Goal: Task Accomplishment & Management: Use online tool/utility

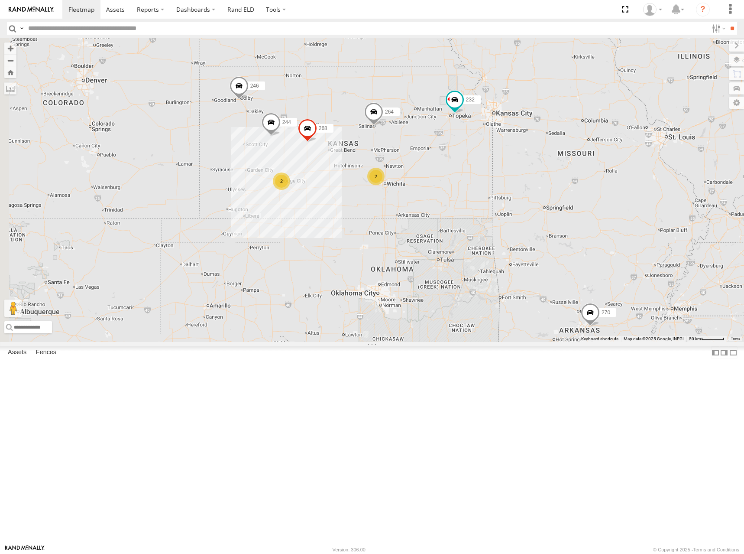
drag, startPoint x: 380, startPoint y: 251, endPoint x: 442, endPoint y: 189, distance: 88.2
click at [442, 189] on div "244 246 298 270 232 268 264 266 294 260 2 2" at bounding box center [372, 190] width 744 height 304
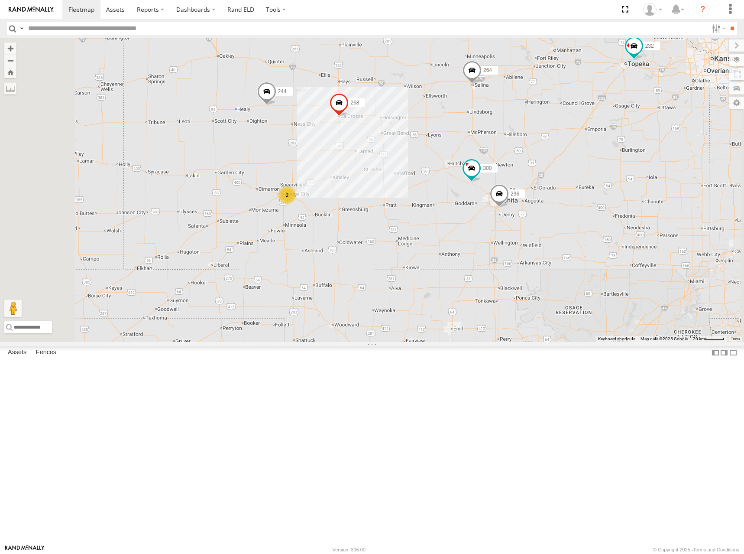
drag, startPoint x: 390, startPoint y: 259, endPoint x: 393, endPoint y: 248, distance: 10.6
click at [393, 248] on div "244 246 298 270 232 268 264 266 294 260 300 2 296" at bounding box center [372, 190] width 744 height 304
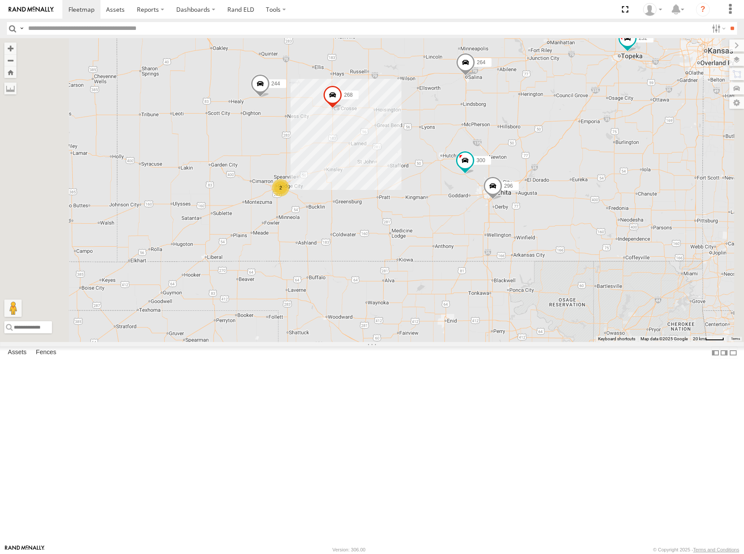
drag, startPoint x: 456, startPoint y: 243, endPoint x: 449, endPoint y: 235, distance: 10.8
click at [449, 235] on div "244 246 298 270 232 268 264 266 294 260 300 2 296" at bounding box center [372, 190] width 744 height 304
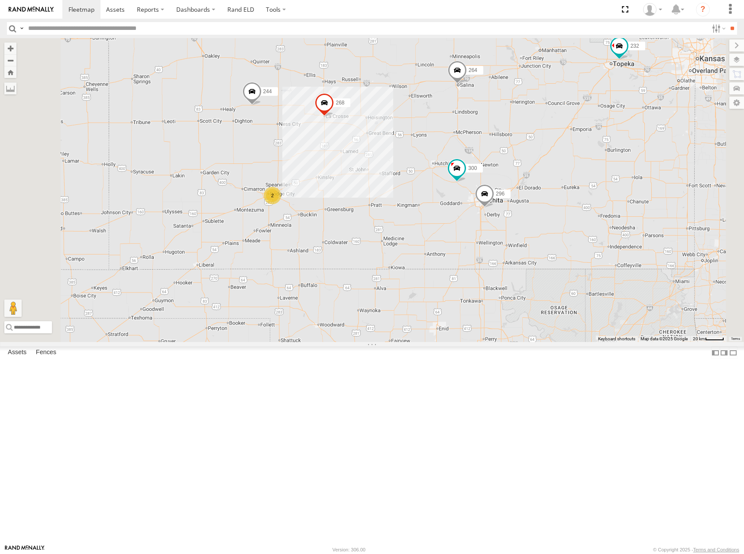
drag, startPoint x: 445, startPoint y: 237, endPoint x: 437, endPoint y: 246, distance: 12.3
click at [437, 246] on div "244 246 298 270 232 268 264 266 294 260 300 2 296" at bounding box center [372, 190] width 744 height 304
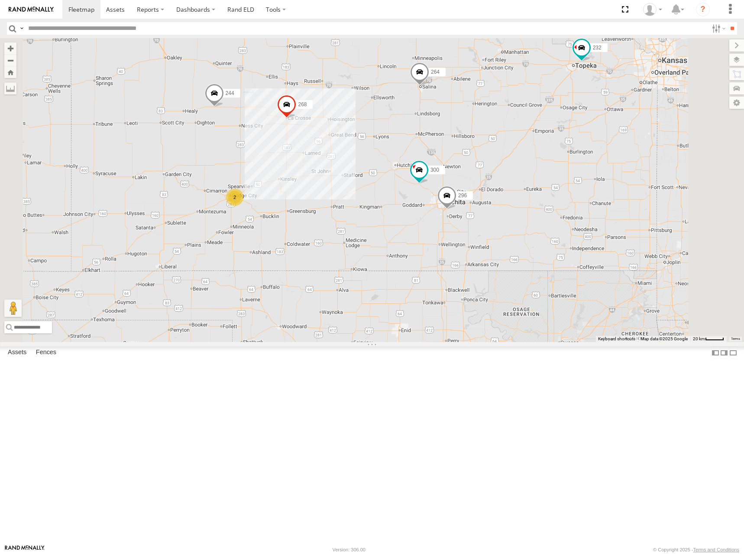
drag, startPoint x: 620, startPoint y: 203, endPoint x: 572, endPoint y: 201, distance: 47.7
click at [572, 201] on div "244 246 298 270 232 268 264 266 294 260 300 2 296" at bounding box center [372, 190] width 744 height 304
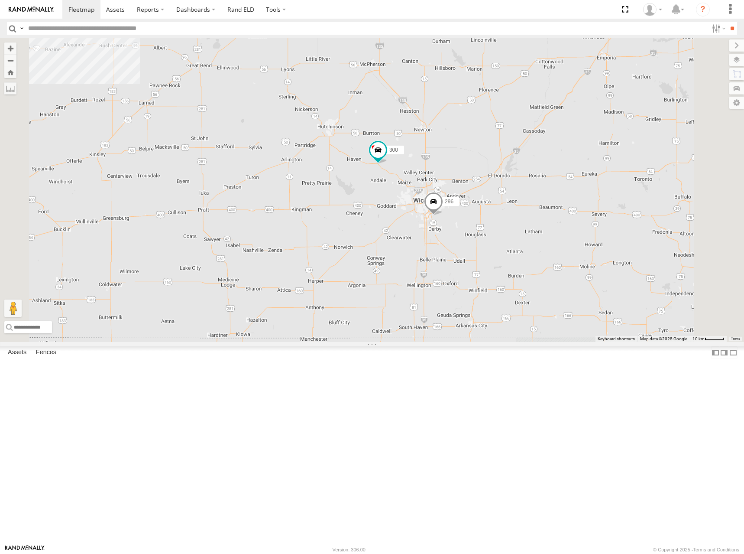
drag, startPoint x: 566, startPoint y: 253, endPoint x: 578, endPoint y: 235, distance: 21.6
click at [578, 235] on div "244 246 298 270 232 268 264 266 294 260 300 296" at bounding box center [372, 190] width 744 height 304
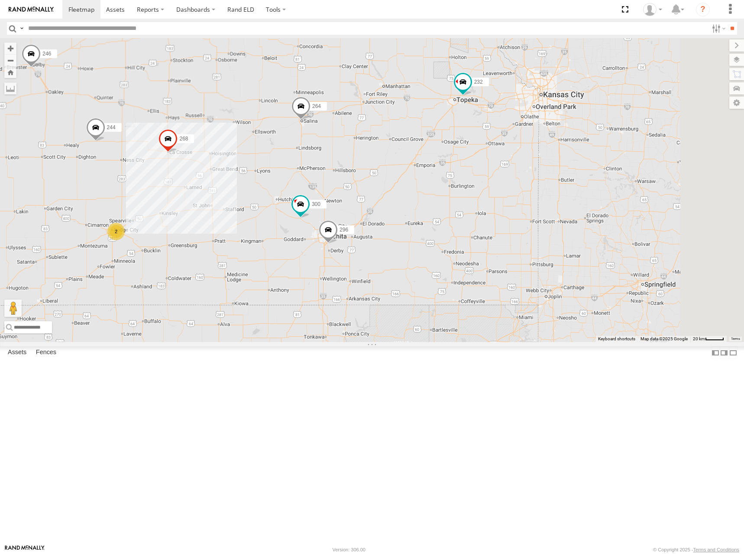
drag, startPoint x: 624, startPoint y: 242, endPoint x: 500, endPoint y: 283, distance: 130.8
click at [500, 283] on div "244 246 298 270 232 268 264 266 294 260 300 296 2" at bounding box center [372, 190] width 744 height 304
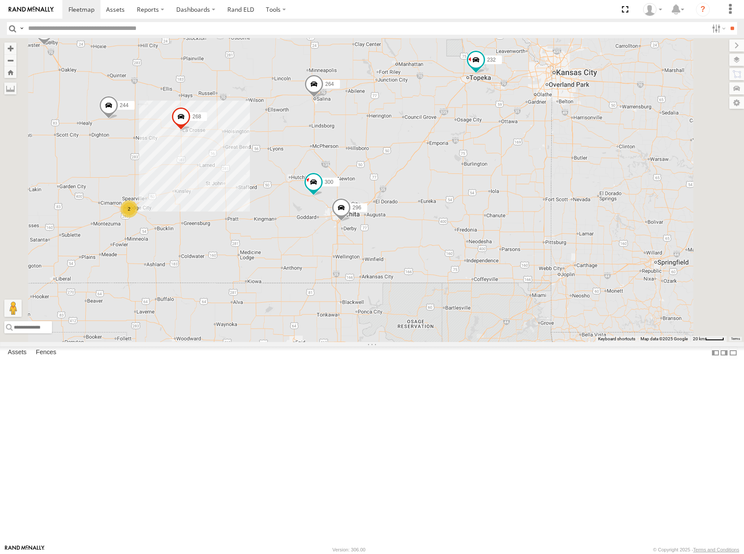
drag, startPoint x: 531, startPoint y: 232, endPoint x: 559, endPoint y: 203, distance: 40.4
click at [559, 203] on div "244 246 298 270 232 268 264 266 294 260 300 296 2" at bounding box center [372, 190] width 744 height 304
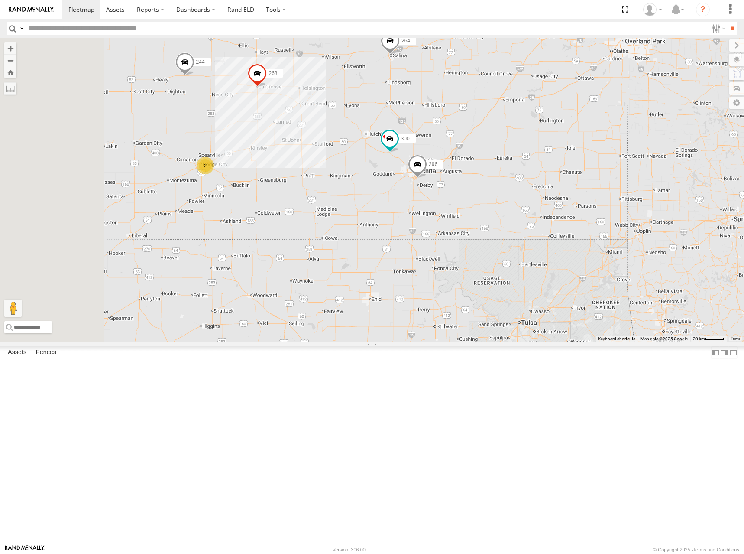
drag, startPoint x: 522, startPoint y: 260, endPoint x: 591, endPoint y: 221, distance: 79.9
click at [591, 221] on div "244 246 298 270 232 268 264 266 294 260 300 296 2" at bounding box center [372, 190] width 744 height 304
drag, startPoint x: 554, startPoint y: 208, endPoint x: 555, endPoint y: 218, distance: 10.5
click at [555, 218] on div "244 246 298 270 232 268 264 266 294 260 300 296 2" at bounding box center [372, 190] width 744 height 304
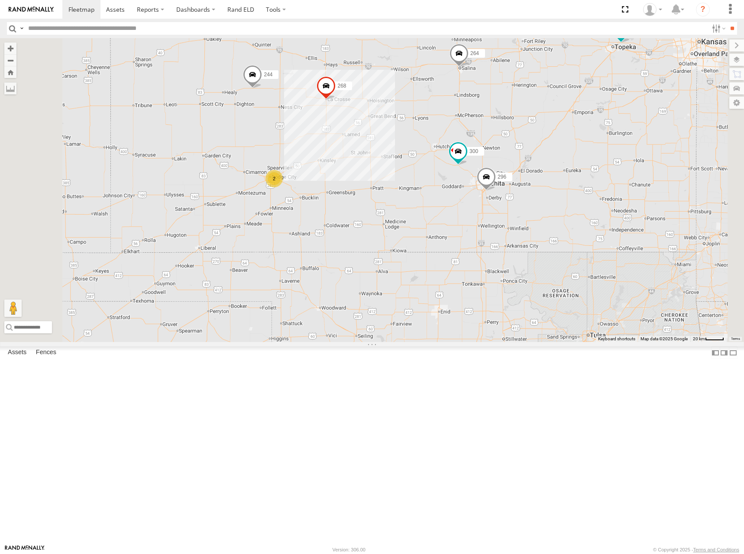
drag, startPoint x: 439, startPoint y: 206, endPoint x: 543, endPoint y: 215, distance: 104.8
click at [543, 215] on div "244 246 298 270 232 268 264 266 294 260 300 296 2" at bounding box center [372, 190] width 744 height 304
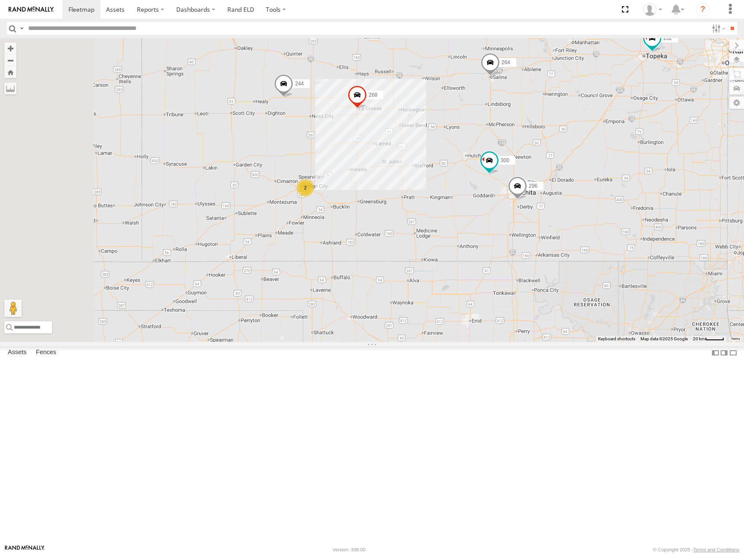
click at [564, 228] on div "244 246 298 270 232 268 264 266 294 260 300 296 2" at bounding box center [372, 190] width 744 height 304
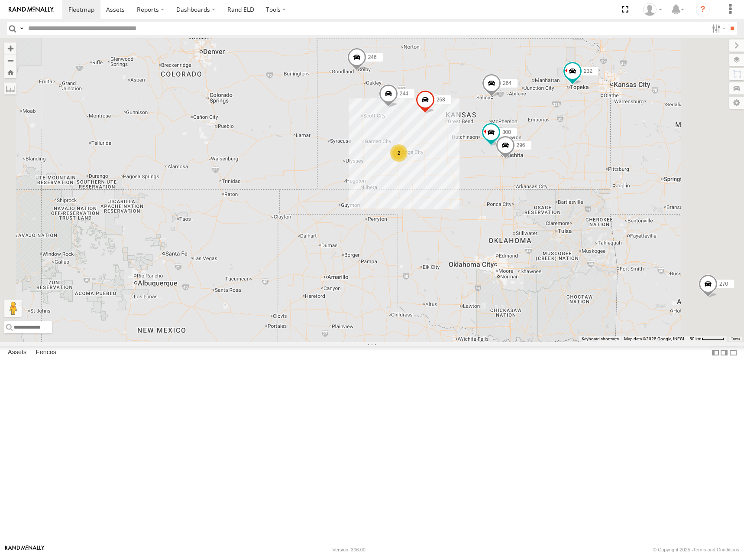
drag, startPoint x: 644, startPoint y: 195, endPoint x: 619, endPoint y: 209, distance: 29.1
click at [619, 209] on div "244 246 298 270 232 268 264 266 294 260 300 296 2" at bounding box center [372, 190] width 744 height 304
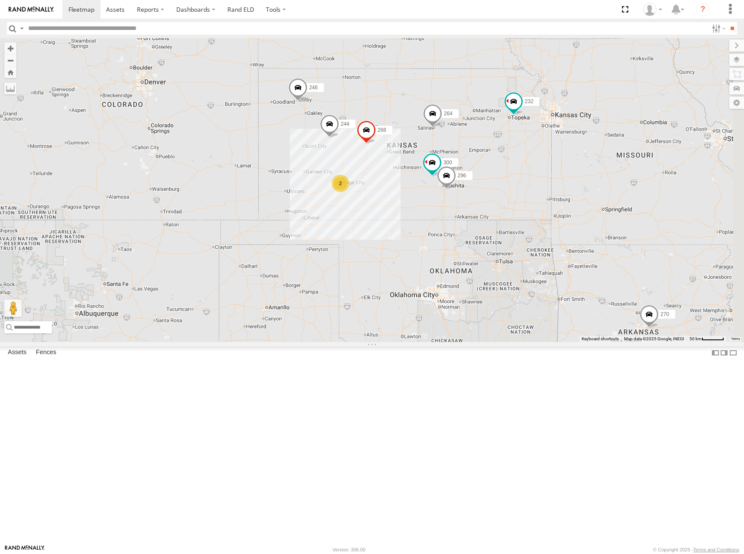
drag, startPoint x: 624, startPoint y: 156, endPoint x: 597, endPoint y: 169, distance: 30.6
click at [597, 169] on div "244 246 298 270 232 268 264 266 294 260 300 296 2" at bounding box center [372, 190] width 744 height 304
click at [584, 189] on div "244 246 298 270 232 268 264 266 294 260 300 296 2" at bounding box center [372, 190] width 744 height 304
click at [513, 189] on div "244 246 298 270 232 268 264 266 294 260 300 296 2" at bounding box center [372, 190] width 744 height 304
drag, startPoint x: 522, startPoint y: 178, endPoint x: 525, endPoint y: 174, distance: 5.6
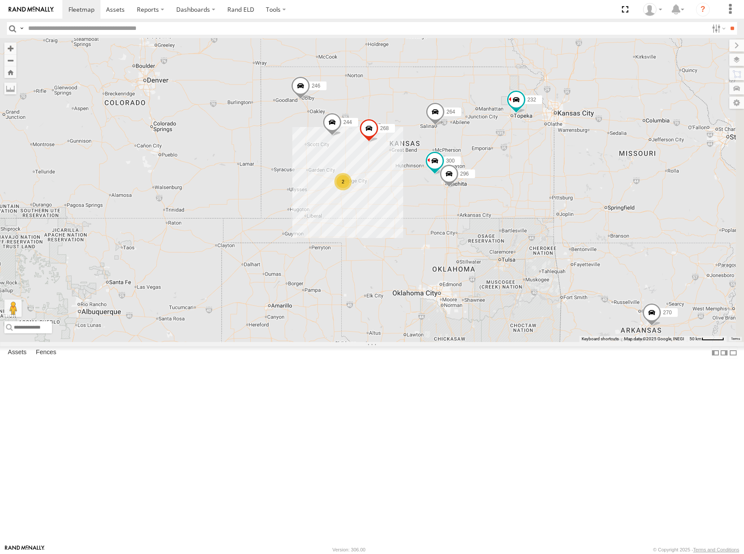
click at [525, 174] on div "244 246 298 270 232 268 264 266 294 260 300 296 2" at bounding box center [372, 190] width 744 height 304
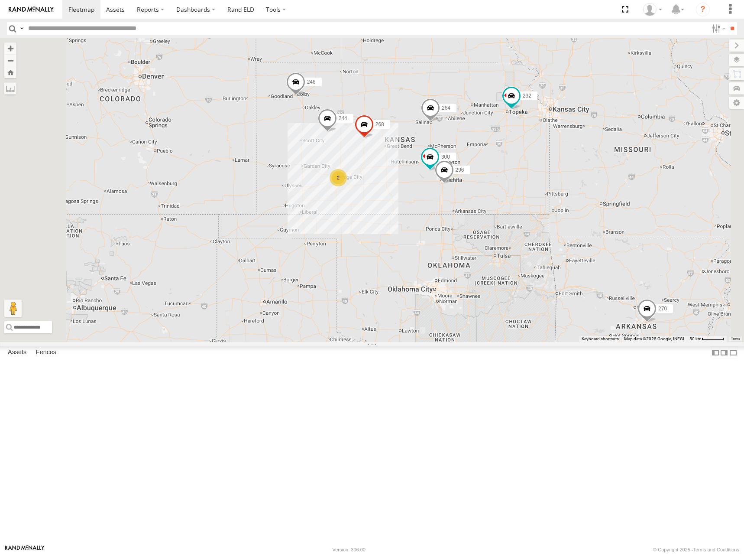
click at [509, 192] on div "244 246 298 270 232 268 264 266 294 260 300 296 2" at bounding box center [372, 190] width 744 height 304
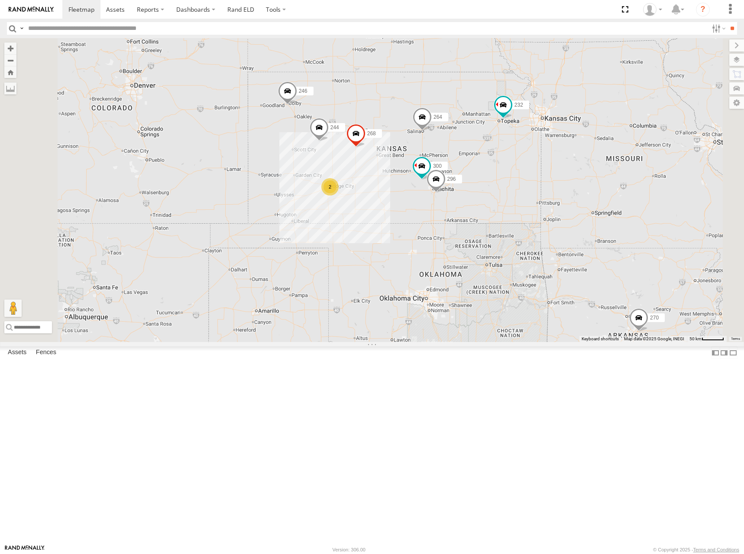
drag, startPoint x: 544, startPoint y: 180, endPoint x: 536, endPoint y: 192, distance: 14.1
click at [536, 192] on div "244 246 298 270 232 268 264 266 294 260 300 296 2" at bounding box center [372, 190] width 744 height 304
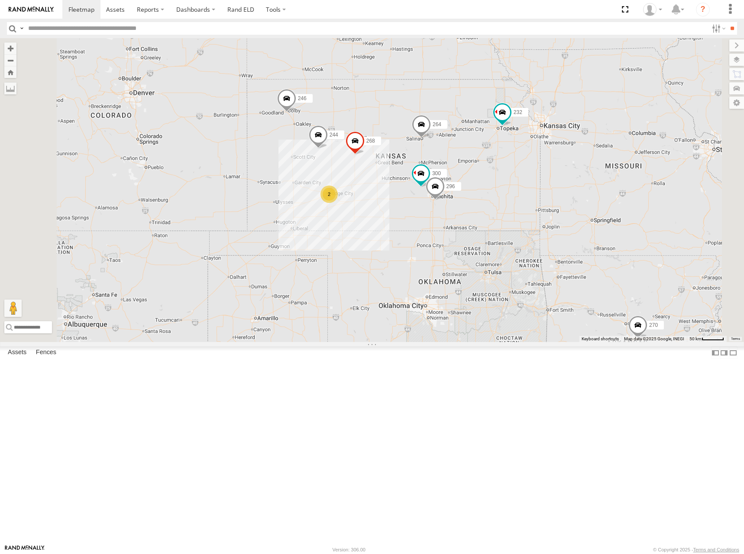
drag, startPoint x: 539, startPoint y: 170, endPoint x: 535, endPoint y: 182, distance: 13.2
click at [536, 181] on div "244 246 298 270 232 268 264 266 294 260 300 296 2" at bounding box center [372, 190] width 744 height 304
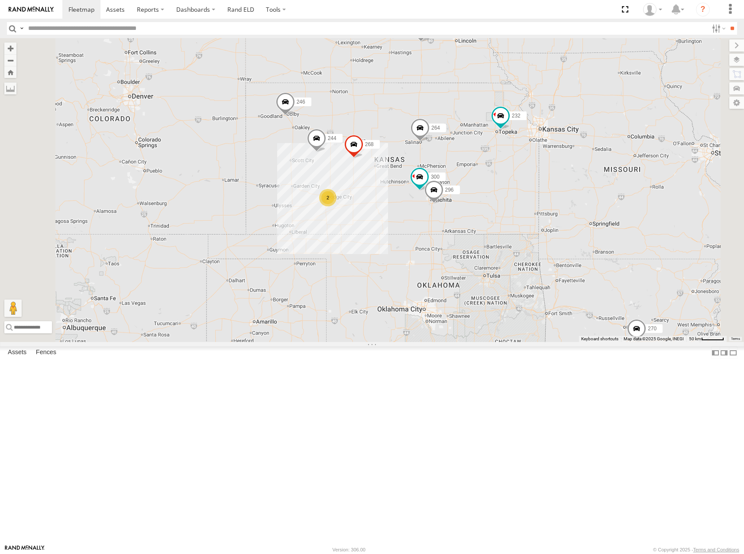
click at [565, 181] on div "244 246 298 270 232 268 264 266 294 260 300 296 2" at bounding box center [372, 190] width 744 height 304
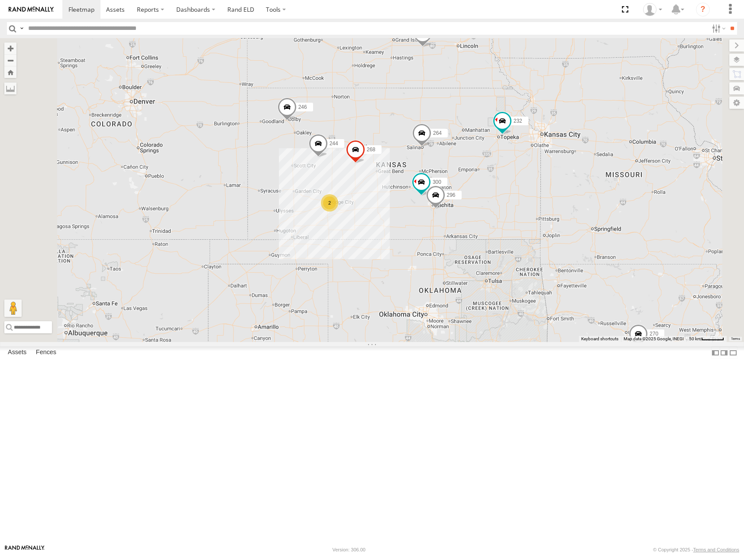
click at [564, 181] on div "244 246 298 270 232 268 264 266 294 260 300 296 2" at bounding box center [372, 190] width 744 height 304
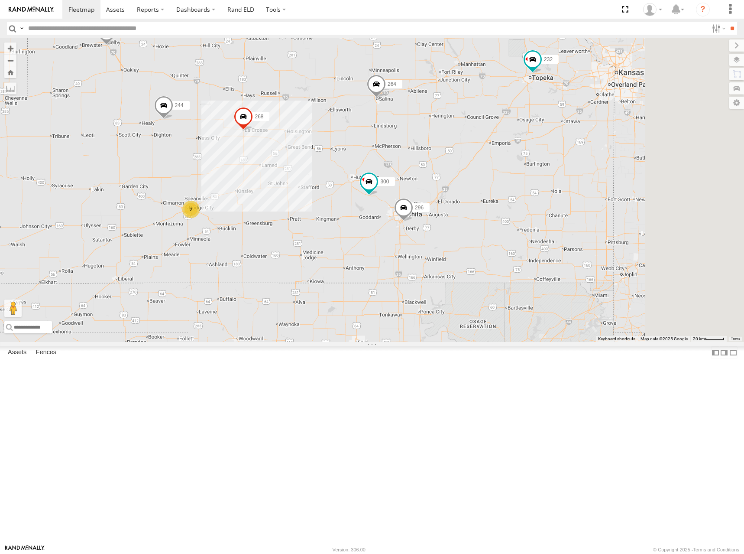
drag, startPoint x: 661, startPoint y: 202, endPoint x: 398, endPoint y: 269, distance: 271.4
click at [398, 269] on div "300 244 246 298 232 296 268 264 266 294 2" at bounding box center [372, 190] width 744 height 304
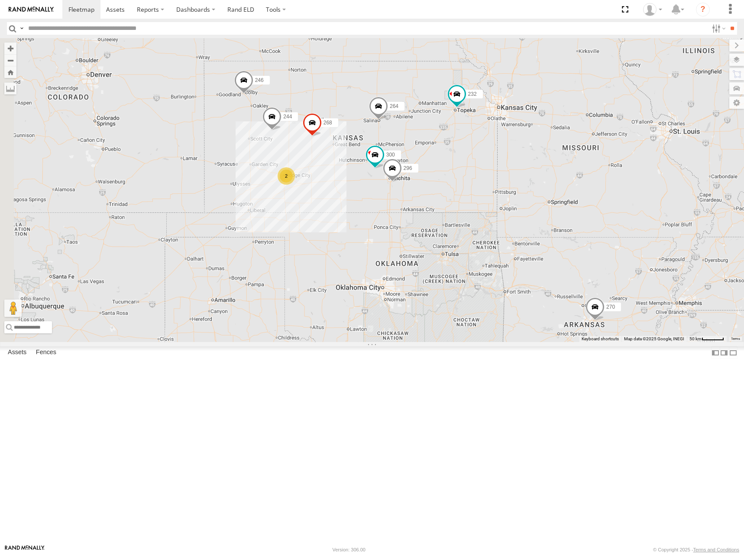
drag, startPoint x: 403, startPoint y: 233, endPoint x: 450, endPoint y: 219, distance: 48.7
click at [450, 219] on div "300 244 246 298 270 232 296 268 264 266 294 2 260" at bounding box center [372, 190] width 744 height 304
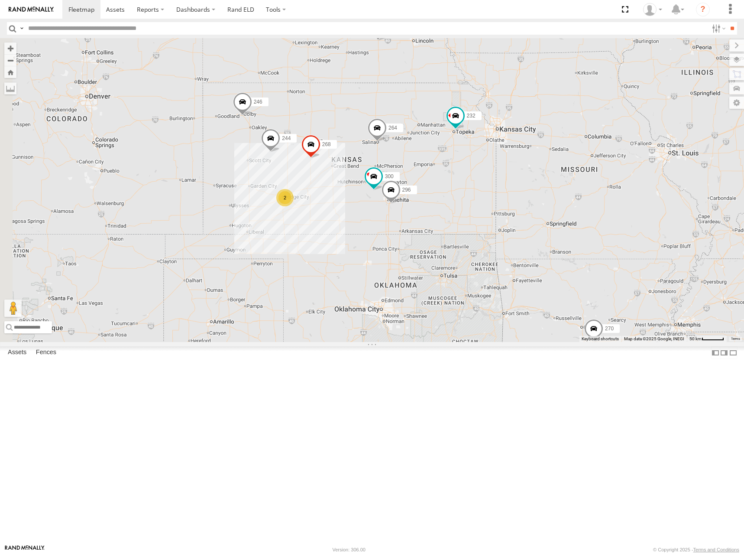
drag, startPoint x: 555, startPoint y: 140, endPoint x: 553, endPoint y: 162, distance: 22.6
click at [553, 162] on div "300 244 246 298 270 232 296 268 264 266 294 2 260" at bounding box center [372, 190] width 744 height 304
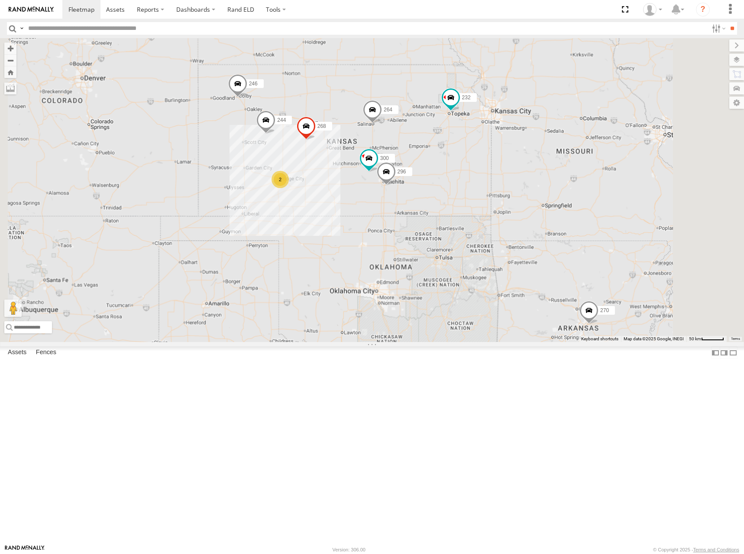
drag, startPoint x: 515, startPoint y: 172, endPoint x: 512, endPoint y: 152, distance: 20.6
click at [512, 152] on div "300 244 246 298 270 232 296 268 264 266 294 260 2" at bounding box center [372, 190] width 744 height 304
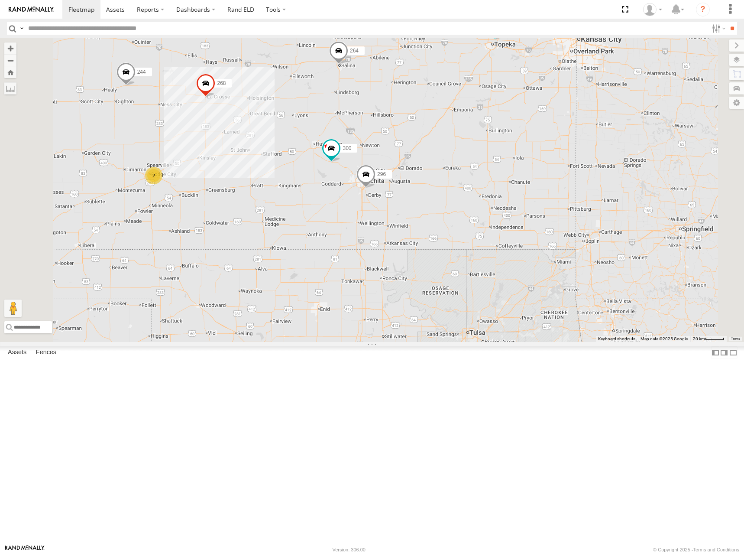
drag, startPoint x: 529, startPoint y: 215, endPoint x: 567, endPoint y: 149, distance: 75.9
click at [567, 149] on div "300 244 246 298 270 232 296 268 264 266 294 260 2" at bounding box center [372, 190] width 744 height 304
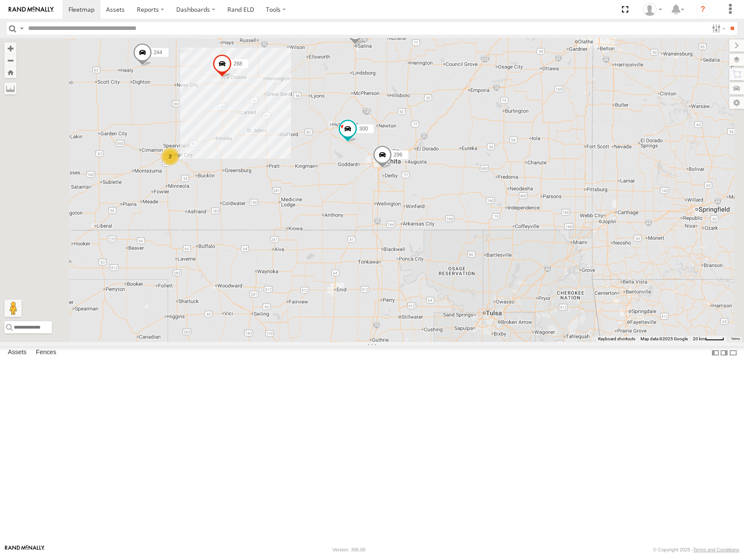
drag, startPoint x: 519, startPoint y: 214, endPoint x: 538, endPoint y: 195, distance: 27.0
click at [538, 195] on div "300 244 246 298 270 232 296 268 264 266 294 260 2" at bounding box center [372, 190] width 744 height 304
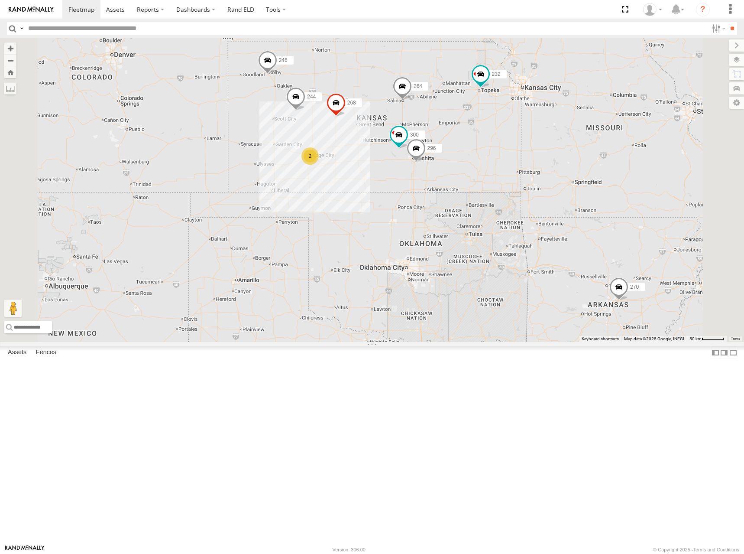
drag, startPoint x: 534, startPoint y: 130, endPoint x: 547, endPoint y: 161, distance: 33.2
click at [547, 161] on div "300 244 246 298 270 232 296 268 264 266 294 260 2" at bounding box center [372, 190] width 744 height 304
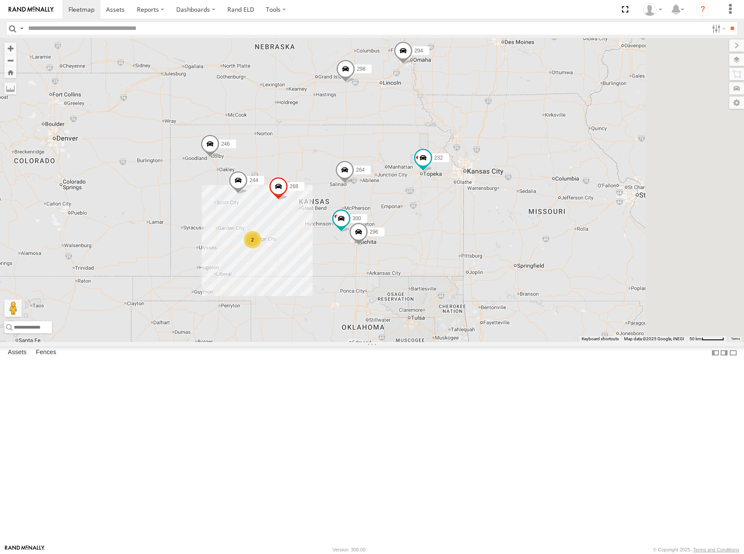
drag, startPoint x: 582, startPoint y: 118, endPoint x: 523, endPoint y: 203, distance: 103.6
click at [523, 203] on div "300 244 246 298 270 232 296 268 264 266 294 260 2" at bounding box center [372, 190] width 744 height 304
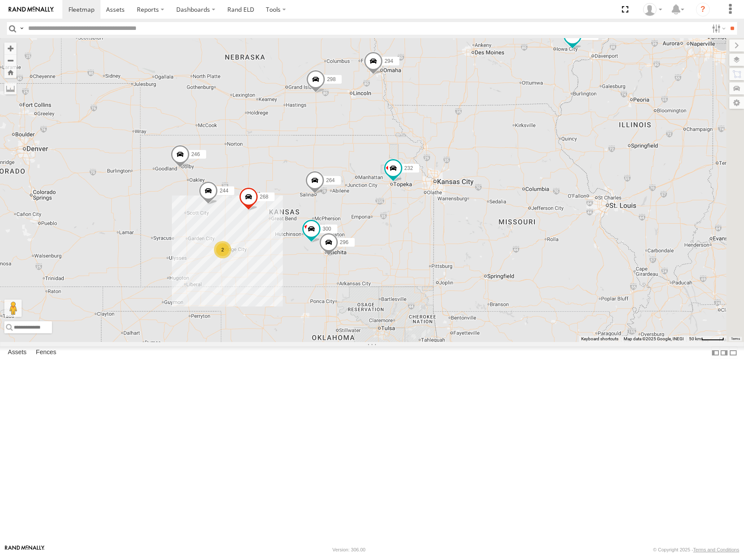
drag, startPoint x: 620, startPoint y: 189, endPoint x: 588, endPoint y: 200, distance: 33.8
click at [588, 200] on div "300 244 246 298 270 232 296 268 264 266 294 260 2" at bounding box center [372, 190] width 744 height 304
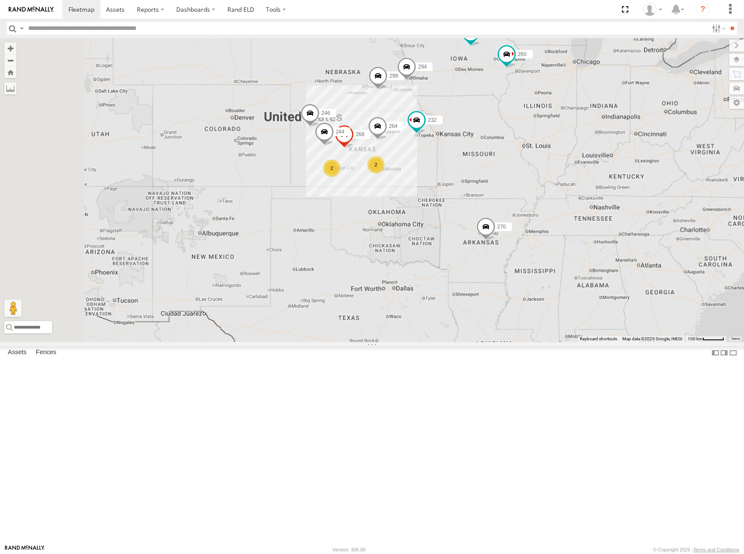
drag, startPoint x: 506, startPoint y: 228, endPoint x: 514, endPoint y: 211, distance: 18.6
click at [514, 211] on div "244 246 298 270 232 268 264 266 294 260 2 2" at bounding box center [372, 190] width 744 height 304
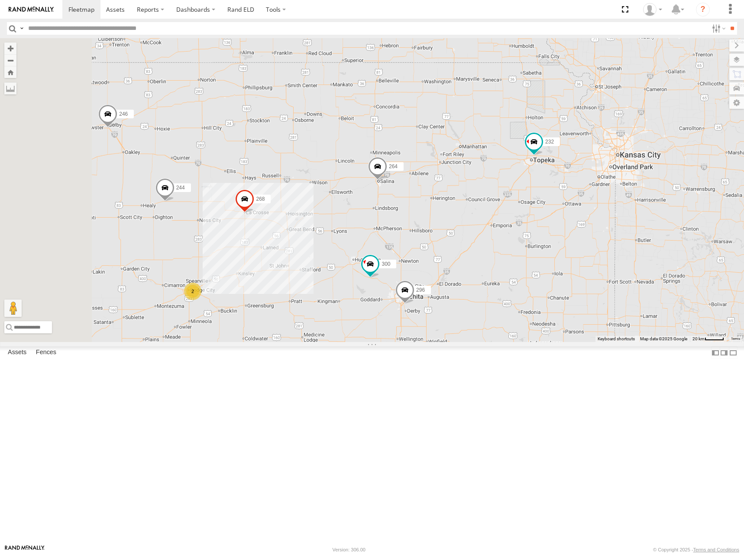
drag, startPoint x: 500, startPoint y: 223, endPoint x: 550, endPoint y: 192, distance: 58.3
click at [548, 193] on div "244 246 298 270 232 268 264 266 294 260 300 2 296" at bounding box center [372, 190] width 744 height 304
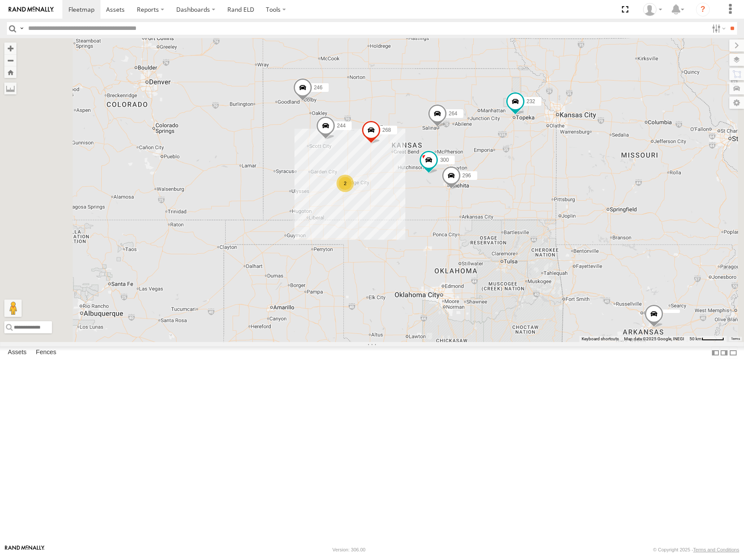
drag, startPoint x: 535, startPoint y: 191, endPoint x: 545, endPoint y: 191, distance: 10.0
click at [545, 191] on div "300 244 246 298 232 296 268 264 266 294 2" at bounding box center [372, 190] width 744 height 304
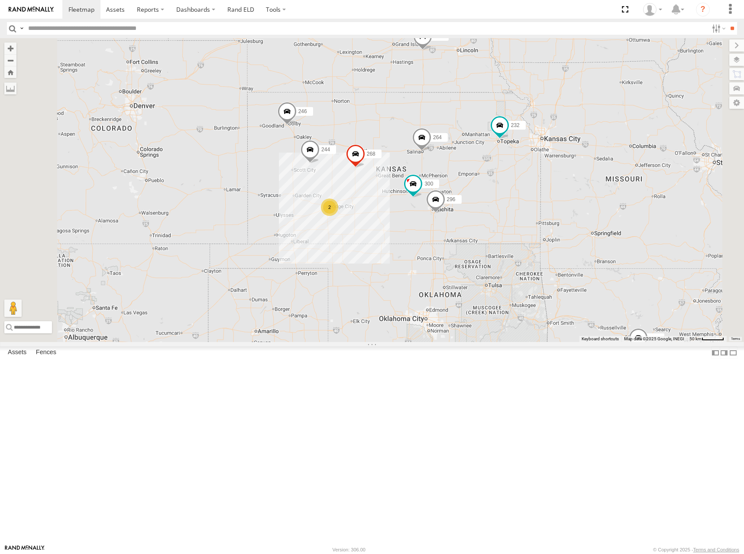
drag, startPoint x: 560, startPoint y: 163, endPoint x: 544, endPoint y: 188, distance: 29.4
click at [544, 188] on div "300 244 246 298 232 296 268 264 266 294 2" at bounding box center [372, 190] width 744 height 304
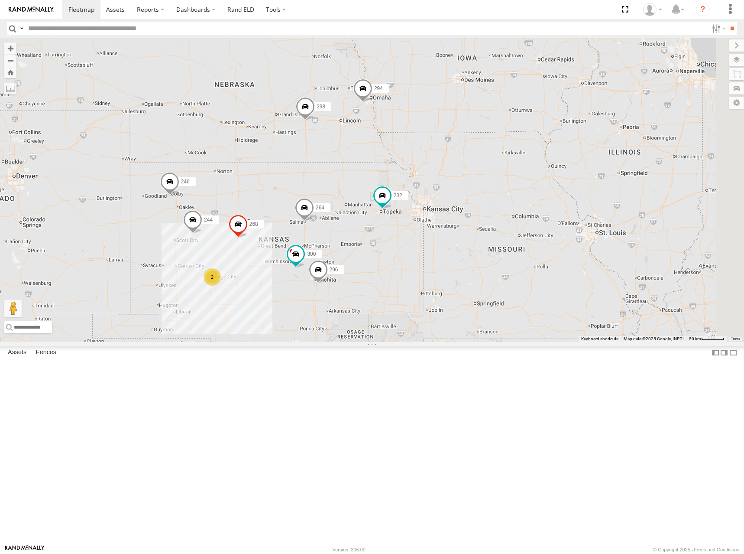
drag, startPoint x: 597, startPoint y: 182, endPoint x: 481, endPoint y: 251, distance: 134.6
click at [481, 251] on div "300 244 246 298 270 232 296 268 264 266 294 2" at bounding box center [372, 190] width 744 height 304
click at [565, 197] on div "300 244 246 298 270 232 296 268 264 266 294 2 260" at bounding box center [372, 190] width 744 height 304
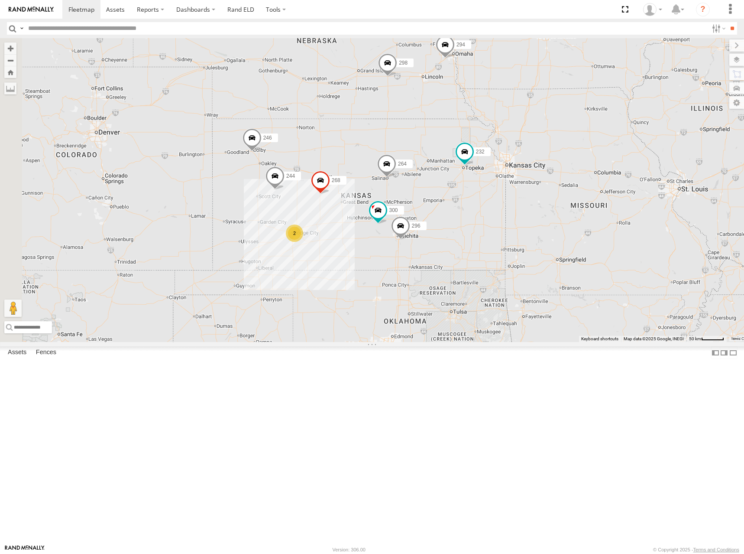
drag, startPoint x: 535, startPoint y: 218, endPoint x: 625, endPoint y: 193, distance: 92.8
click at [625, 193] on div "300 244 246 298 270 232 296 268 264 266 294 2 260" at bounding box center [372, 190] width 744 height 304
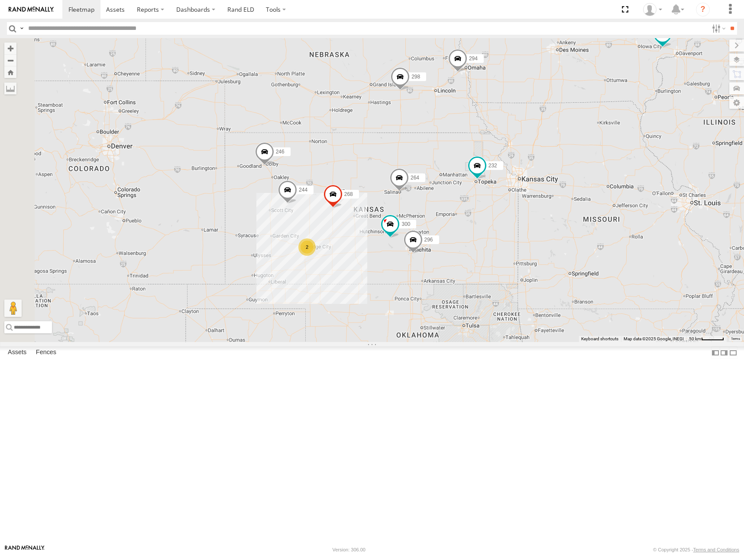
drag, startPoint x: 526, startPoint y: 216, endPoint x: 539, endPoint y: 230, distance: 18.4
click at [539, 230] on div "300 244 246 298 270 232 296 268 264 266 294 2 260" at bounding box center [372, 190] width 744 height 304
drag, startPoint x: 496, startPoint y: 248, endPoint x: 642, endPoint y: 207, distance: 151.7
click at [642, 207] on div "300 244 246 298 270 232 296 268 264 266 294 2" at bounding box center [372, 190] width 744 height 304
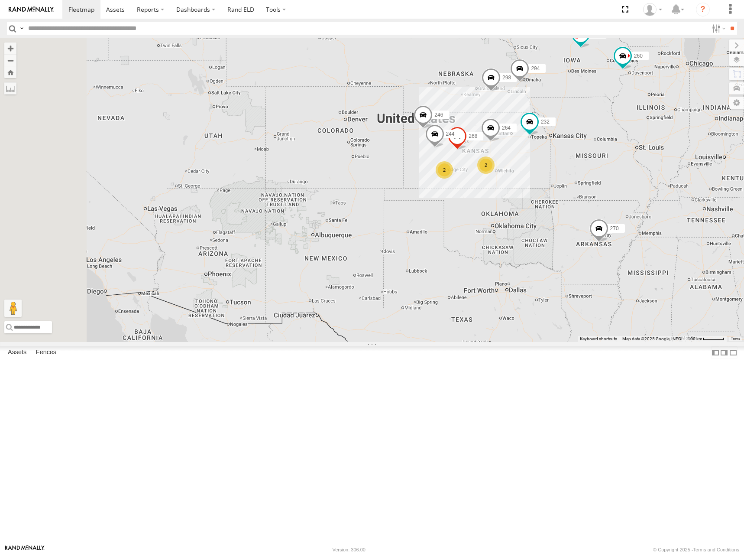
drag, startPoint x: 475, startPoint y: 261, endPoint x: 499, endPoint y: 250, distance: 26.6
click at [499, 250] on div "244 246 298 270 232 268 264 266 294 2 2 260" at bounding box center [372, 190] width 744 height 304
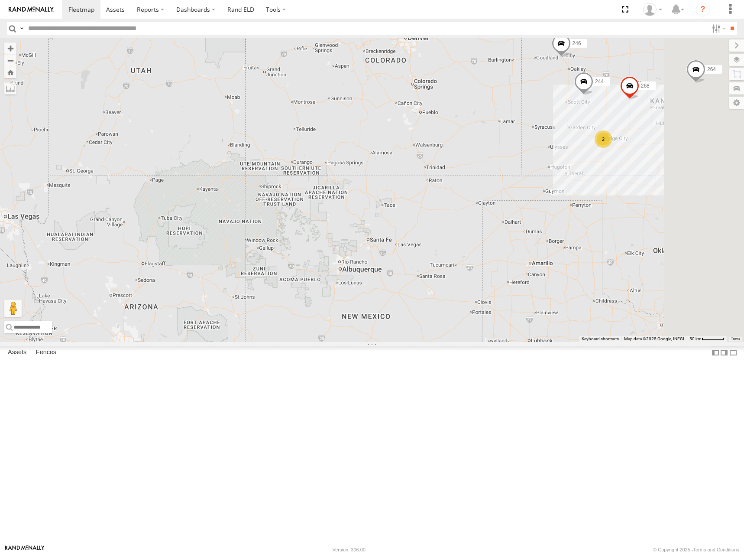
drag, startPoint x: 548, startPoint y: 293, endPoint x: 556, endPoint y: 289, distance: 9.7
click at [556, 289] on div "244 246 298 270 232 268 264 266 294 260 2" at bounding box center [372, 190] width 744 height 304
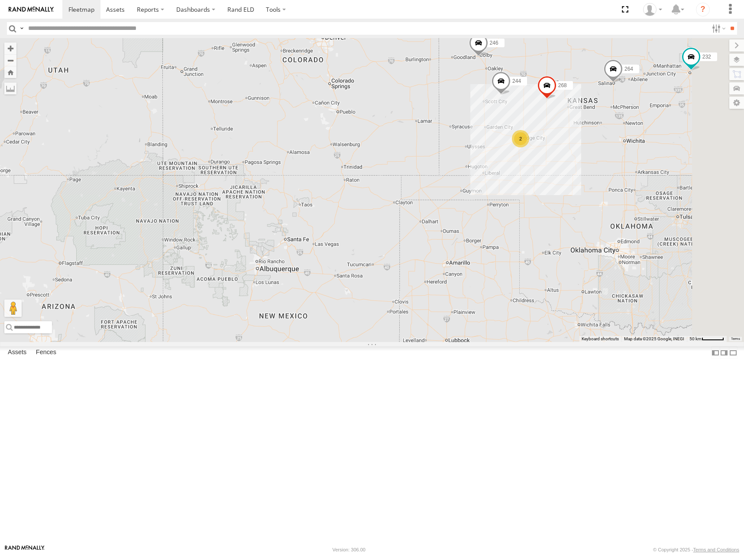
drag, startPoint x: 609, startPoint y: 264, endPoint x: 513, endPoint y: 268, distance: 96.3
click at [518, 263] on div "244 246 298 270 232 268 264 266 294 260 2" at bounding box center [372, 190] width 744 height 304
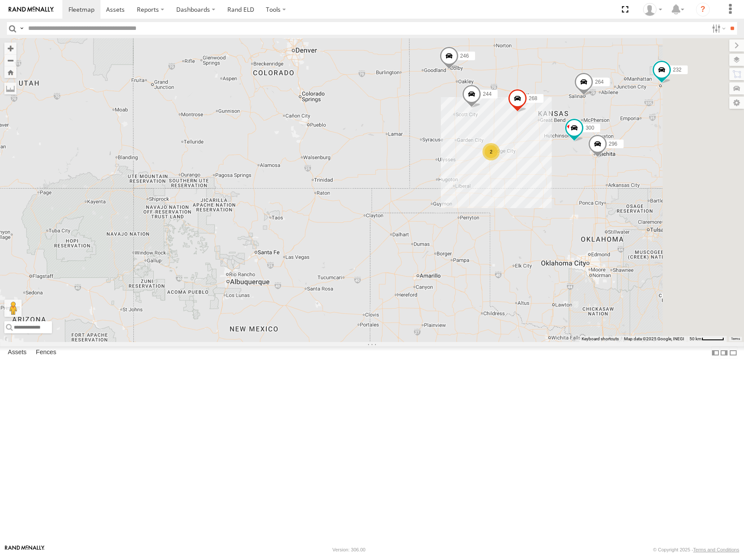
drag, startPoint x: 494, startPoint y: 274, endPoint x: 492, endPoint y: 288, distance: 14.0
click at [492, 288] on div "244 246 298 270 232 268 264 266 294 260 2 300 296" at bounding box center [372, 190] width 744 height 304
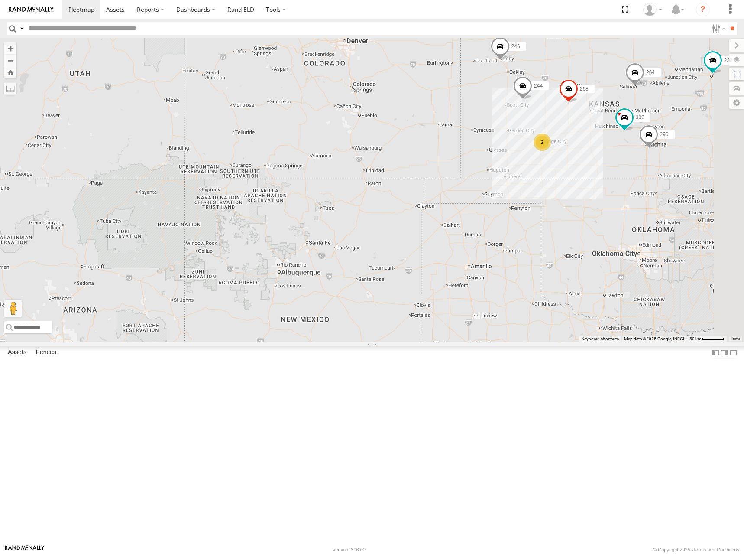
drag, startPoint x: 446, startPoint y: 295, endPoint x: 500, endPoint y: 285, distance: 54.2
click at [500, 285] on div "244 246 298 270 232 268 264 266 294 260 2 300 296" at bounding box center [372, 190] width 744 height 304
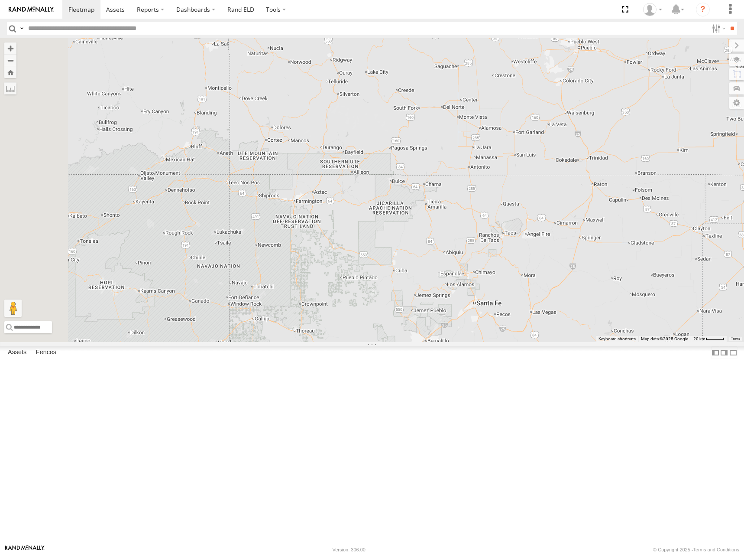
drag, startPoint x: 307, startPoint y: 295, endPoint x: 449, endPoint y: 313, distance: 142.7
click at [449, 313] on div "244 246 298 270 232 268 264 266 294 260 300 296" at bounding box center [372, 190] width 744 height 304
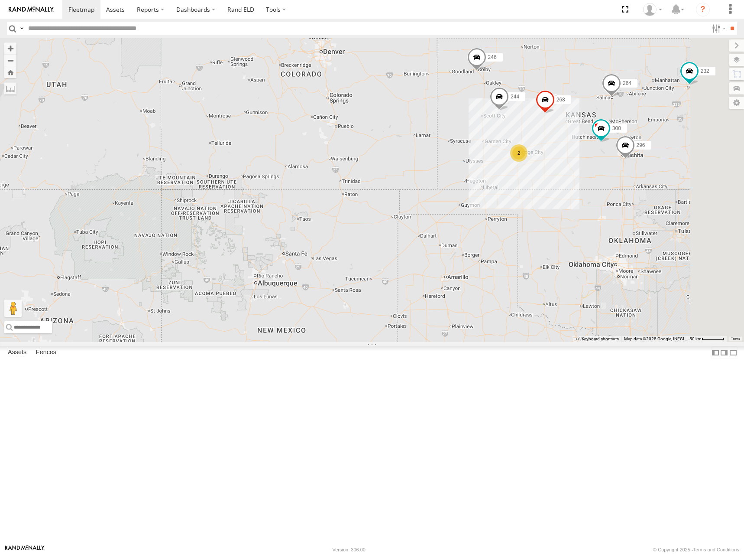
drag, startPoint x: 439, startPoint y: 301, endPoint x: 362, endPoint y: 305, distance: 77.2
click at [362, 305] on div "244 246 298 270 232 268 264 266 294 260 300 296 2" at bounding box center [372, 190] width 744 height 304
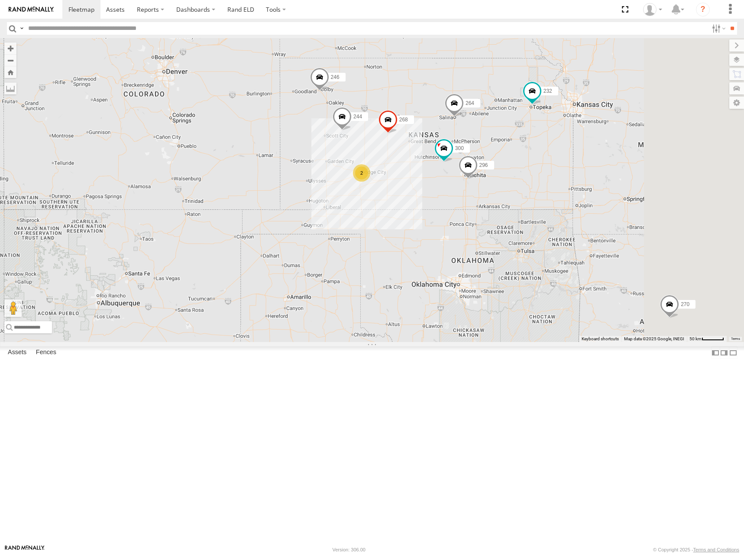
drag, startPoint x: 599, startPoint y: 266, endPoint x: 513, endPoint y: 283, distance: 88.3
click at [513, 283] on div "244 246 298 270 232 268 264 266 294 260 300 296 2" at bounding box center [372, 190] width 744 height 304
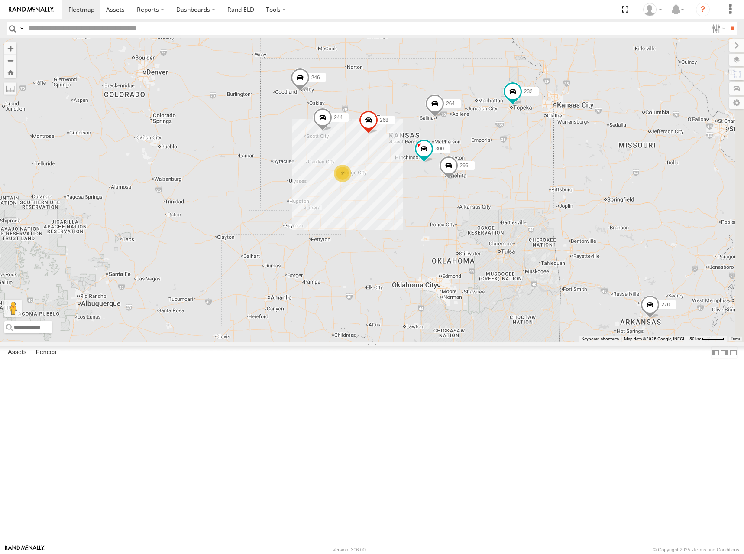
drag, startPoint x: 600, startPoint y: 178, endPoint x: 589, endPoint y: 178, distance: 11.7
click at [589, 178] on div "244 246 298 270 232 268 264 266 294 260 300 296 2" at bounding box center [372, 190] width 744 height 304
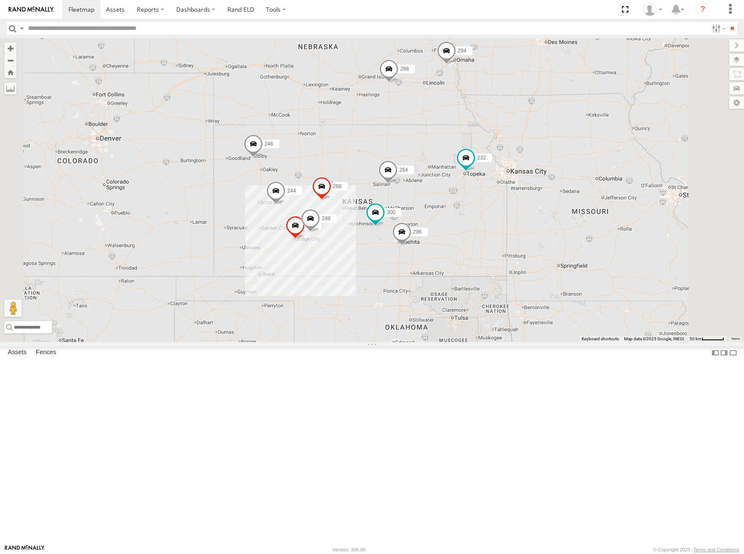
drag, startPoint x: 565, startPoint y: 153, endPoint x: 731, endPoint y: 141, distance: 166.4
click at [542, 227] on div "300 244 246 298 270 256 232 296 268 264 248 294" at bounding box center [372, 190] width 744 height 304
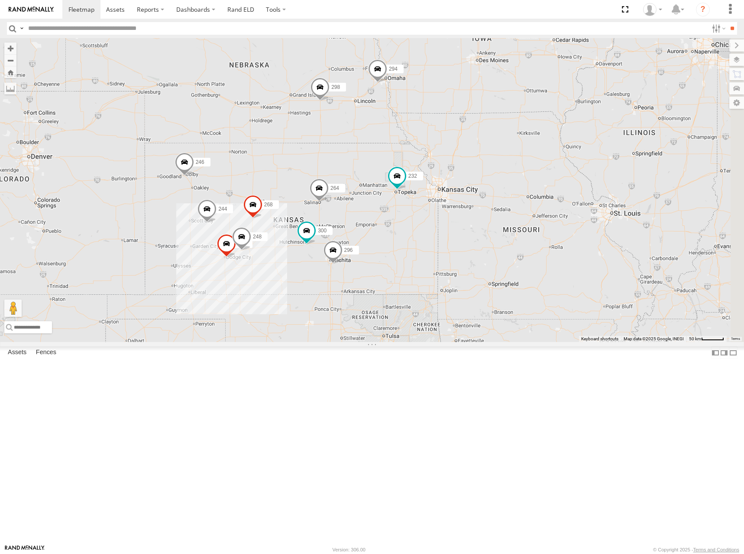
drag, startPoint x: 627, startPoint y: 122, endPoint x: 556, endPoint y: 139, distance: 72.9
click at [556, 139] on div "300 244 246 298 270 256 232 296 268 264 248 294 266" at bounding box center [372, 190] width 744 height 304
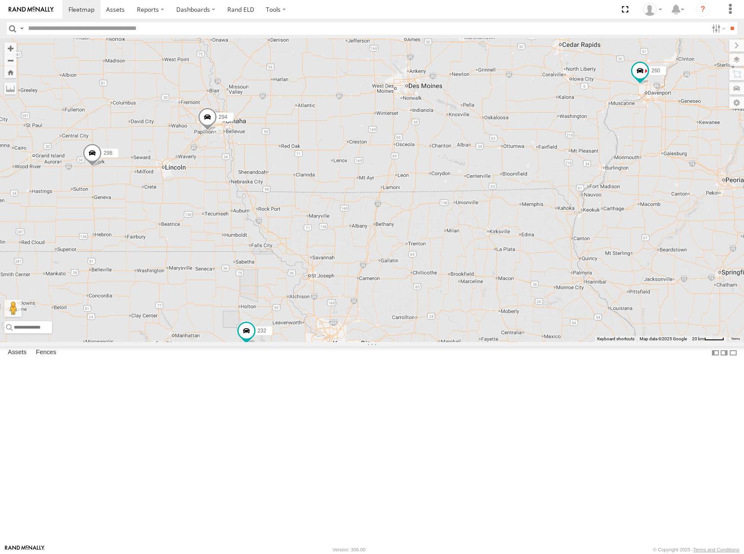
drag, startPoint x: 419, startPoint y: 148, endPoint x: 375, endPoint y: 143, distance: 44.0
click at [370, 151] on div "300 244 246 298 270 256 232 296 268 264 248 294 266 260" at bounding box center [372, 190] width 744 height 304
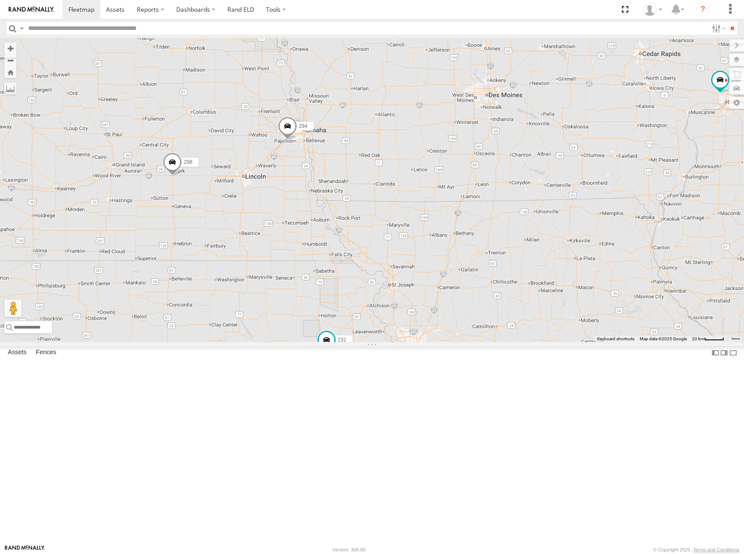
drag, startPoint x: 298, startPoint y: 164, endPoint x: 370, endPoint y: 169, distance: 71.6
click at [367, 167] on div "300 244 246 298 270 256 232 296 268 264 248 294 266 260" at bounding box center [372, 190] width 744 height 304
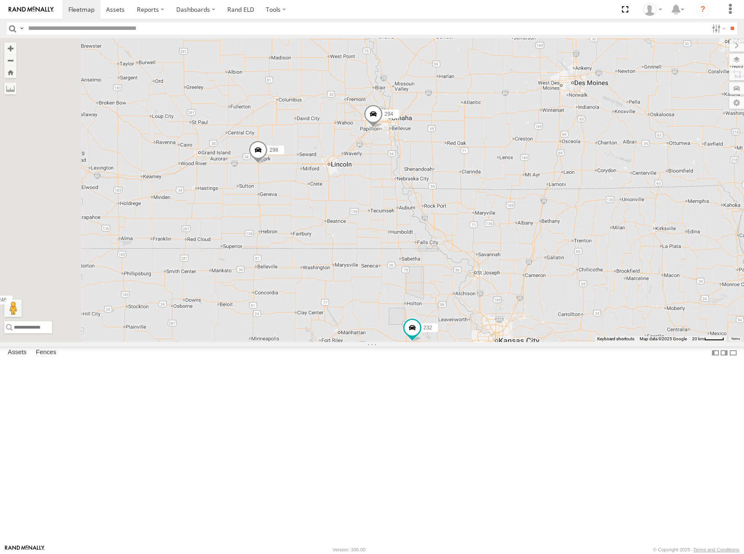
drag, startPoint x: 344, startPoint y: 185, endPoint x: 418, endPoint y: 172, distance: 75.2
click at [418, 172] on div "300 244 246 298 270 256 232 296 268 264 248 294 266 260" at bounding box center [372, 190] width 744 height 304
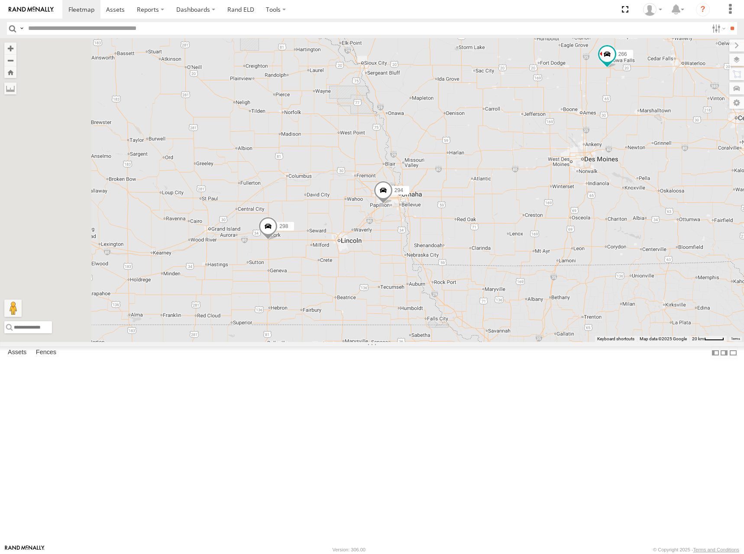
drag, startPoint x: 379, startPoint y: 82, endPoint x: 388, endPoint y: 168, distance: 86.3
click at [388, 168] on div "300 244 246 298 270 256 232 296 268 264 248 294 266 260" at bounding box center [372, 190] width 744 height 304
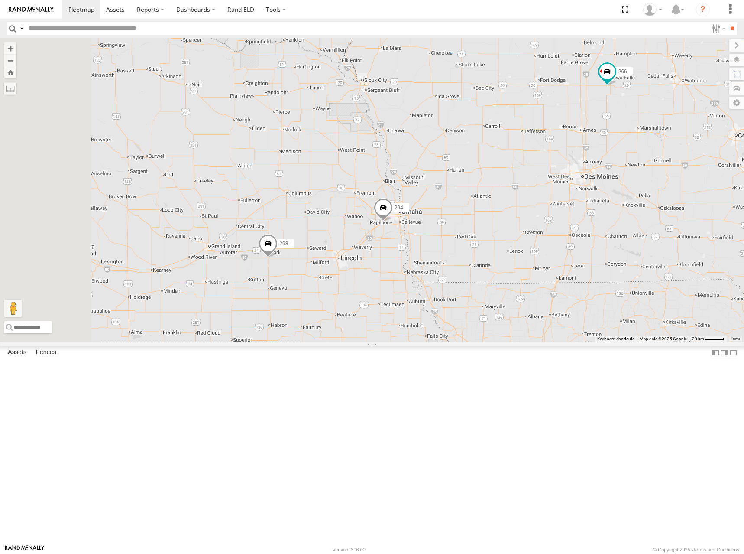
drag, startPoint x: 392, startPoint y: 116, endPoint x: 391, endPoint y: 140, distance: 23.8
click at [391, 140] on div "300 244 246 298 270 256 232 296 268 264 248 294 266 260" at bounding box center [372, 190] width 744 height 304
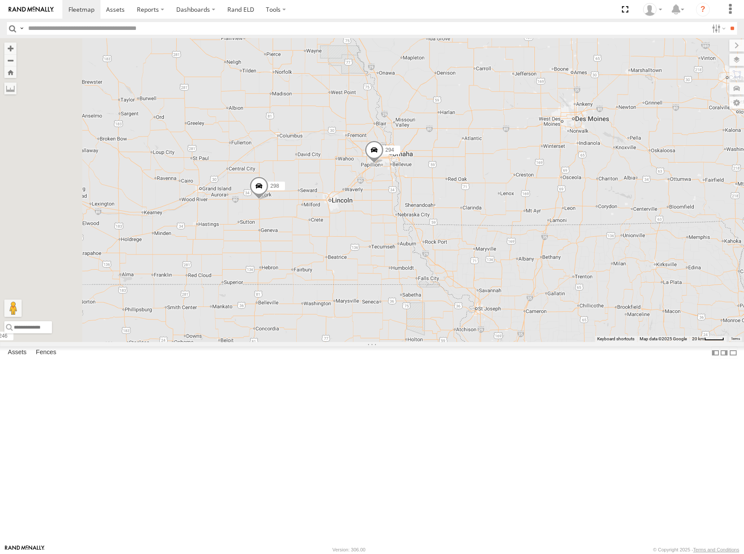
drag, startPoint x: 563, startPoint y: 203, endPoint x: 556, endPoint y: 143, distance: 60.1
click at [556, 143] on div "300 244 246 298 270 256 232 296 268 264 248 294 266 260" at bounding box center [372, 190] width 744 height 304
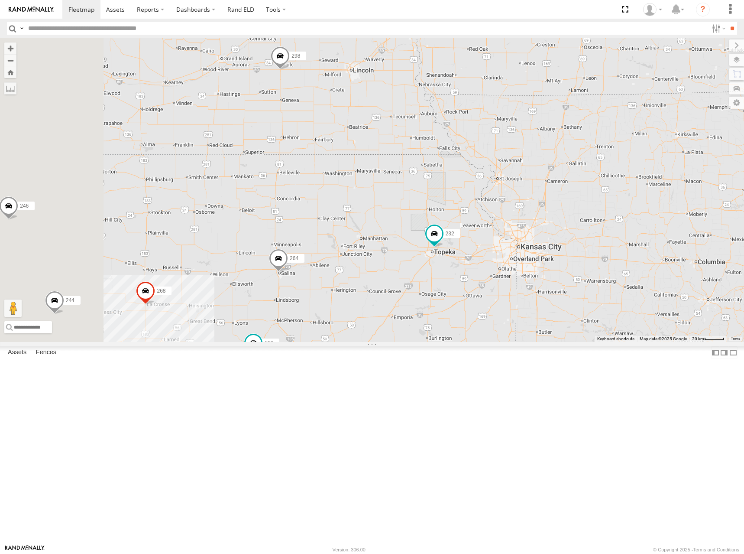
drag, startPoint x: 445, startPoint y: 351, endPoint x: 472, endPoint y: 211, distance: 142.7
click at [471, 211] on div "300 244 246 298 270 256 232 296 268 264 248 294 266 260" at bounding box center [372, 190] width 744 height 304
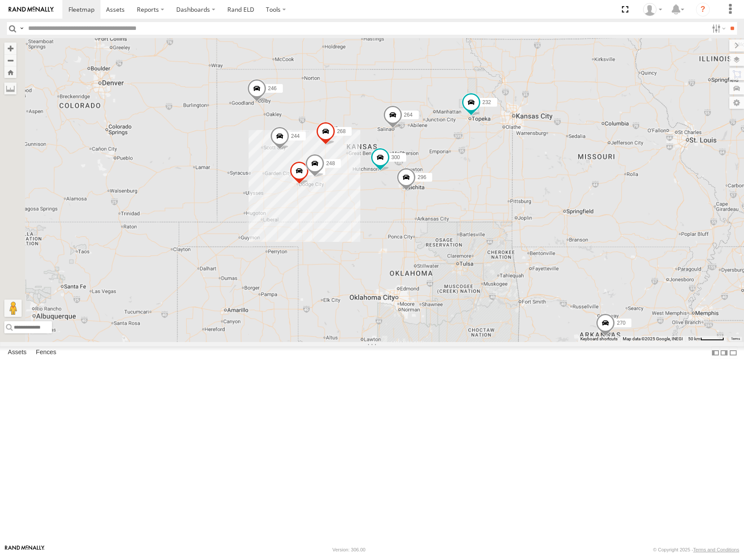
drag, startPoint x: 462, startPoint y: 252, endPoint x: 518, endPoint y: 220, distance: 64.8
click at [523, 220] on div "300 244 246 298 270 256 232 296 268 264 248 294 266 260" at bounding box center [372, 190] width 744 height 304
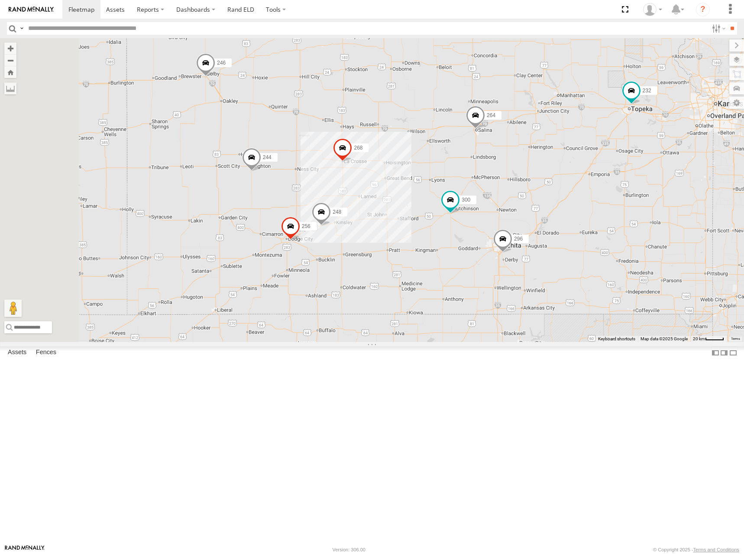
drag, startPoint x: 428, startPoint y: 218, endPoint x: 432, endPoint y: 214, distance: 5.2
click at [432, 214] on div "300 244 246 298 270 256 232 296 268 264 248 294 266 260" at bounding box center [372, 190] width 744 height 304
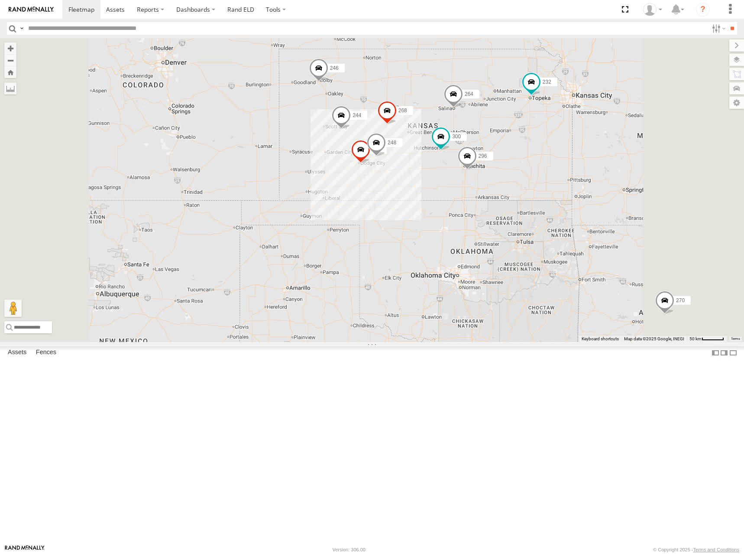
drag, startPoint x: 594, startPoint y: 164, endPoint x: 567, endPoint y: 167, distance: 27.5
click at [567, 167] on div "300 244 246 298 270 256 232 296 268 264 248 294 266 260" at bounding box center [372, 190] width 744 height 304
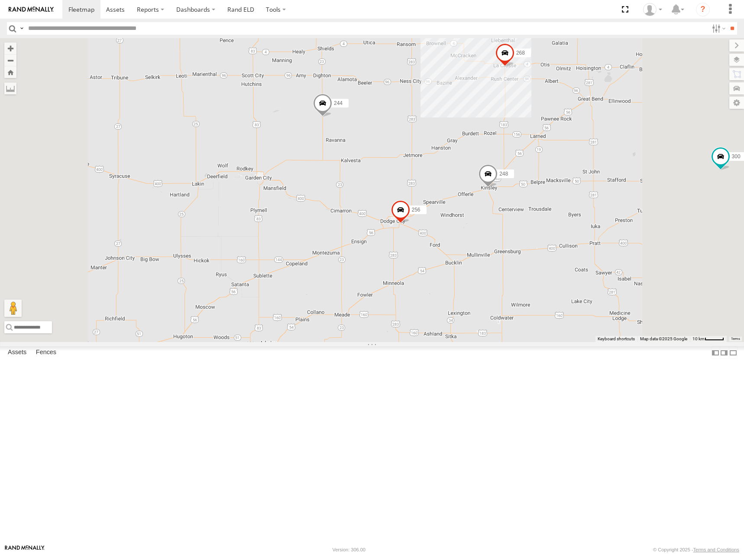
drag, startPoint x: 451, startPoint y: 253, endPoint x: 473, endPoint y: 236, distance: 28.2
click at [473, 236] on div "300 244 246 298 270 256 232 296 268 264 248 294" at bounding box center [372, 190] width 744 height 304
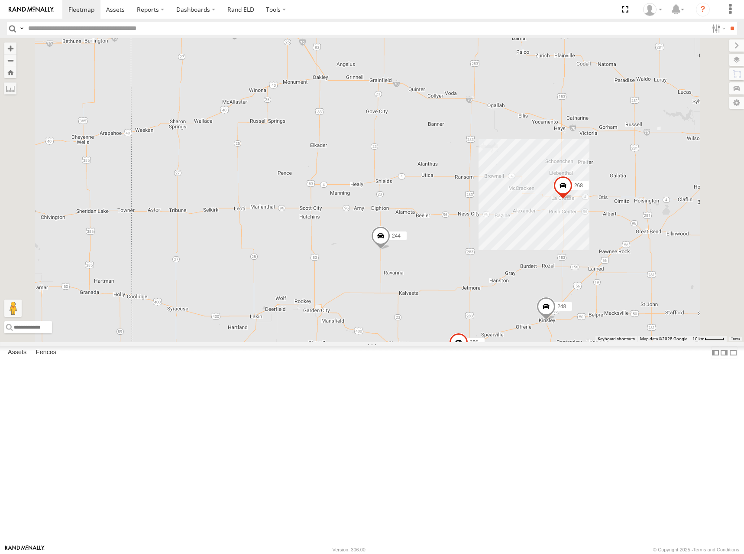
drag, startPoint x: 454, startPoint y: 175, endPoint x: 461, endPoint y: 217, distance: 42.5
click at [461, 217] on div "300 244 246 298 270 256 232 296 268 264 248 294" at bounding box center [372, 190] width 744 height 304
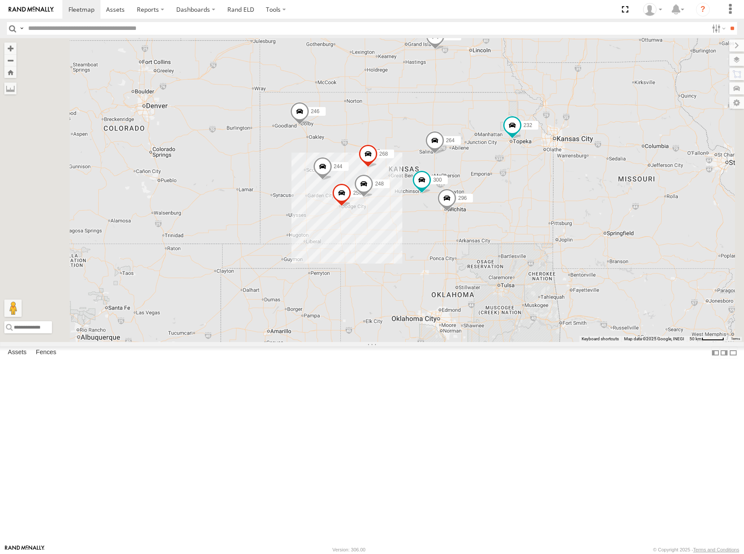
drag, startPoint x: 598, startPoint y: 151, endPoint x: 565, endPoint y: 210, distance: 67.7
click at [565, 210] on div "300 244 246 298 270 256 232 296 268 264 248 266 294" at bounding box center [372, 190] width 744 height 304
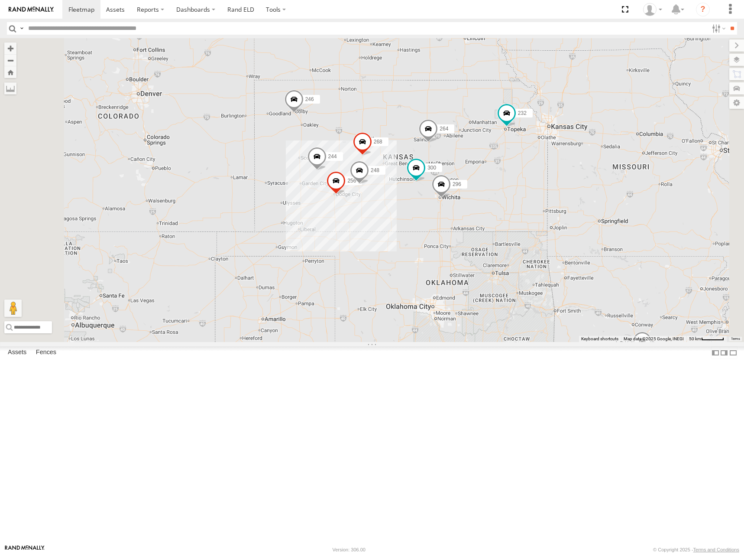
drag, startPoint x: 572, startPoint y: 205, endPoint x: 568, endPoint y: 195, distance: 10.9
click at [568, 195] on div "300 244 246 298 256 232 296 268 264 248 266 294" at bounding box center [372, 190] width 744 height 304
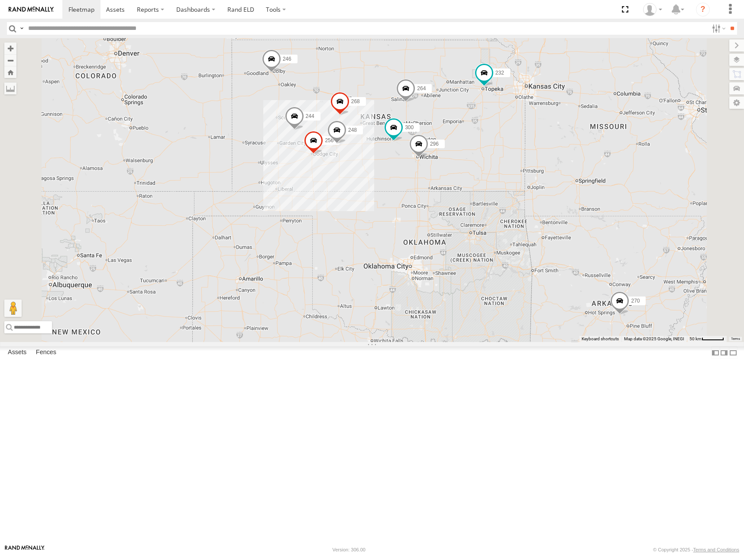
drag, startPoint x: 529, startPoint y: 138, endPoint x: 529, endPoint y: 149, distance: 11.3
click at [529, 149] on div "300 244 246 298 270 256 232 296 268 264 248 266 294" at bounding box center [372, 190] width 744 height 304
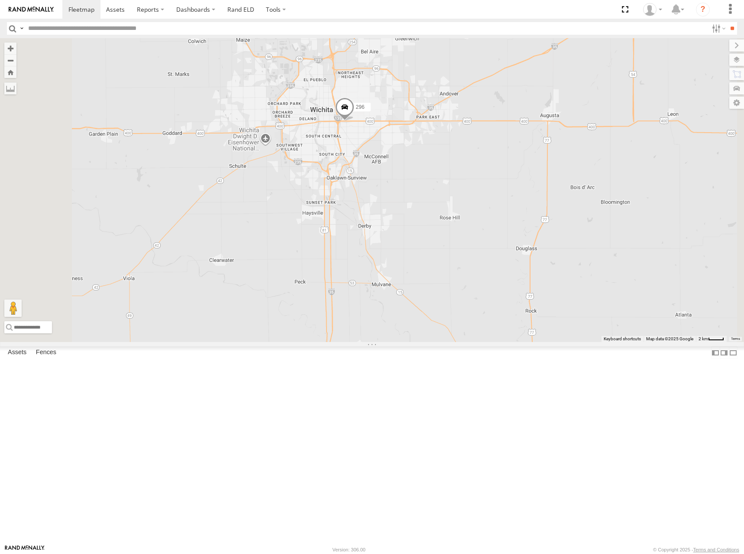
drag, startPoint x: 469, startPoint y: 236, endPoint x: 485, endPoint y: 252, distance: 22.4
click at [485, 252] on div "300 244 246 298 270 256 232 296 268 264 248 266 294" at bounding box center [372, 190] width 744 height 304
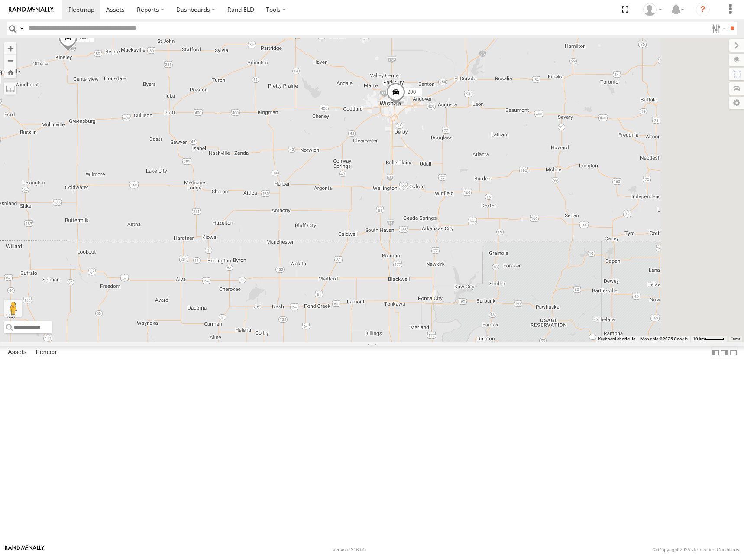
click at [564, 221] on div "300 244 246 298 270 256 232 296 268 264 248 266 294" at bounding box center [372, 190] width 744 height 304
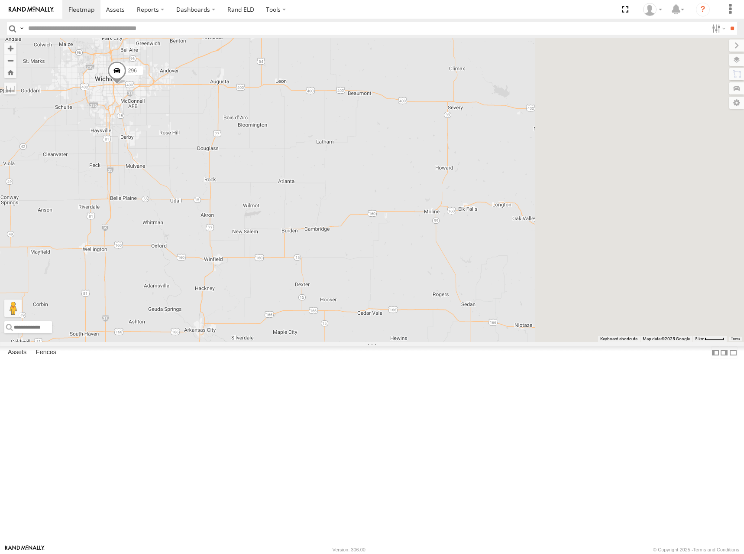
drag, startPoint x: 579, startPoint y: 224, endPoint x: 435, endPoint y: 220, distance: 144.3
click at [435, 220] on div "300 244 246 298 270 256 232 296 268 264 248 266 294" at bounding box center [372, 190] width 744 height 304
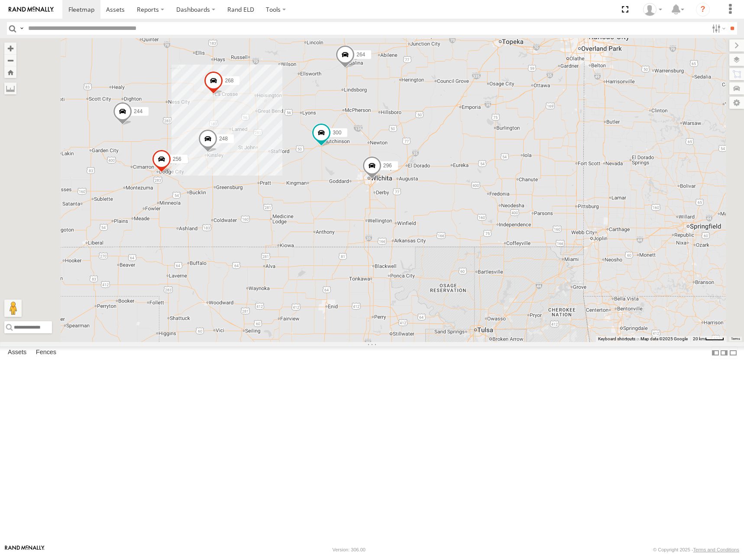
drag, startPoint x: 451, startPoint y: 149, endPoint x: 556, endPoint y: 230, distance: 132.9
click at [556, 230] on div "300 244 246 298 270 256 232 296 268 264 248 266 294" at bounding box center [372, 190] width 744 height 304
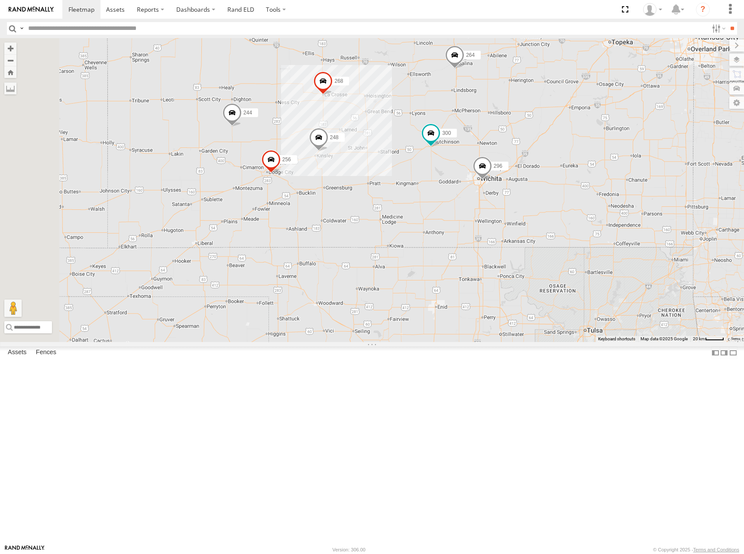
drag, startPoint x: 434, startPoint y: 202, endPoint x: 516, endPoint y: 184, distance: 84.3
click at [516, 184] on div "300 244 246 298 270 256 232 296 268 264 248 266 294" at bounding box center [372, 190] width 744 height 304
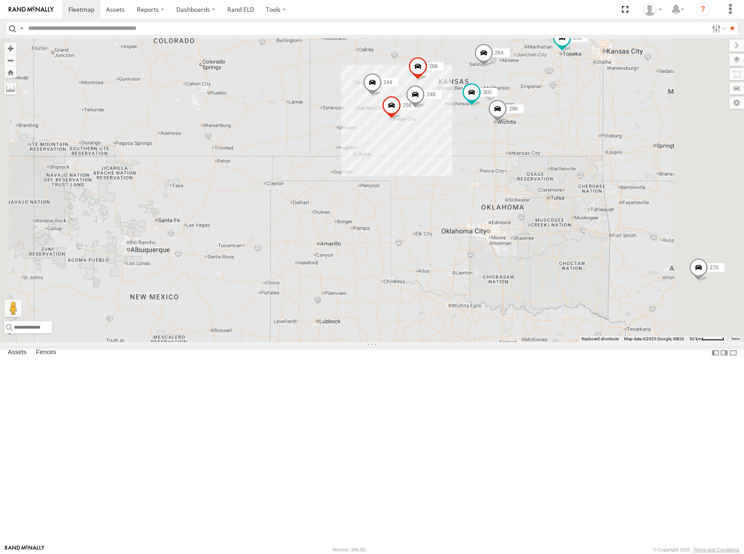
drag, startPoint x: 617, startPoint y: 117, endPoint x: 582, endPoint y: 155, distance: 51.5
click at [582, 155] on div "300 244 246 298 270 256 232 296 268 264 248 266 294" at bounding box center [372, 190] width 744 height 304
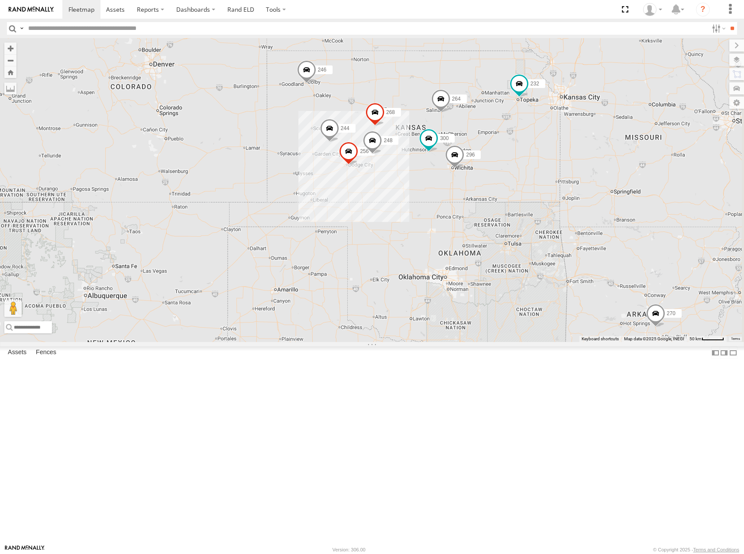
click at [592, 153] on div "300 244 246 298 270 256 232 296 268 264 248 266 294" at bounding box center [372, 190] width 744 height 304
click at [554, 169] on div "300 244 246 298 270 256 232 296 268 264 248 266 294" at bounding box center [372, 190] width 744 height 304
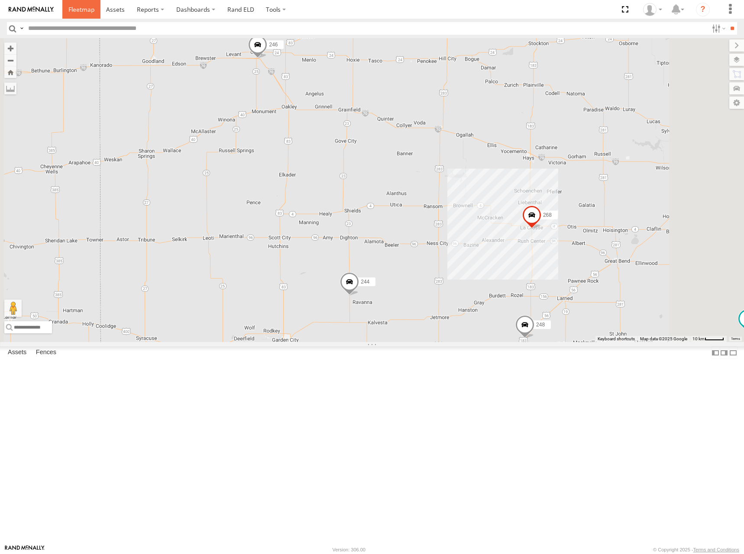
click at [78, 7] on span at bounding box center [81, 9] width 26 height 8
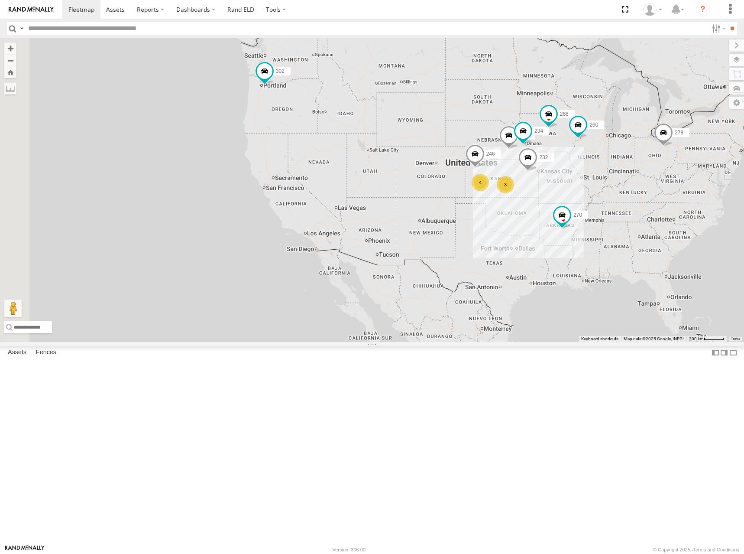
drag, startPoint x: 398, startPoint y: 194, endPoint x: 495, endPoint y: 161, distance: 102.2
click at [495, 161] on div "270 302 278 3 4 246 298 232 266 294 260" at bounding box center [372, 190] width 744 height 304
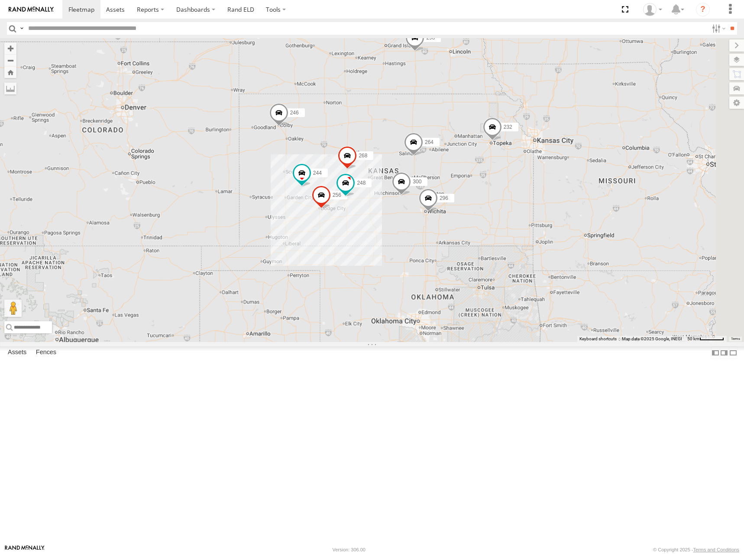
drag, startPoint x: 517, startPoint y: 123, endPoint x: 432, endPoint y: 189, distance: 108.1
click at [432, 189] on div "270 302 278 246 298 232 266 294 260 300 244 256 296 268 264 248" at bounding box center [372, 190] width 744 height 304
drag, startPoint x: 468, startPoint y: 115, endPoint x: 463, endPoint y: 140, distance: 26.0
click at [463, 140] on div "270 302 278 246 298 232 266 294 260 300 244 256 296 268 264 248" at bounding box center [372, 190] width 744 height 304
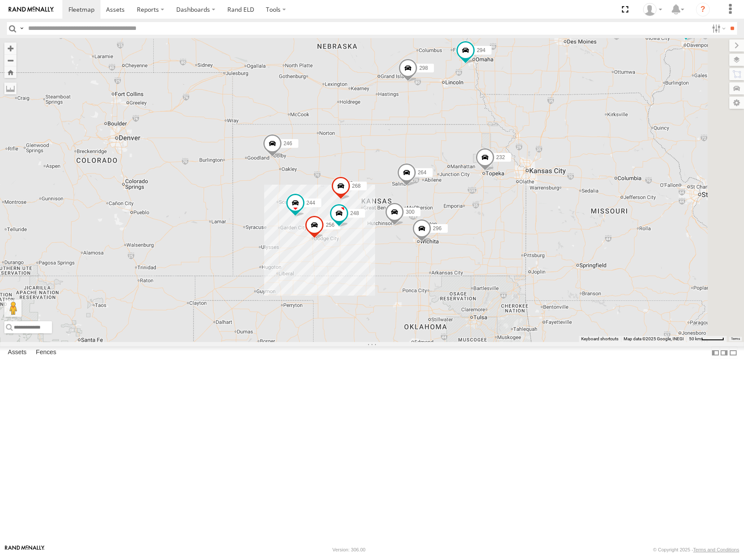
drag, startPoint x: 556, startPoint y: 126, endPoint x: 556, endPoint y: 143, distance: 16.9
click at [556, 143] on div "270 302 278 246 298 232 266 294 260 300 244 256 296 268 264 248" at bounding box center [372, 190] width 744 height 304
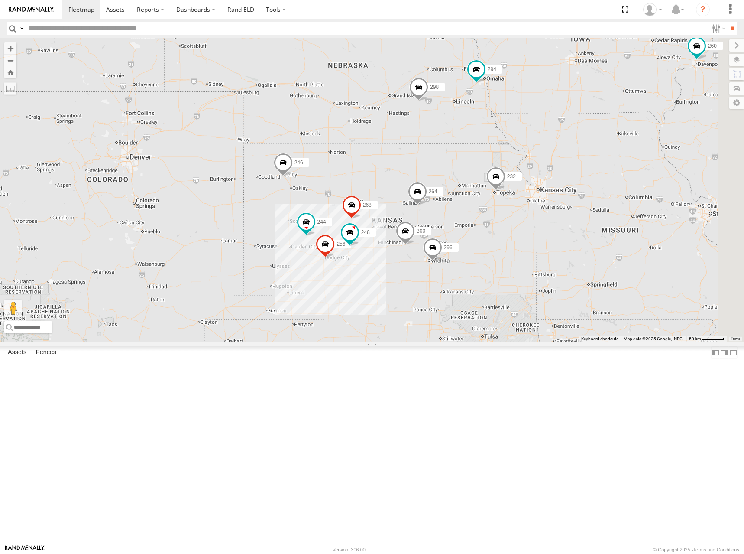
drag, startPoint x: 591, startPoint y: 139, endPoint x: 603, endPoint y: 140, distance: 12.2
click at [603, 140] on div "270 302 278 246 298 232 266 294 260 300 244 256 296 268 264 248" at bounding box center [372, 190] width 744 height 304
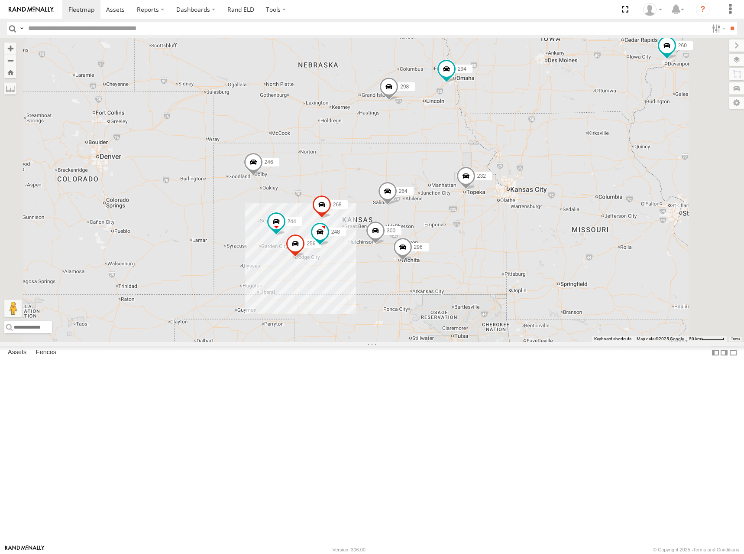
drag, startPoint x: 624, startPoint y: 211, endPoint x: 594, endPoint y: 209, distance: 29.5
click at [594, 209] on div "270 302 278 246 298 232 266 294 260 300 244 256 296 268 264 248" at bounding box center [372, 190] width 744 height 304
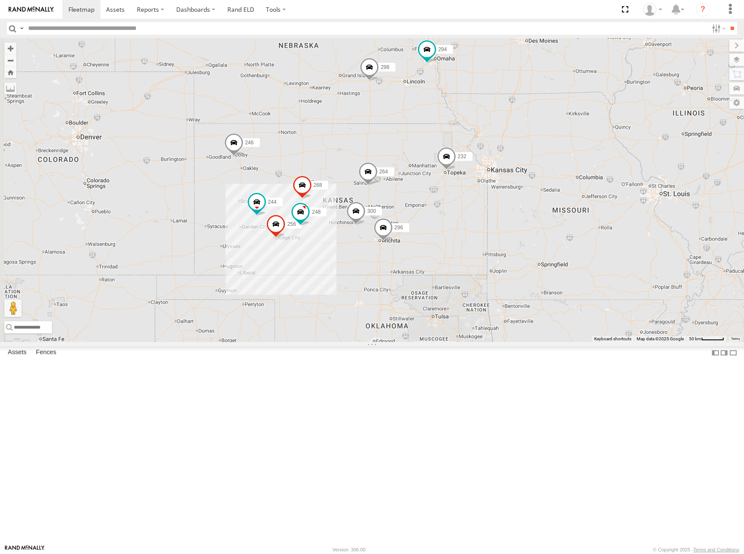
drag, startPoint x: 624, startPoint y: 210, endPoint x: 600, endPoint y: 190, distance: 30.5
click at [600, 190] on div "270 302 278 246 298 232 266 294 260 300 244 256 296 268 264 248" at bounding box center [372, 190] width 744 height 304
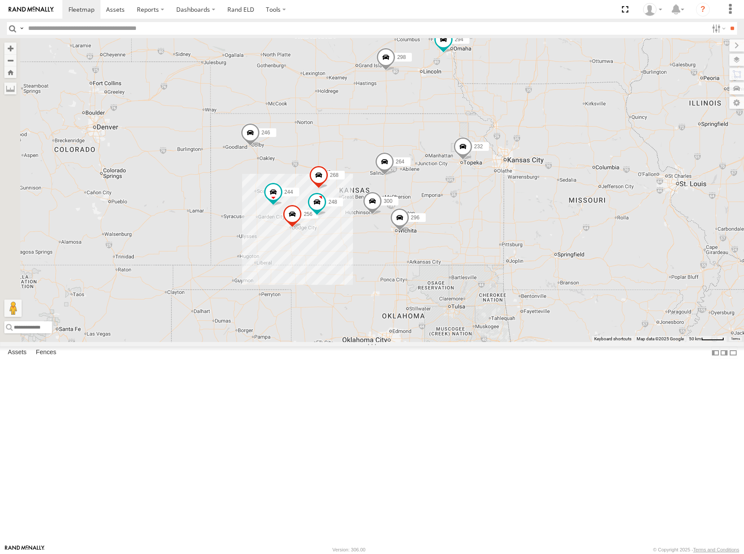
drag, startPoint x: 571, startPoint y: 204, endPoint x: 588, endPoint y: 195, distance: 20.0
click at [588, 195] on div "270 302 278 246 298 232 266 294 260 300 244 256 296 268 264 248" at bounding box center [372, 190] width 744 height 304
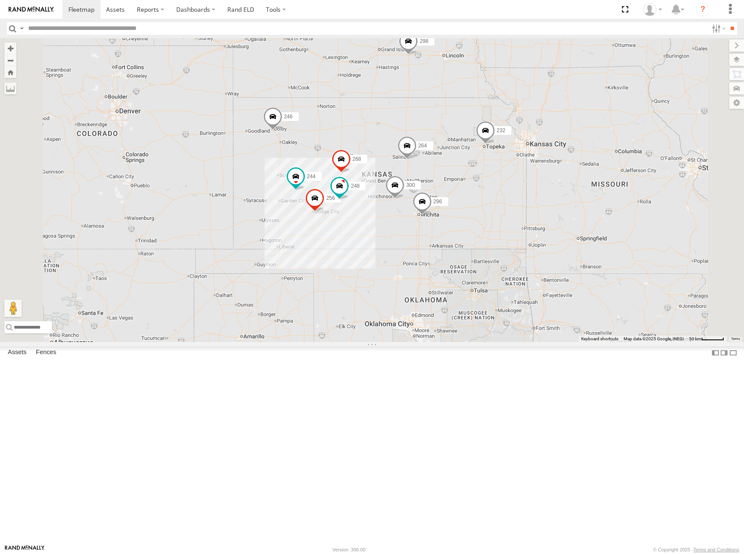
drag, startPoint x: 518, startPoint y: 216, endPoint x: 524, endPoint y: 207, distance: 10.7
click at [524, 207] on div "270 302 278 246 298 232 266 294 260 300 244 256 296 268 264 248" at bounding box center [372, 190] width 744 height 304
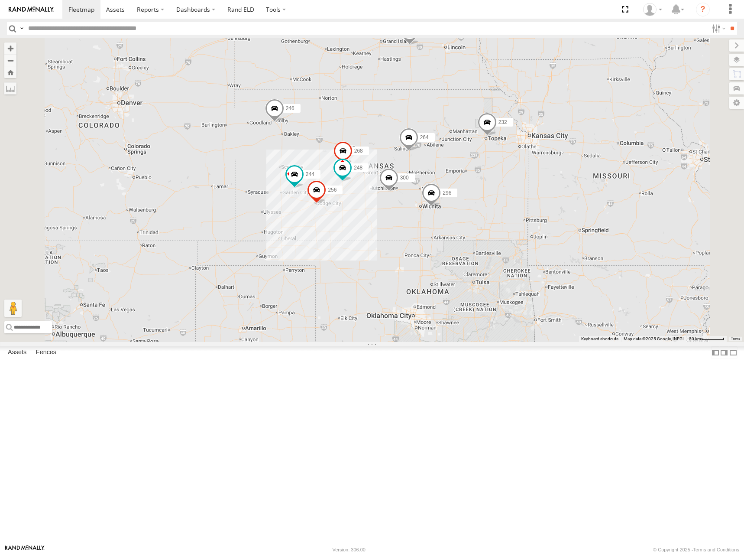
drag, startPoint x: 474, startPoint y: 185, endPoint x: 478, endPoint y: 164, distance: 20.8
click at [478, 164] on div "300 244 246 298 270 256 232 296 268 264 248 266 294" at bounding box center [372, 190] width 744 height 304
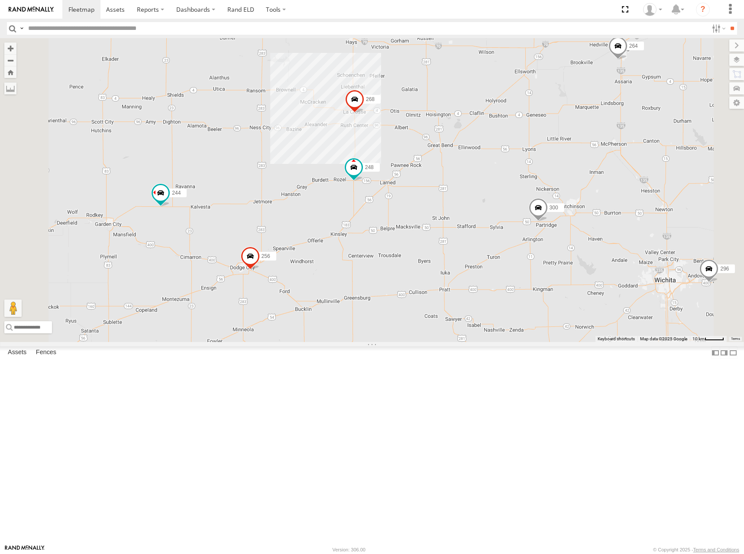
drag, startPoint x: 450, startPoint y: 260, endPoint x: 516, endPoint y: 249, distance: 66.4
click at [516, 249] on div "300 244 246 298 270 256 232 296 268 264 248 266 294" at bounding box center [372, 190] width 744 height 304
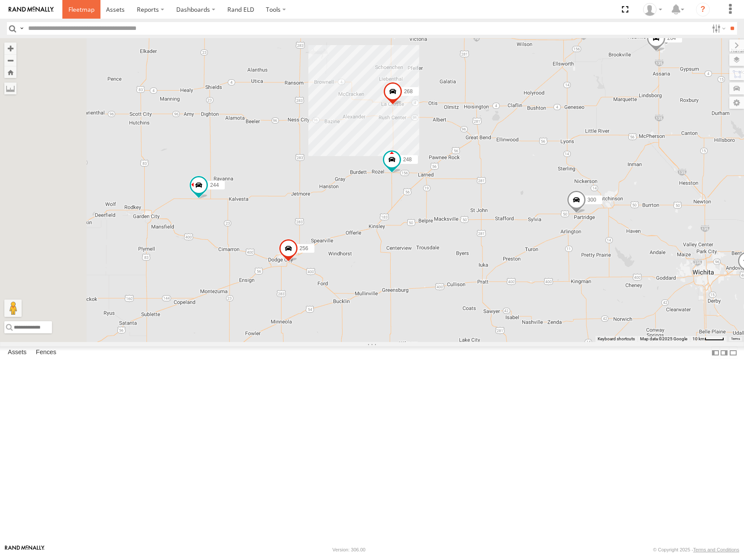
click at [78, 13] on span at bounding box center [81, 9] width 26 height 8
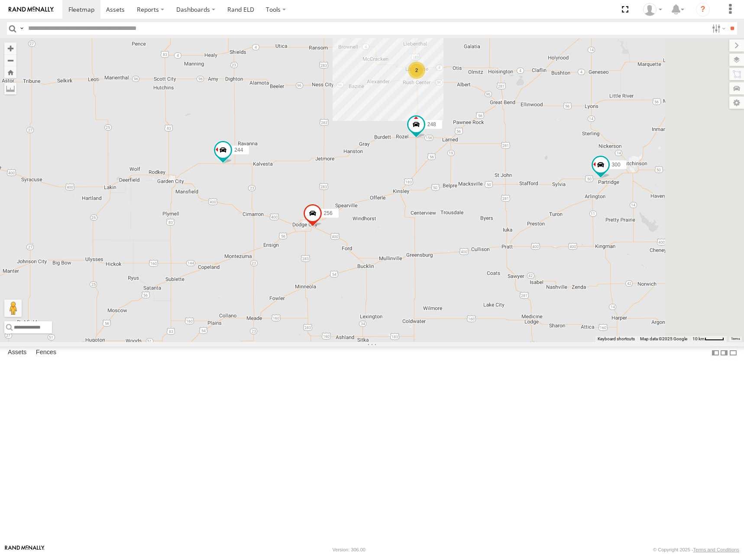
click at [523, 269] on div "270 302 278 246 298 232 266 294 260 300 244 256 296 264 248 2" at bounding box center [372, 190] width 744 height 304
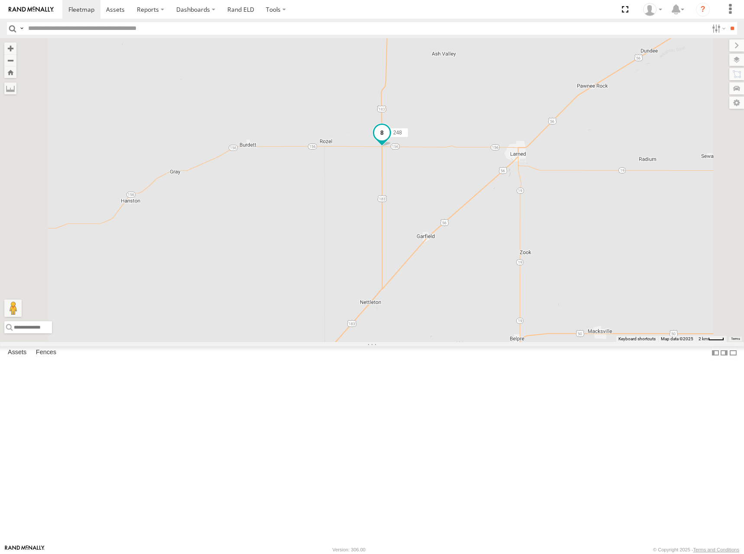
click at [390, 140] on span at bounding box center [382, 133] width 16 height 16
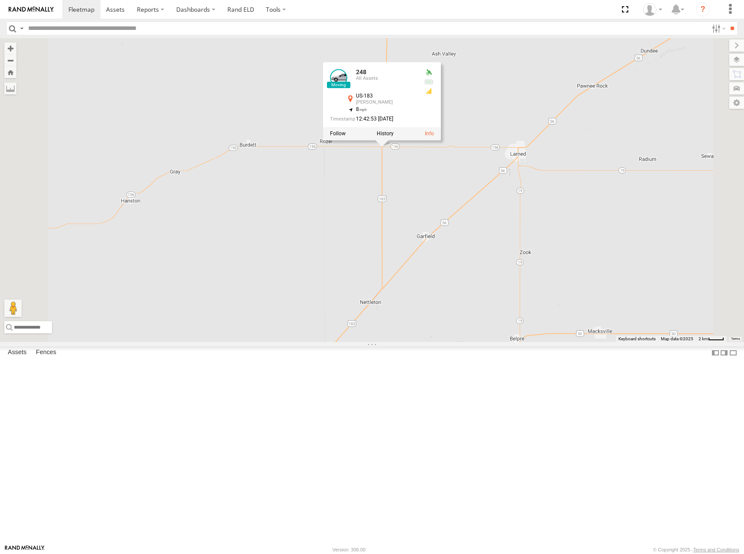
click at [575, 208] on div "270 302 278 246 298 232 266 294 260 300 244 256 296 264 248 248 All Assets US-1…" at bounding box center [372, 190] width 744 height 304
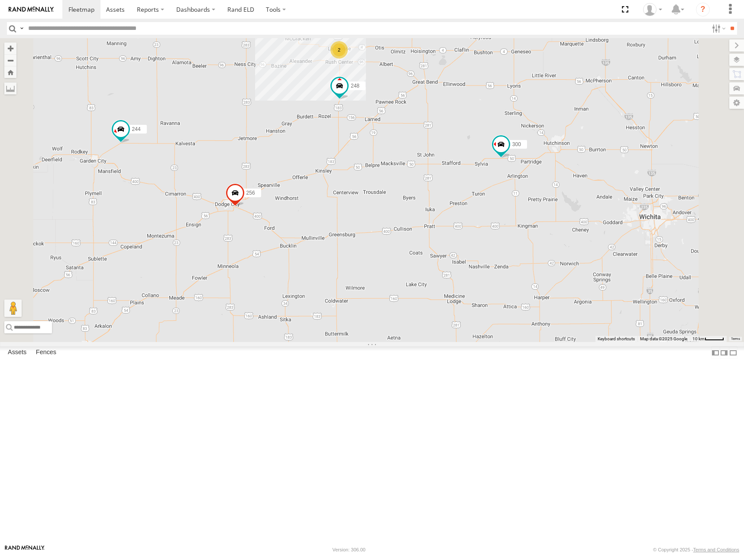
drag, startPoint x: 541, startPoint y: 195, endPoint x: 492, endPoint y: 205, distance: 49.7
click at [494, 203] on div "300 244 256 248 2" at bounding box center [372, 190] width 744 height 304
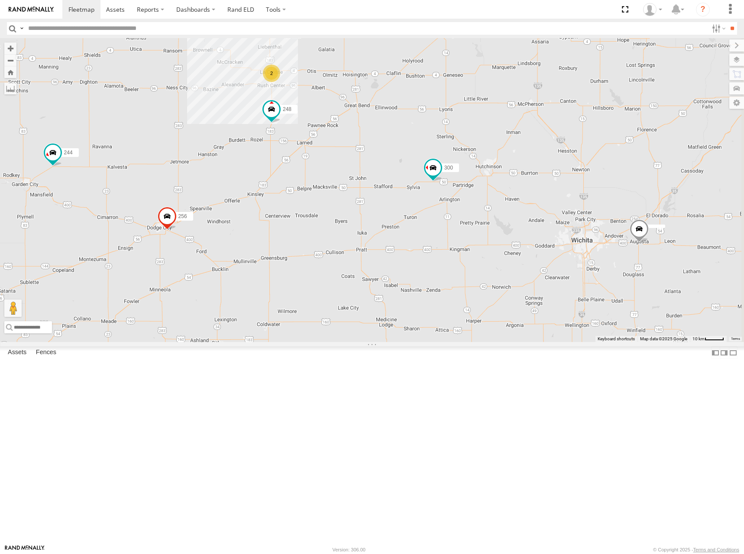
drag, startPoint x: 520, startPoint y: 142, endPoint x: 510, endPoint y: 184, distance: 43.6
click at [510, 184] on div "300 244 256 248 2 264" at bounding box center [372, 190] width 744 height 304
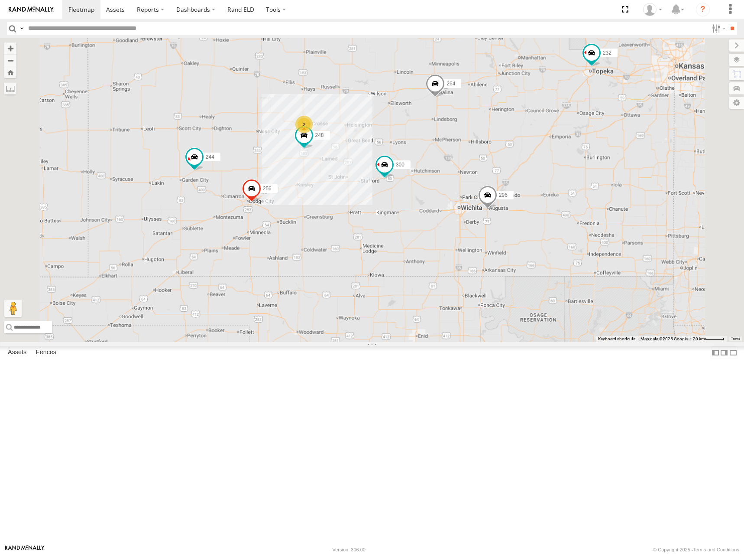
drag, startPoint x: 543, startPoint y: 198, endPoint x: 465, endPoint y: 206, distance: 78.5
click at [445, 97] on span at bounding box center [435, 85] width 19 height 23
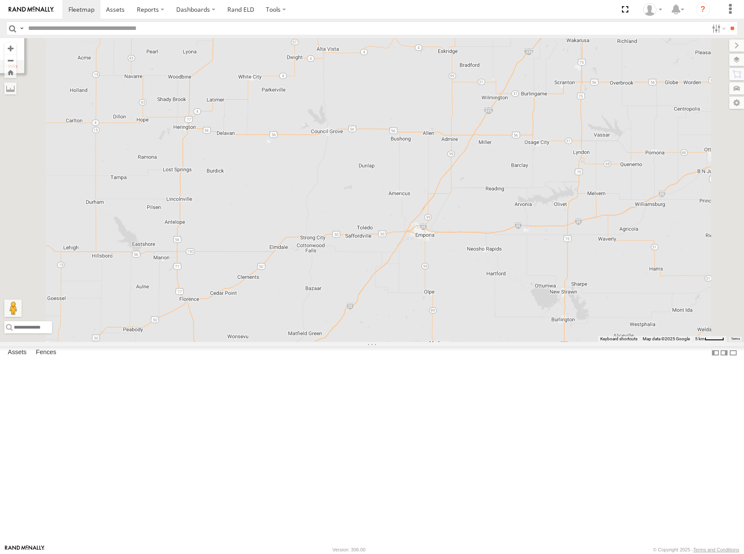
click at [561, 168] on div "300 244 256 248 296 264 246 232 264 All Assets Arnold Ave Salina 38.7887 , -97.…" at bounding box center [372, 190] width 744 height 304
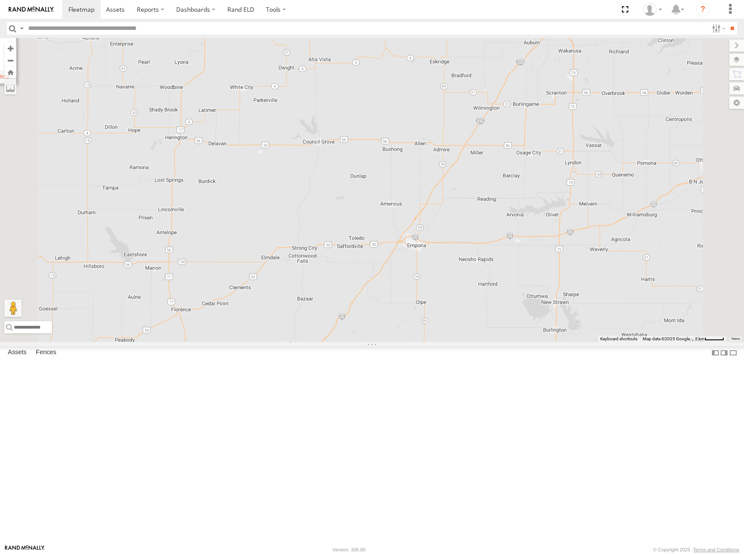
drag, startPoint x: 535, startPoint y: 188, endPoint x: 523, endPoint y: 203, distance: 18.8
click at [523, 203] on div "300 244 256 248 296 264 246 232 264 All Assets Arnold Ave Salina 38.7887 , -97.…" at bounding box center [372, 190] width 744 height 304
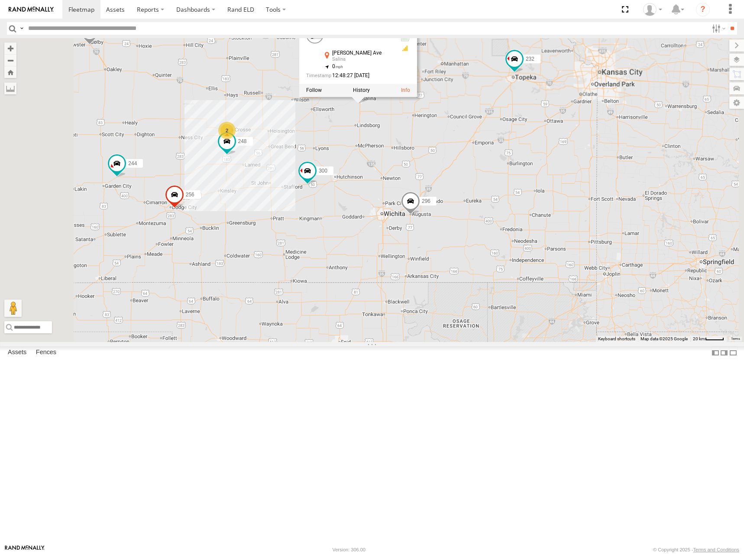
drag, startPoint x: 392, startPoint y: 220, endPoint x: 491, endPoint y: 222, distance: 98.8
click at [491, 222] on div "300 244 256 248 296 264 246 232 264 All Assets Arnold Ave Salina 38.7887 , -97.…" at bounding box center [372, 190] width 744 height 304
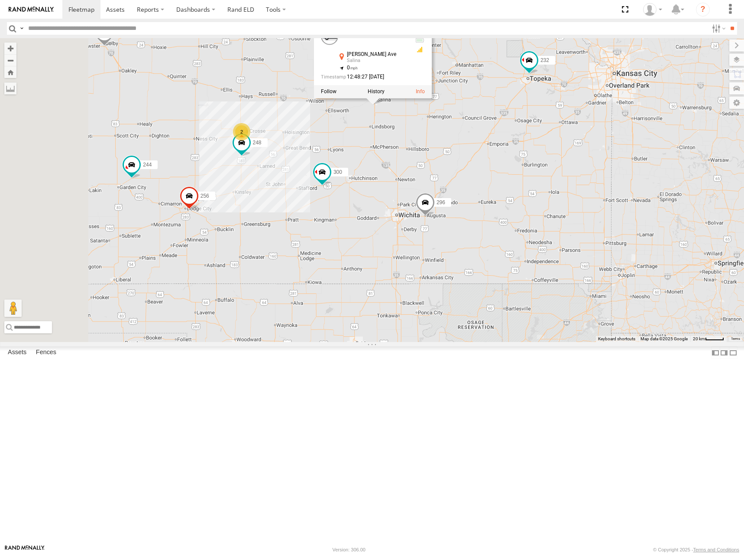
click at [387, 11] on section at bounding box center [402, 9] width 680 height 19
click at [356, 169] on div "300 244 256 248 296 264 246 232 264 All Assets Arnold Ave Salina 38.7887 , -97.…" at bounding box center [372, 190] width 744 height 304
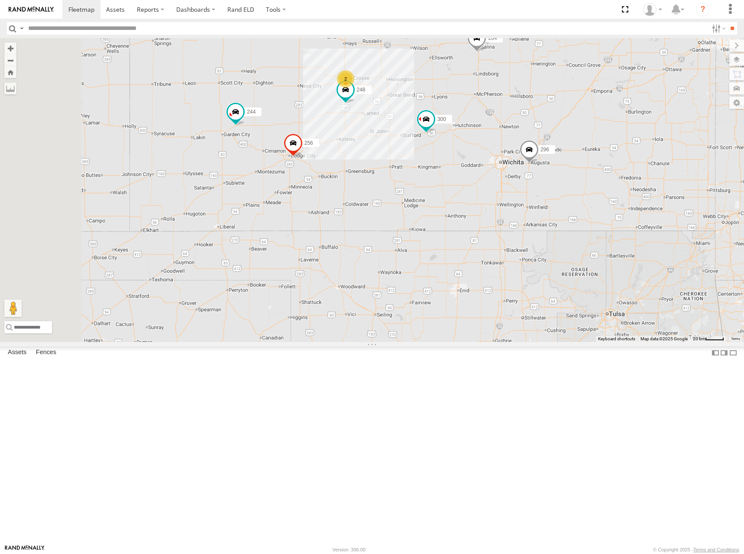
drag, startPoint x: 405, startPoint y: 170, endPoint x: 509, endPoint y: 116, distance: 117.4
click at [509, 116] on div "300 244 256 248 296 264 246 232 2" at bounding box center [372, 190] width 744 height 304
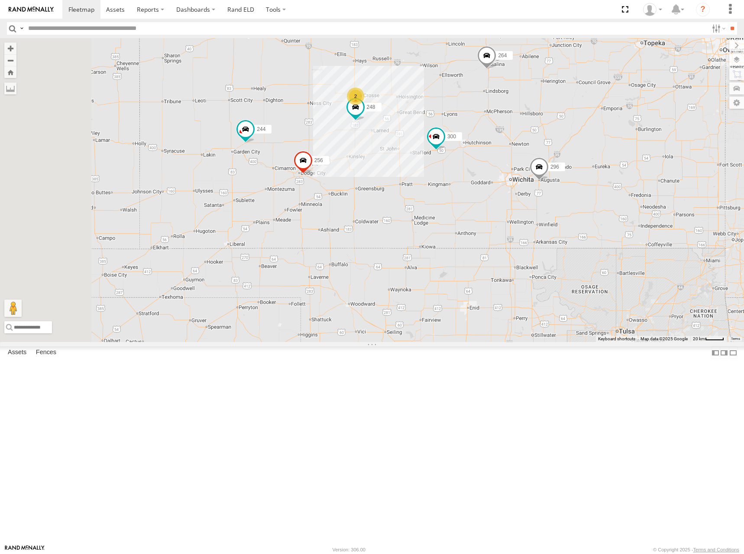
drag, startPoint x: 446, startPoint y: 131, endPoint x: 451, endPoint y: 151, distance: 20.7
click at [451, 151] on div "300 244 256 248 296 264 246 232 2" at bounding box center [372, 190] width 744 height 304
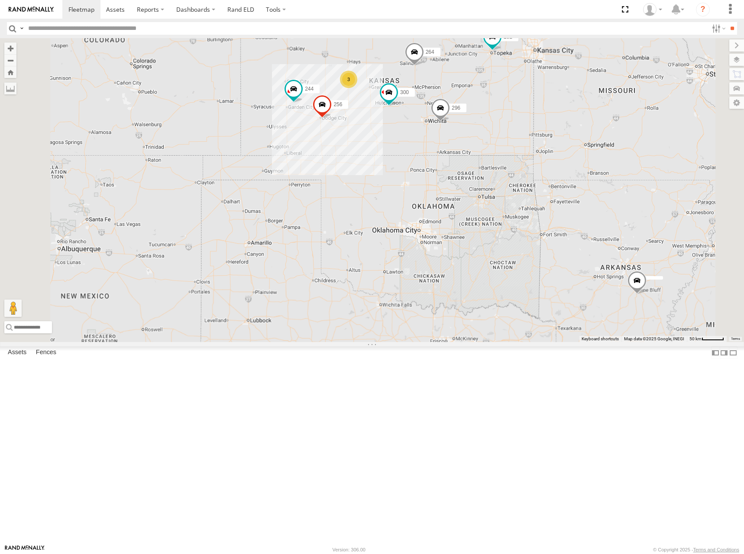
drag, startPoint x: 491, startPoint y: 130, endPoint x: 486, endPoint y: 133, distance: 6.2
click at [487, 133] on div "300 244 256 296 264 246 232 298 3 294" at bounding box center [372, 190] width 744 height 304
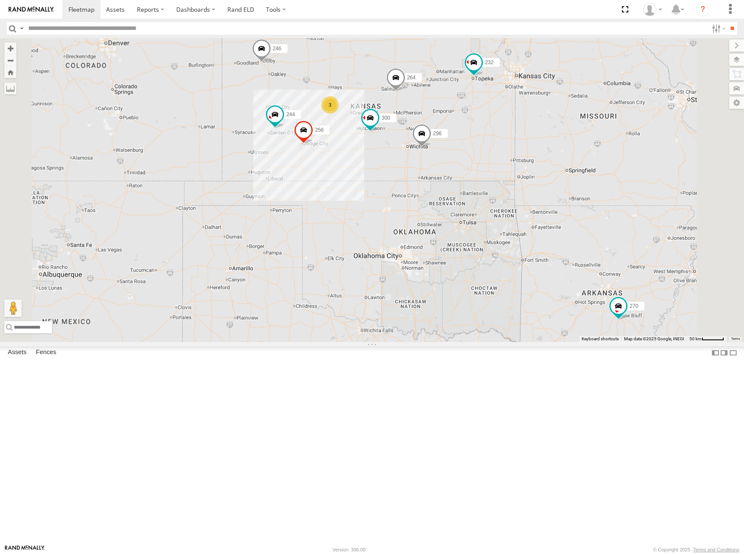
drag, startPoint x: 556, startPoint y: 102, endPoint x: 545, endPoint y: 126, distance: 25.8
click at [545, 126] on div "300 244 256 296 264 246 232 298 270 3 294" at bounding box center [372, 190] width 744 height 304
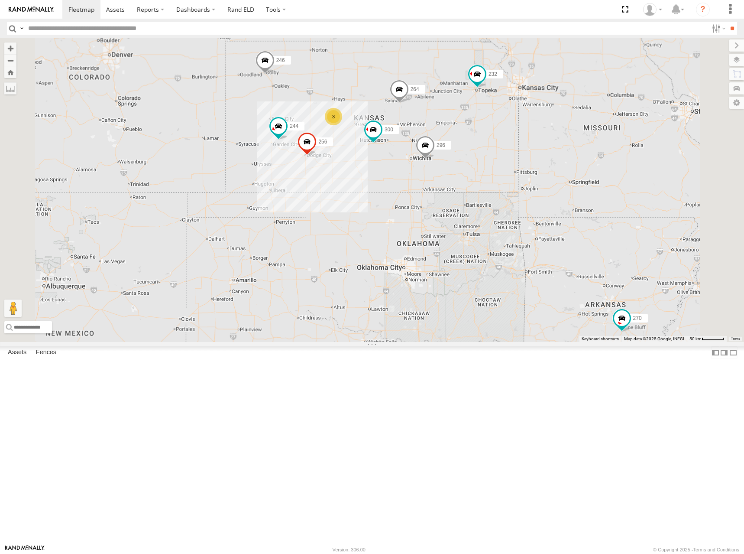
drag, startPoint x: 465, startPoint y: 162, endPoint x: 477, endPoint y: 162, distance: 12.1
click at [477, 162] on div "300 244 256 296 264 246 232 298 270 3 294" at bounding box center [372, 190] width 744 height 304
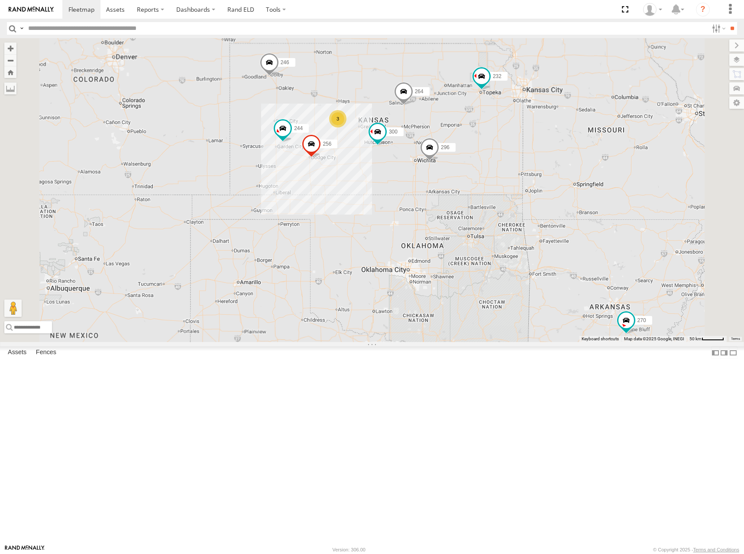
drag, startPoint x: 458, startPoint y: 142, endPoint x: 462, endPoint y: 144, distance: 5.4
click at [462, 144] on div "300 244 256 296 264 246 232 298 270 3 294" at bounding box center [372, 190] width 744 height 304
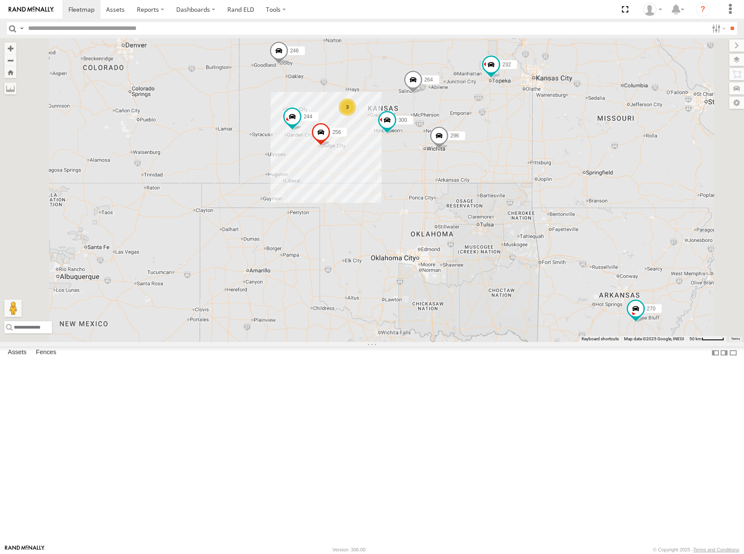
drag, startPoint x: 477, startPoint y: 163, endPoint x: 490, endPoint y: 149, distance: 18.4
click at [490, 149] on div "300 244 256 296 264 246 232 298 270 3 294" at bounding box center [372, 190] width 744 height 304
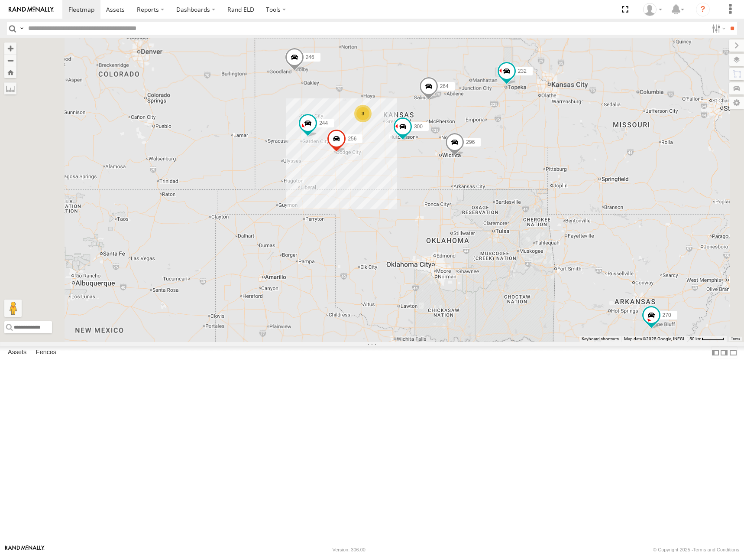
drag, startPoint x: 520, startPoint y: 133, endPoint x: 533, endPoint y: 143, distance: 16.0
click at [533, 143] on div "300 244 256 296 264 246 232 298 270 3 294" at bounding box center [372, 190] width 744 height 304
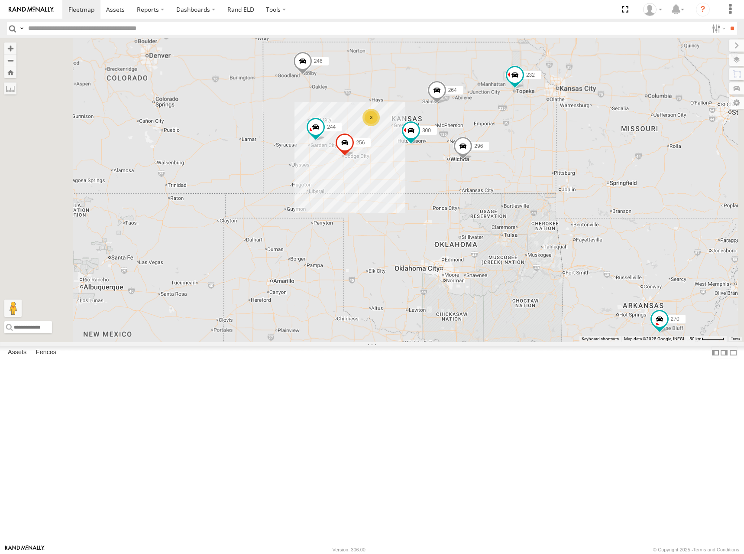
drag, startPoint x: 531, startPoint y: 150, endPoint x: 574, endPoint y: 141, distance: 43.8
click at [542, 152] on div "300 244 256 296 264 246 232 298 270 3 294" at bounding box center [372, 190] width 744 height 304
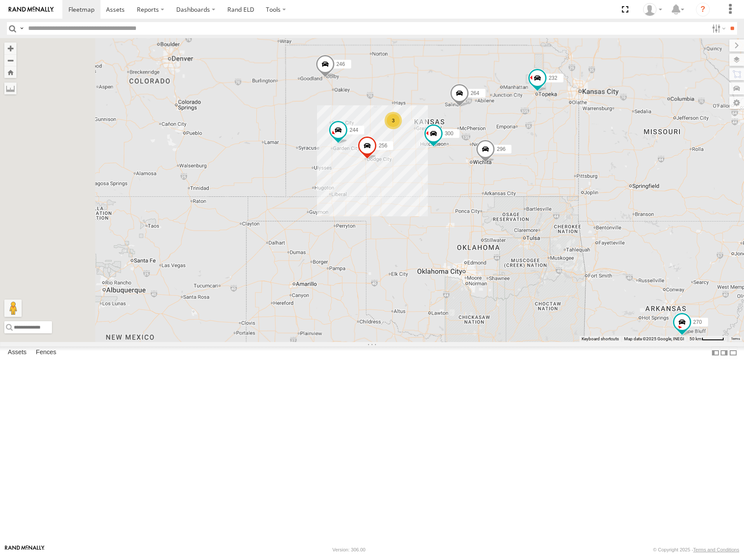
drag, startPoint x: 571, startPoint y: 154, endPoint x: 549, endPoint y: 150, distance: 22.5
click at [549, 150] on div "300 244 256 296 264 246 232 298 270 3 294 266" at bounding box center [372, 190] width 744 height 304
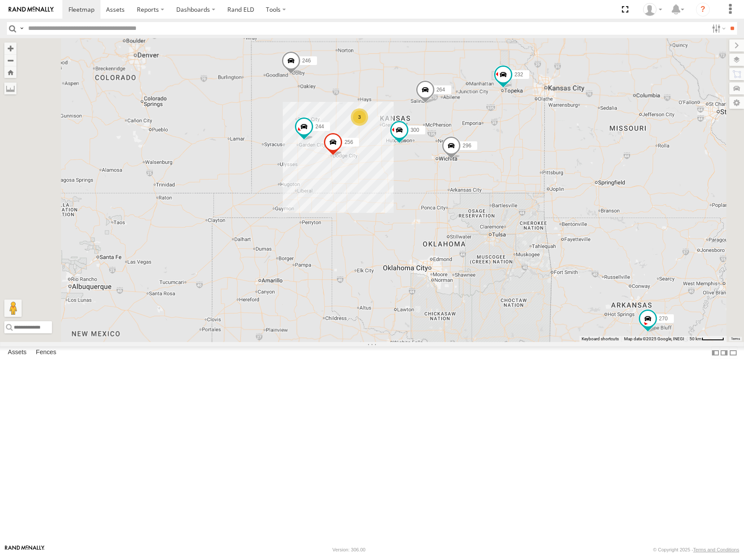
drag, startPoint x: 532, startPoint y: 159, endPoint x: 535, endPoint y: 162, distance: 4.7
click at [535, 162] on div "300 244 256 296 264 246 232 298 270 3 294 266" at bounding box center [372, 190] width 744 height 304
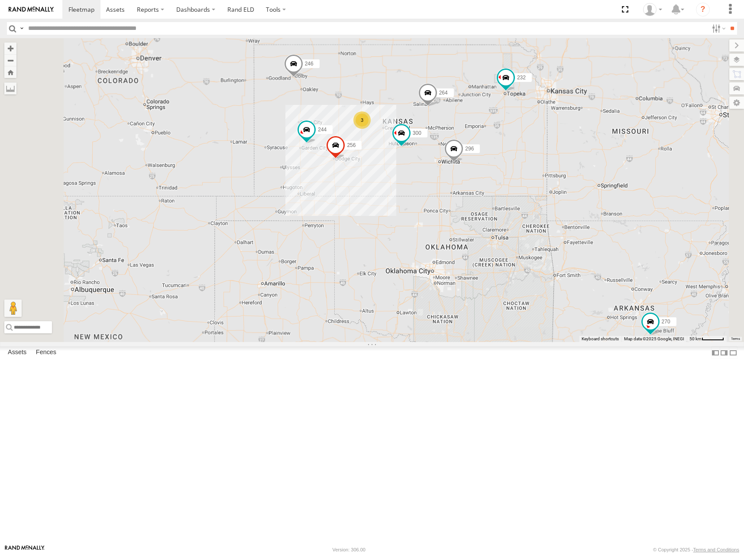
click at [490, 161] on div "300 244 256 296 264 246 232 298 270 3 294 266" at bounding box center [372, 190] width 744 height 304
drag, startPoint x: 529, startPoint y: 157, endPoint x: 533, endPoint y: 154, distance: 5.3
click at [533, 154] on div "300 244 256 296 264 246 232 298 270 3 294 266" at bounding box center [372, 190] width 744 height 304
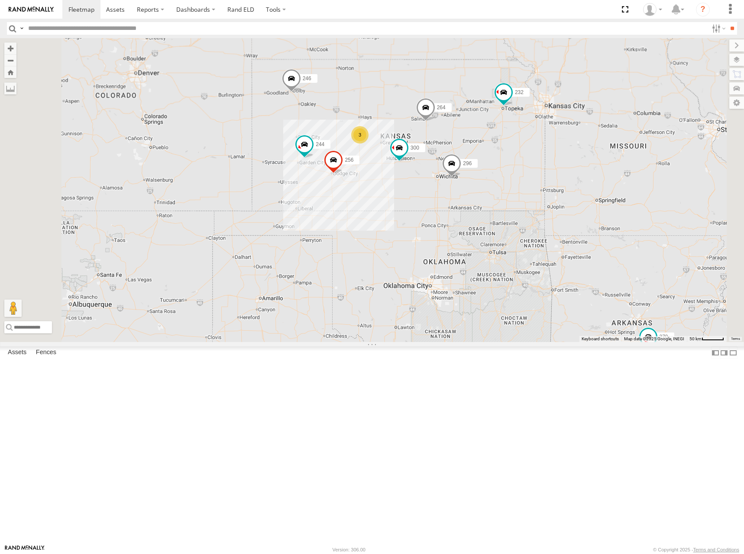
drag, startPoint x: 563, startPoint y: 145, endPoint x: 561, endPoint y: 160, distance: 14.9
click at [561, 160] on div "300 244 256 296 264 246 232 298 270 3 294 266" at bounding box center [372, 190] width 744 height 304
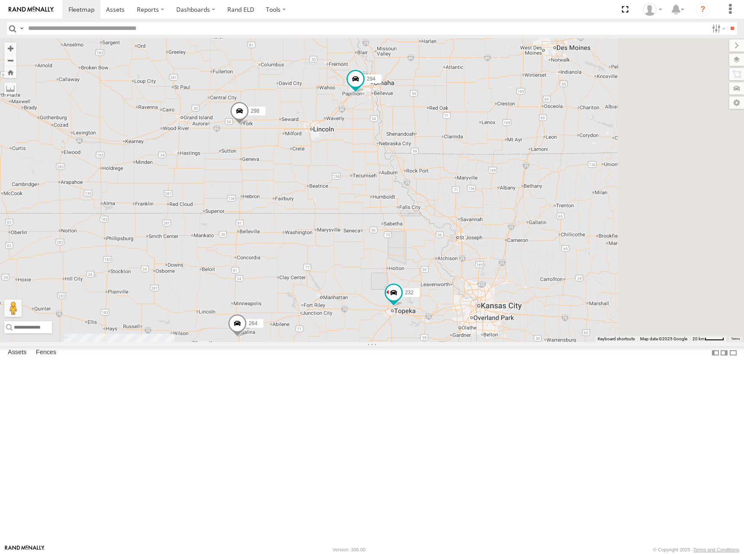
drag, startPoint x: 675, startPoint y: 124, endPoint x: 438, endPoint y: 236, distance: 261.8
click at [438, 236] on div "300 244 256 296 264 246 232 298 270 294 266 2 248" at bounding box center [372, 190] width 744 height 304
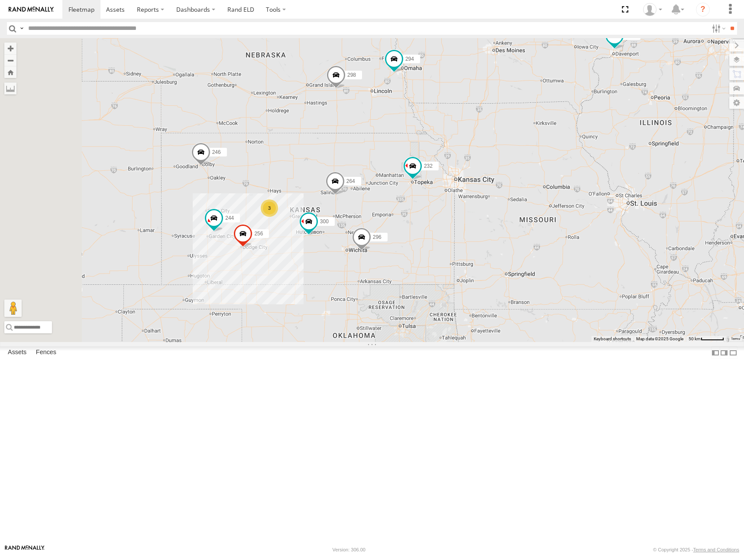
drag, startPoint x: 402, startPoint y: 271, endPoint x: 495, endPoint y: 212, distance: 110.0
click at [495, 212] on div "300 244 256 296 264 246 232 298 270 294 266 3 260" at bounding box center [372, 190] width 744 height 304
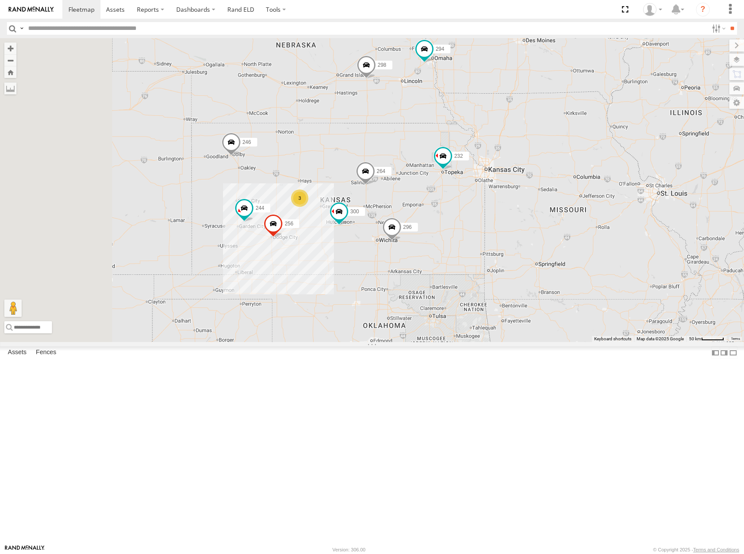
drag, startPoint x: 478, startPoint y: 211, endPoint x: 485, endPoint y: 208, distance: 7.6
click at [485, 208] on div "300 244 256 296 264 246 232 298 270 294 266 3 260" at bounding box center [372, 190] width 744 height 304
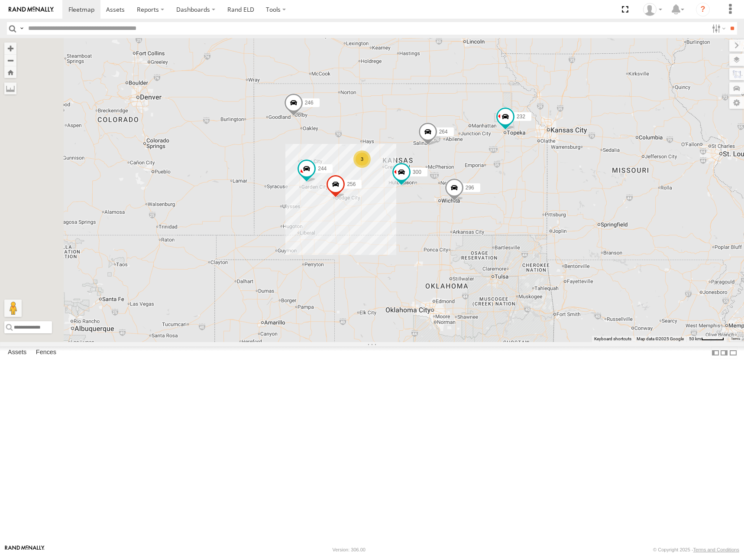
drag, startPoint x: 451, startPoint y: 230, endPoint x: 482, endPoint y: 209, distance: 37.7
click at [482, 209] on div "300 244 256 296 264 246 232 298 270 294 266 3 260" at bounding box center [372, 190] width 744 height 304
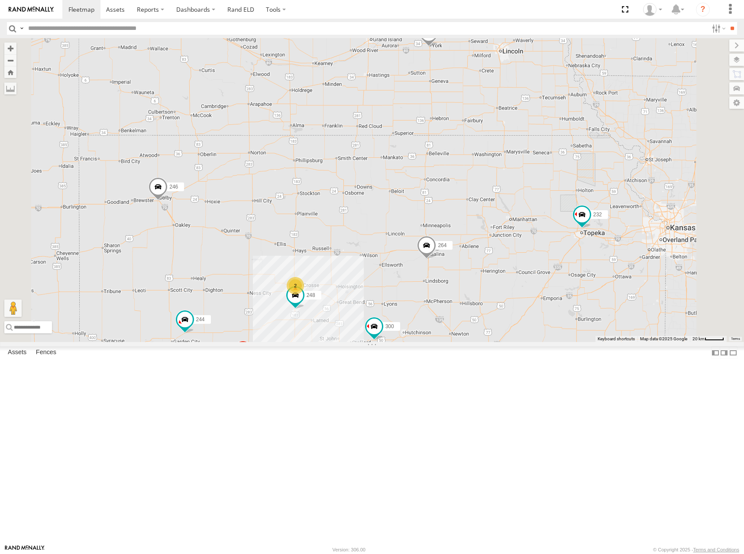
drag, startPoint x: 471, startPoint y: 245, endPoint x: 502, endPoint y: 156, distance: 94.8
click at [501, 156] on div "300 244 256 296 264 246 232 298 270 294 266 260 248 2" at bounding box center [372, 190] width 744 height 304
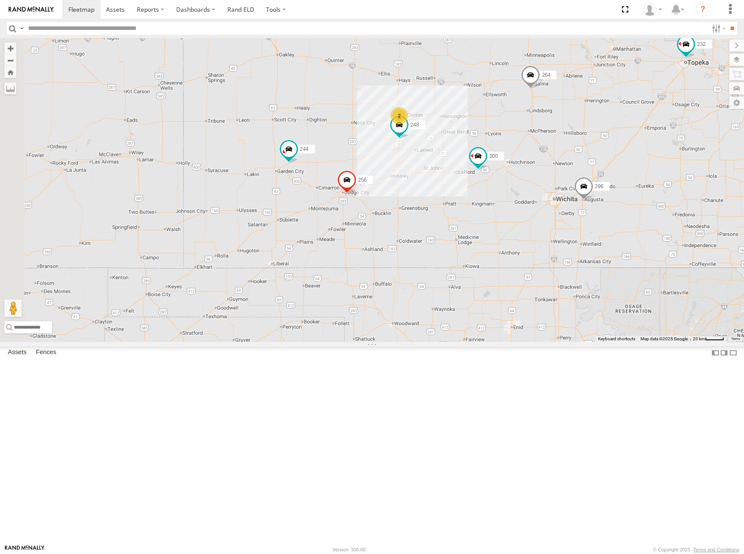
drag, startPoint x: 408, startPoint y: 233, endPoint x: 454, endPoint y: 201, distance: 56.4
click at [454, 201] on div "300 244 256 296 264 246 232 298 270 294 266 260 248 2" at bounding box center [372, 190] width 744 height 304
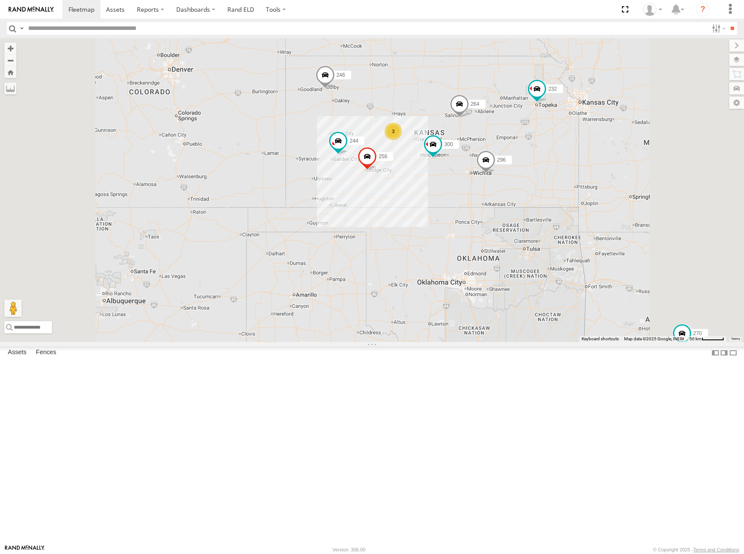
drag, startPoint x: 514, startPoint y: 208, endPoint x: 509, endPoint y: 190, distance: 18.9
click at [509, 190] on div "300 244 256 296 264 246 232 298 270 294 266 260 3" at bounding box center [372, 190] width 744 height 304
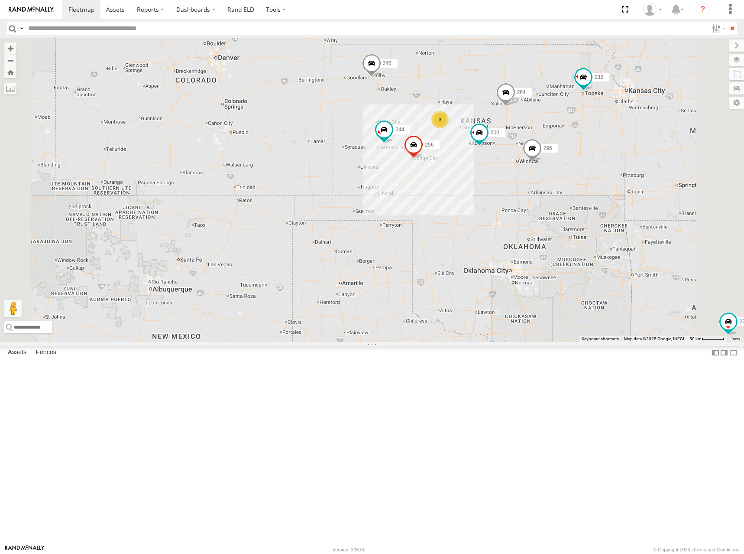
drag, startPoint x: 494, startPoint y: 177, endPoint x: 555, endPoint y: 168, distance: 62.2
click at [555, 168] on div "300 244 256 296 264 246 232 298 270 294 266 260 3" at bounding box center [372, 190] width 744 height 304
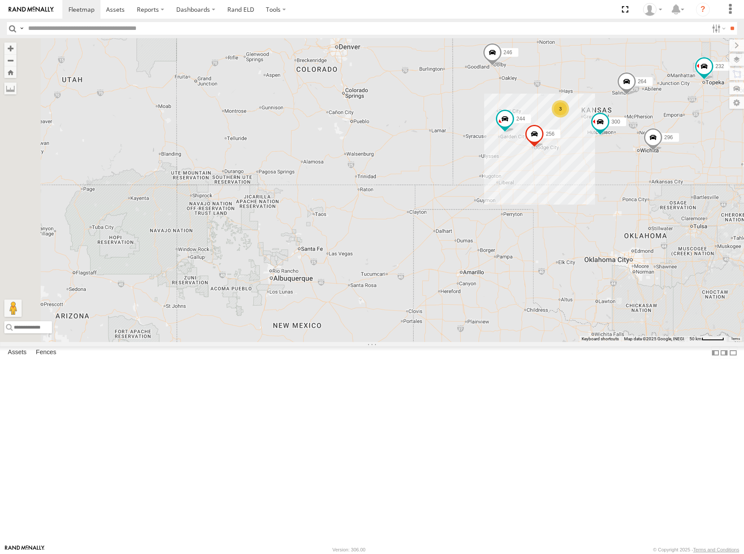
drag, startPoint x: 292, startPoint y: 276, endPoint x: 406, endPoint y: 272, distance: 114.4
click at [421, 261] on div "300 244 256 296 264 246 232 298 270 294 266 260 3" at bounding box center [372, 190] width 744 height 304
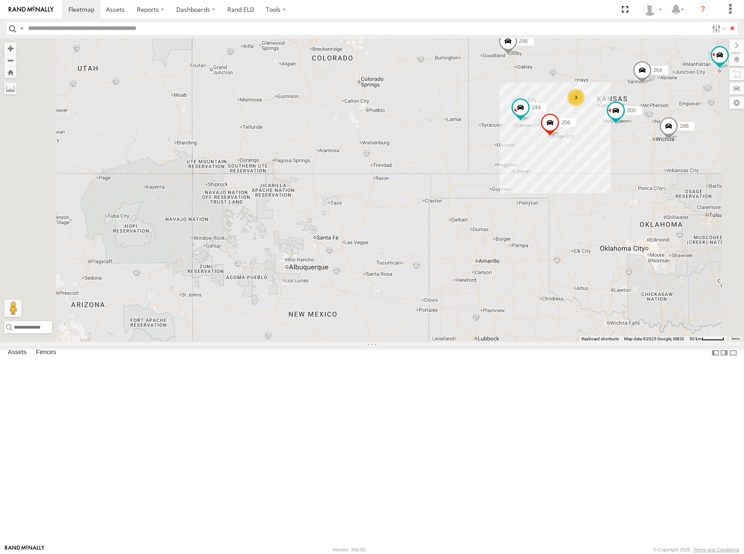
drag, startPoint x: 383, startPoint y: 295, endPoint x: 365, endPoint y: 293, distance: 18.2
click at [365, 293] on div "300 244 256 296 264 246 232 298 270 294 266 260 3" at bounding box center [372, 190] width 744 height 304
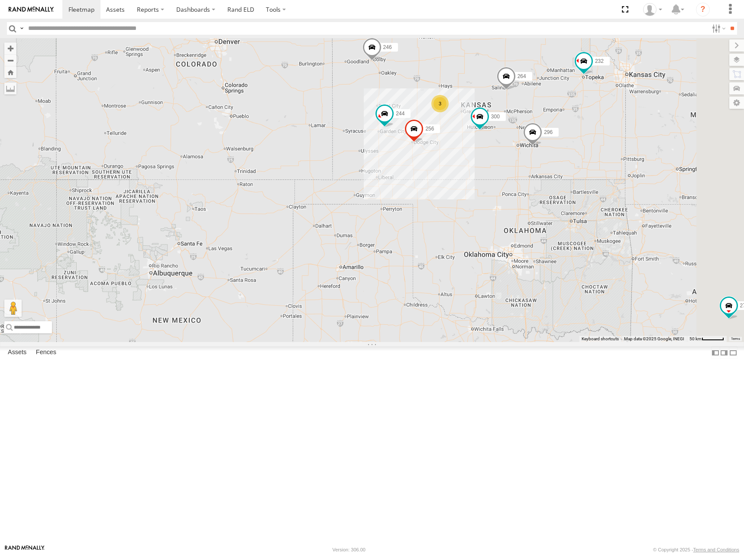
drag, startPoint x: 668, startPoint y: 146, endPoint x: 539, endPoint y: 153, distance: 129.7
click at [539, 153] on div "300 244 256 296 264 246 232 298 270 294 266 260 3" at bounding box center [372, 190] width 744 height 304
drag, startPoint x: 622, startPoint y: 136, endPoint x: 587, endPoint y: 149, distance: 37.0
click at [588, 149] on div "300 244 256 296 264 246 232 298 270 294 266 260 3" at bounding box center [372, 190] width 744 height 304
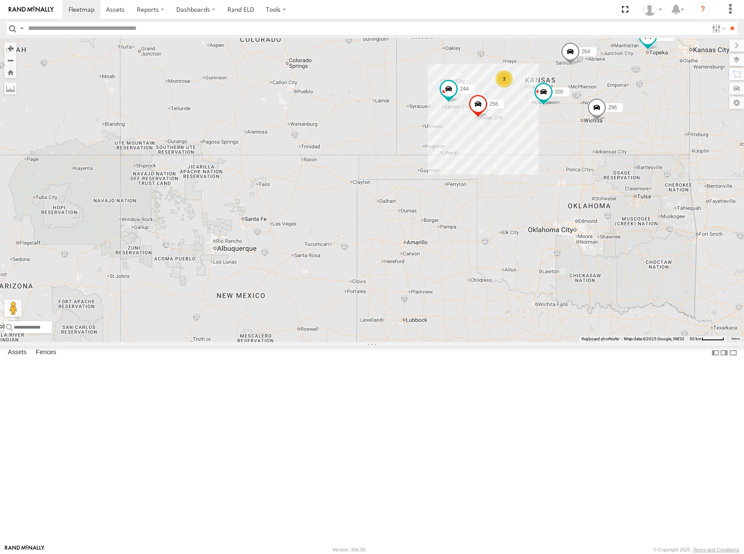
drag, startPoint x: 539, startPoint y: 178, endPoint x: 642, endPoint y: 138, distance: 110.5
click at [642, 138] on div "300 244 256 296 264 246 232 298 270 294 266 260 3" at bounding box center [372, 190] width 744 height 304
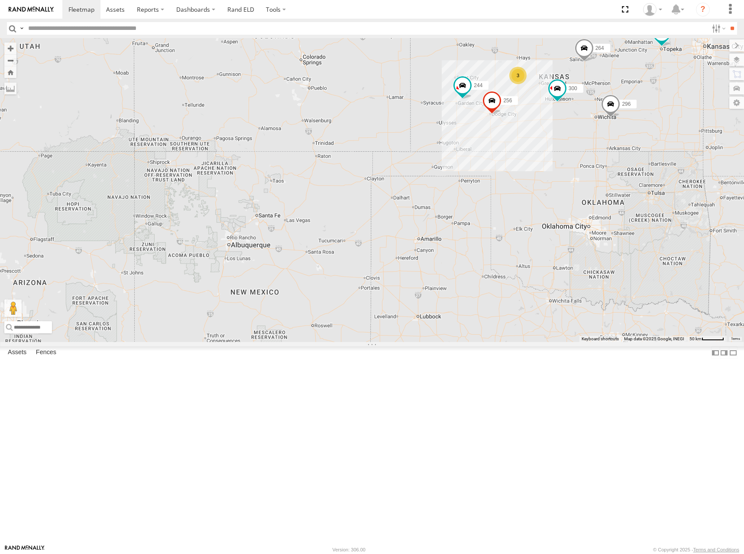
drag, startPoint x: 451, startPoint y: 221, endPoint x: 471, endPoint y: 214, distance: 20.8
click at [471, 214] on div "300 244 256 296 264 246 232 298 270 294 266 260 3" at bounding box center [372, 190] width 744 height 304
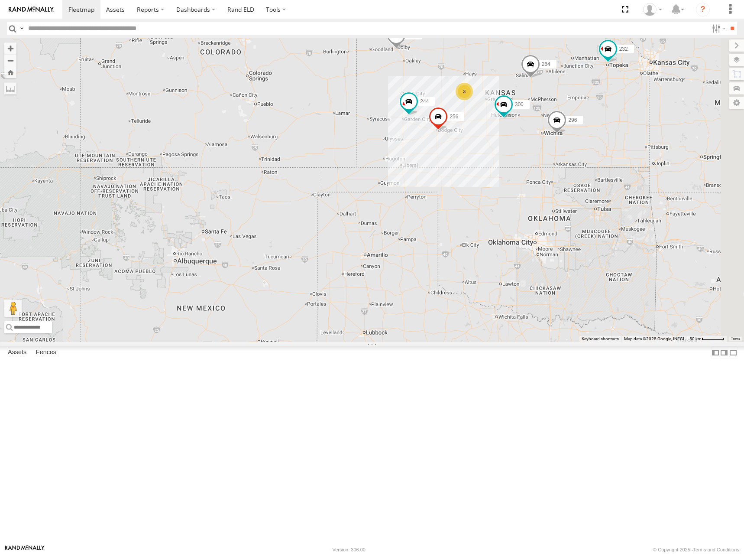
drag, startPoint x: 501, startPoint y: 208, endPoint x: 437, endPoint y: 229, distance: 67.8
click at [437, 229] on div "300 244 256 296 264 246 232 298 270 294 266 260 3" at bounding box center [372, 190] width 744 height 304
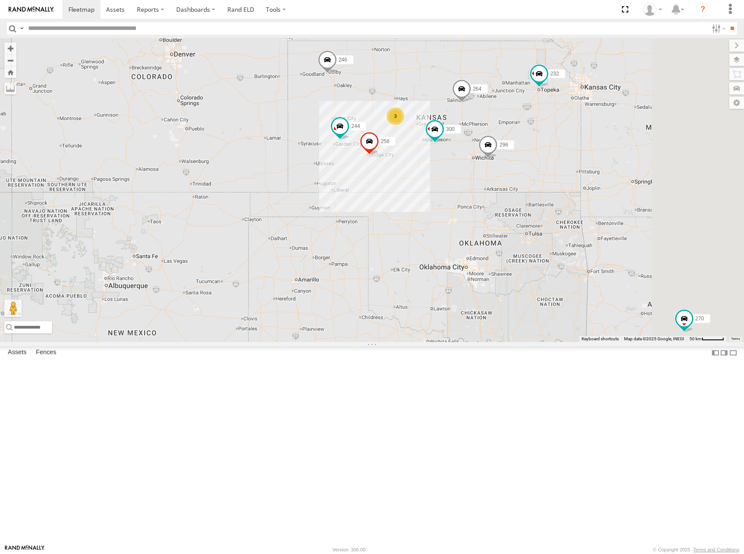
drag, startPoint x: 601, startPoint y: 135, endPoint x: 556, endPoint y: 152, distance: 47.7
click at [556, 152] on div "300 244 256 296 264 246 232 298 270 294 266 260 3" at bounding box center [372, 190] width 744 height 304
drag, startPoint x: 513, startPoint y: 166, endPoint x: 524, endPoint y: 159, distance: 13.0
click at [524, 159] on div "300 244 256 296 264 246 232 298 270 294 266 260 3" at bounding box center [372, 190] width 744 height 304
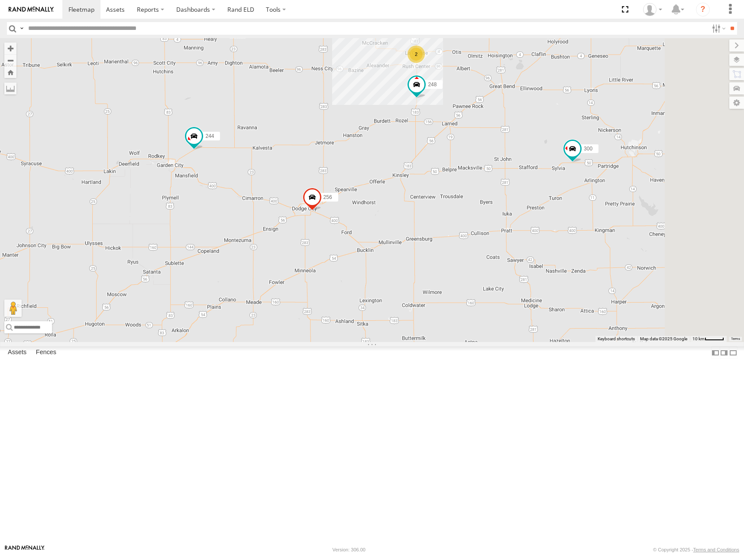
drag, startPoint x: 564, startPoint y: 183, endPoint x: 558, endPoint y: 210, distance: 27.1
click at [558, 210] on div "300 244 256 296 264 246 232 298 270 294 266 260 248 2" at bounding box center [372, 190] width 744 height 304
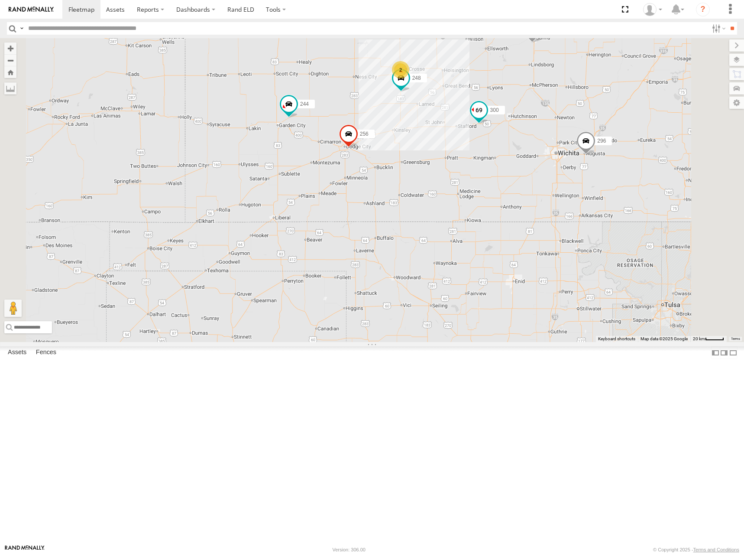
drag, startPoint x: 559, startPoint y: 213, endPoint x: 581, endPoint y: 220, distance: 22.2
click at [558, 213] on div "300 244 256 296 264 246 232 298 270 294 266 260 248 2" at bounding box center [372, 190] width 744 height 304
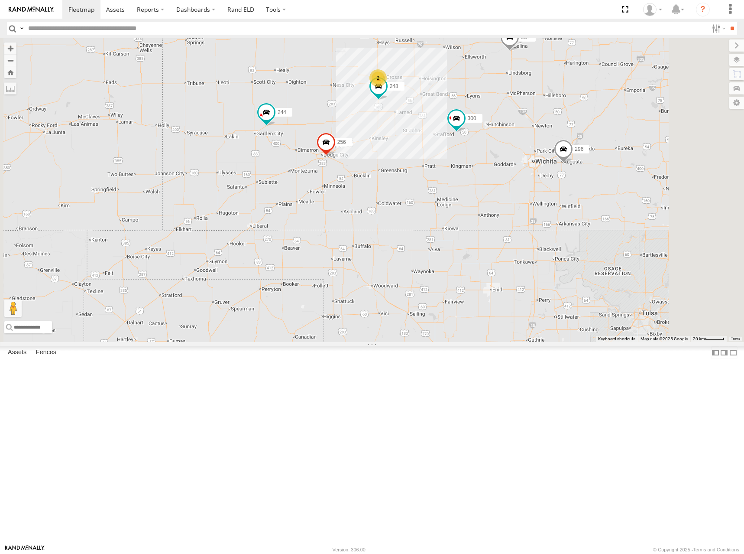
click at [584, 234] on div "300 244 256 296 264 246 232 298 270 294 266 260 248 2" at bounding box center [372, 190] width 744 height 304
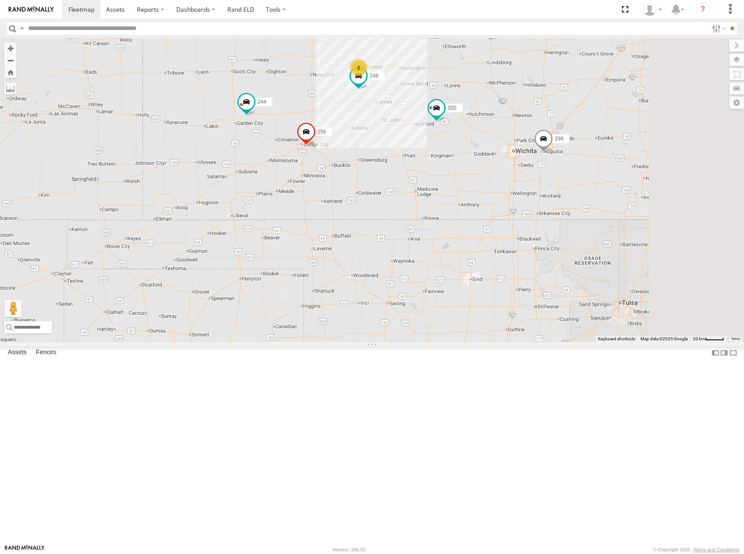
drag, startPoint x: 547, startPoint y: 171, endPoint x: 524, endPoint y: 159, distance: 25.4
click at [525, 159] on div "300 244 256 296 264 246 232 298 270 294 266 260 248 2" at bounding box center [372, 190] width 744 height 304
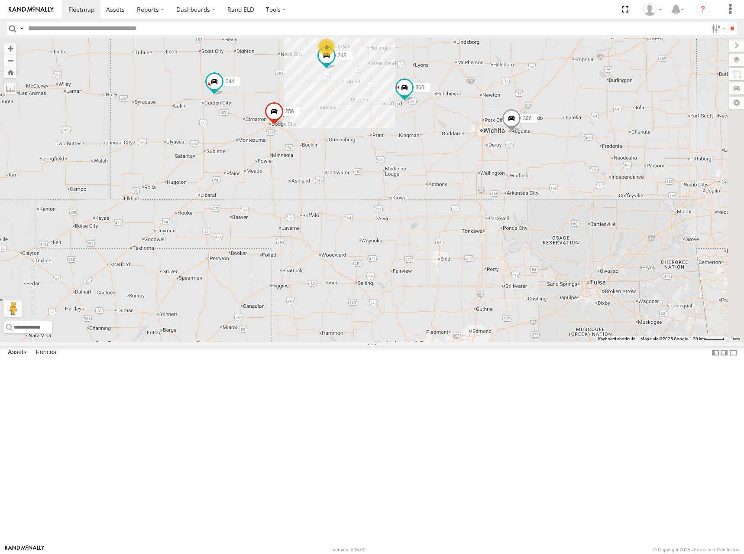
drag, startPoint x: 575, startPoint y: 176, endPoint x: 537, endPoint y: 152, distance: 45.1
click at [537, 152] on div "300 244 256 296 264 246 232 298 270 294 266 260 248 2" at bounding box center [372, 190] width 744 height 304
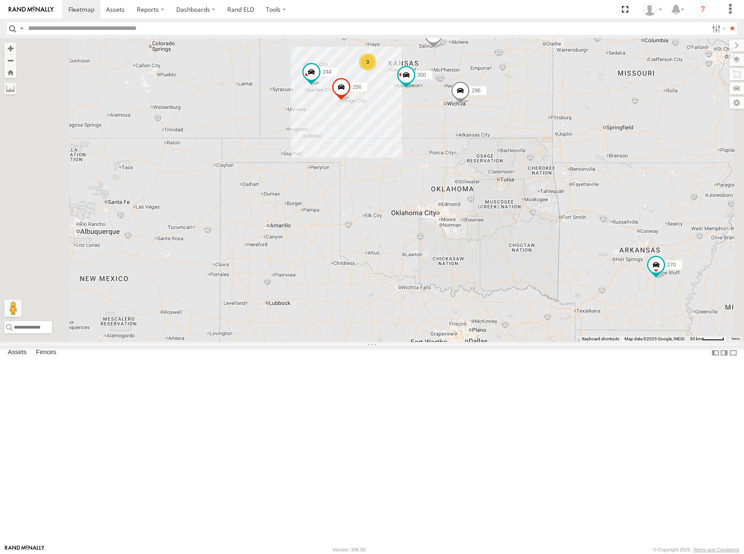
drag, startPoint x: 506, startPoint y: 106, endPoint x: 489, endPoint y: 142, distance: 40.3
click at [489, 142] on div "300 244 256 296 264 246 232 298 270 294 266 260 3" at bounding box center [372, 190] width 744 height 304
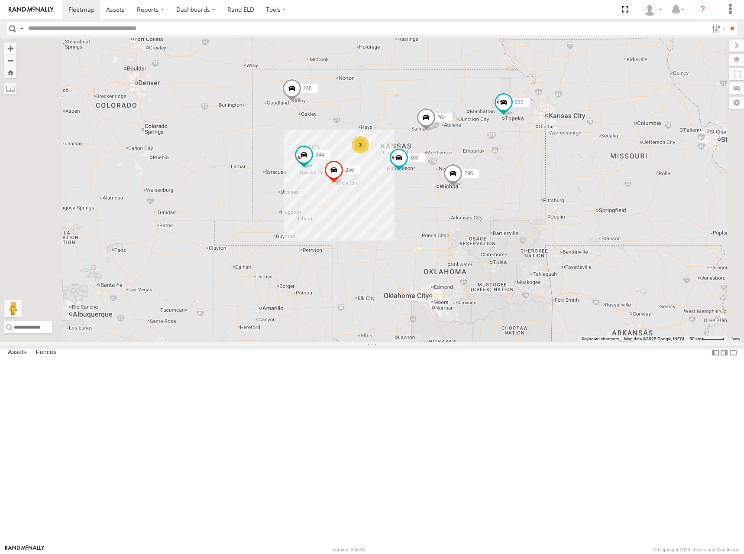
drag, startPoint x: 575, startPoint y: 130, endPoint x: 584, endPoint y: 168, distance: 38.8
click at [584, 168] on div "300 244 256 296 264 246 232 298 270 294 266 260 3" at bounding box center [372, 190] width 744 height 304
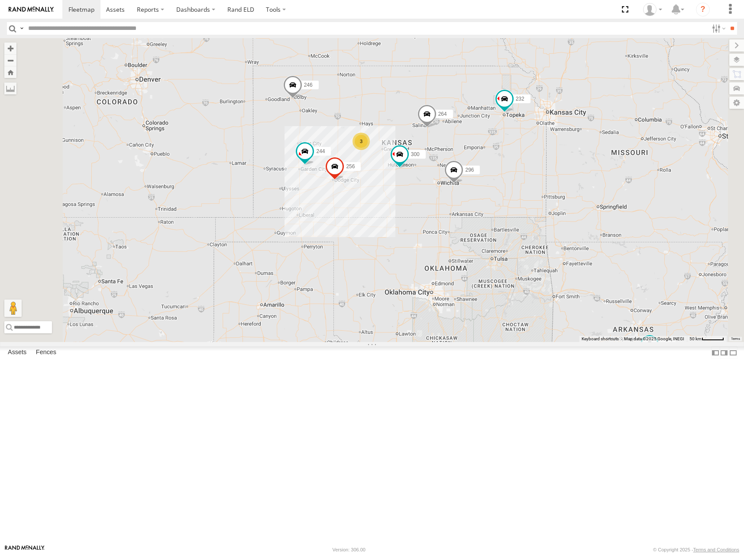
drag, startPoint x: 561, startPoint y: 182, endPoint x: 562, endPoint y: 172, distance: 10.8
click at [562, 172] on div "300 244 256 296 264 246 232 298 270 294 266 260 3" at bounding box center [372, 190] width 744 height 304
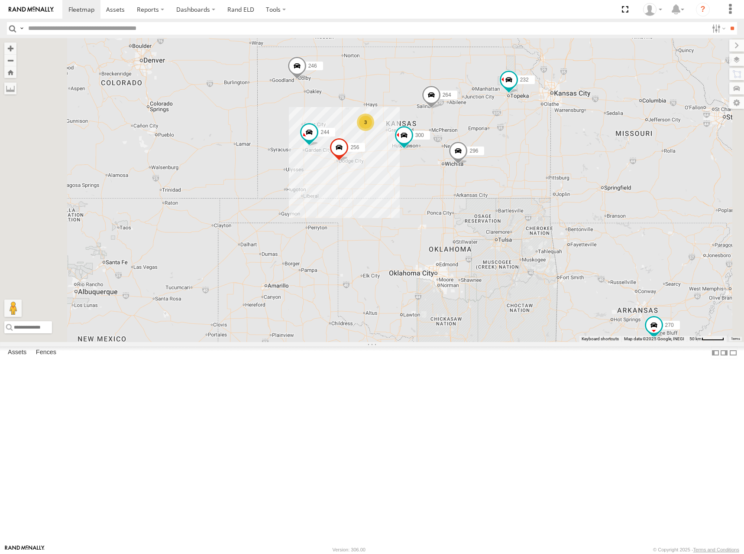
click at [528, 178] on div "300 244 256 296 264 246 232 298 270 294 266 260 3" at bounding box center [372, 190] width 744 height 304
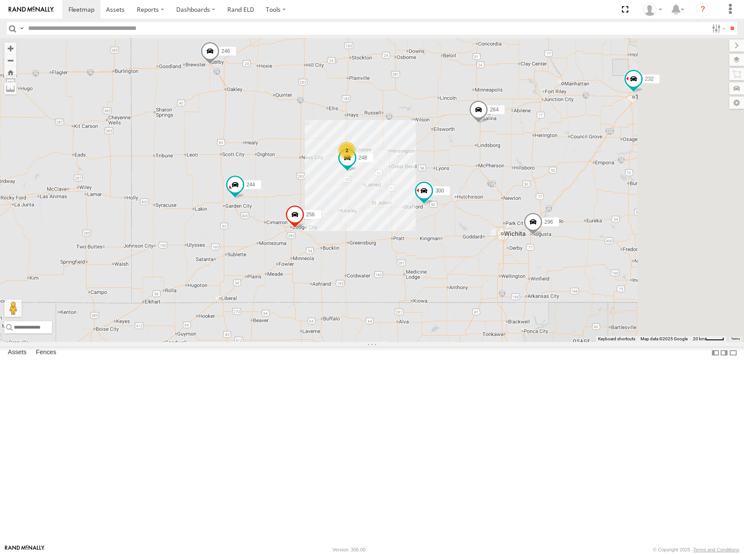
drag, startPoint x: 452, startPoint y: 188, endPoint x: 392, endPoint y: 170, distance: 62.5
click at [392, 170] on div "300 244 256 296 264 246 232 298 270 294 266 260 2 248" at bounding box center [372, 190] width 744 height 304
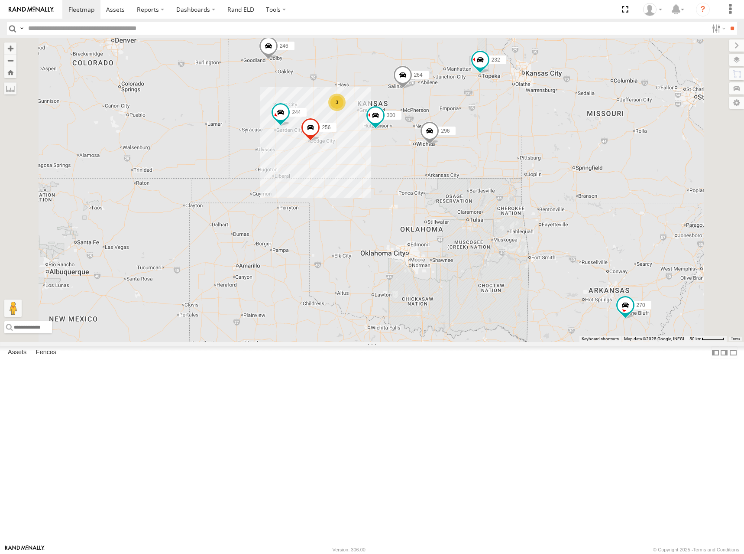
drag, startPoint x: 419, startPoint y: 167, endPoint x: 455, endPoint y: 160, distance: 36.2
click at [432, 166] on div "300 244 256 296 264 246 232 298 270 294 266 260 3" at bounding box center [372, 190] width 744 height 304
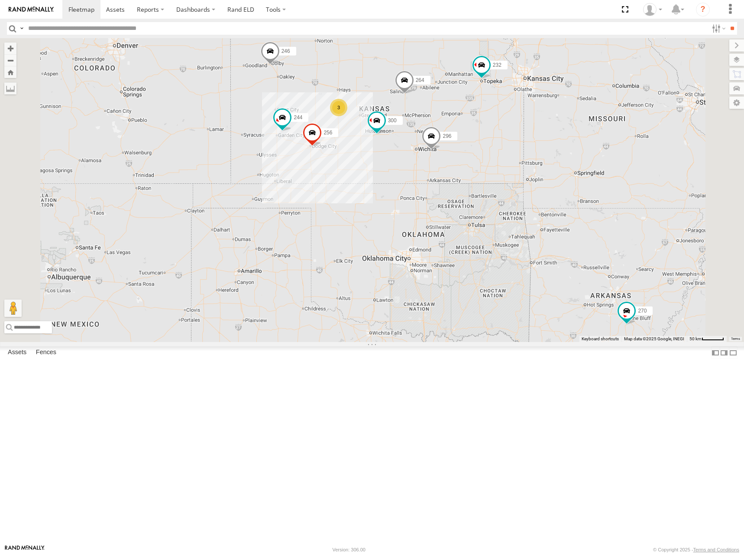
drag, startPoint x: 494, startPoint y: 146, endPoint x: 493, endPoint y: 153, distance: 7.1
click at [493, 153] on div "300 244 256 296 264 246 232 298 270 294 266 260 3" at bounding box center [372, 190] width 744 height 304
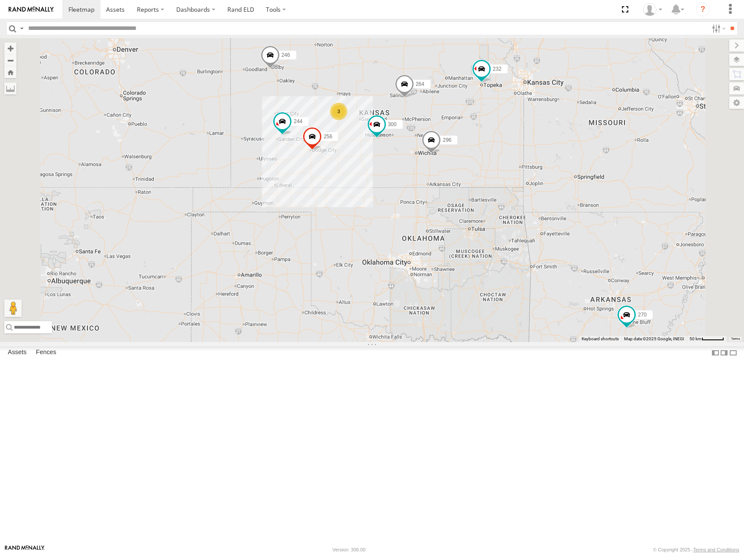
drag, startPoint x: 479, startPoint y: 153, endPoint x: 479, endPoint y: 157, distance: 4.8
click at [479, 157] on div "300 244 256 296 264 246 232 298 270 294 266 260 3" at bounding box center [372, 190] width 744 height 304
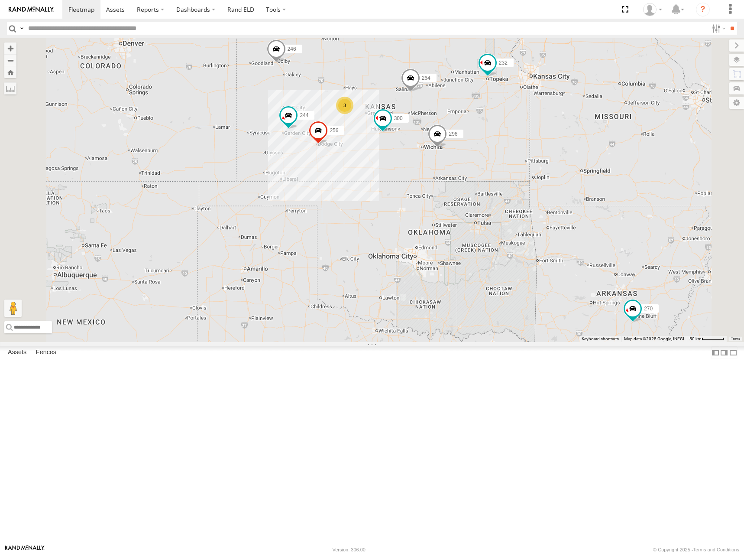
drag, startPoint x: 467, startPoint y: 170, endPoint x: 473, endPoint y: 163, distance: 9.2
click at [473, 163] on div "300 244 256 296 264 246 232 298 270 294 266 260 3" at bounding box center [372, 190] width 744 height 304
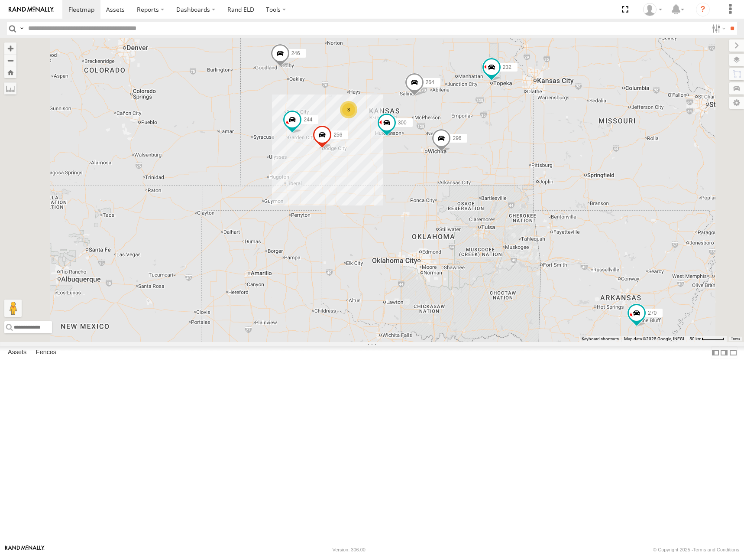
drag, startPoint x: 549, startPoint y: 123, endPoint x: 659, endPoint y: 100, distance: 111.7
click at [550, 135] on div "300 244 256 296 264 246 232 298 270 294 266 260 3" at bounding box center [372, 190] width 744 height 304
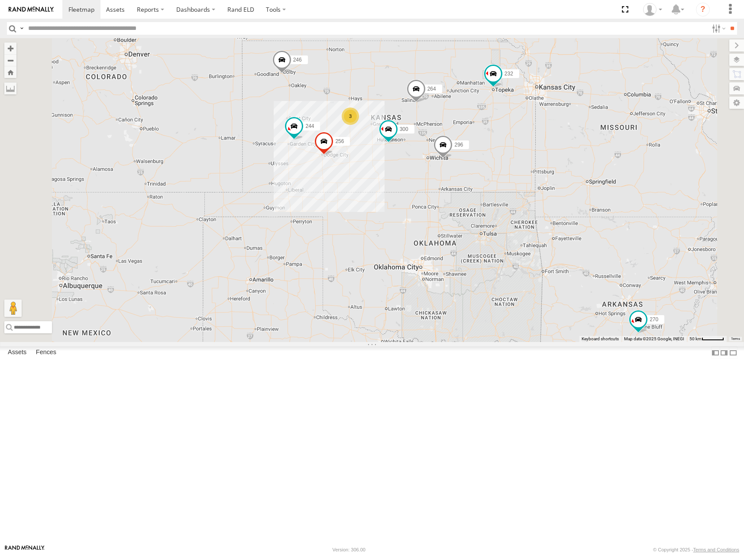
click at [450, 141] on div "300 244 256 296 264 246 232 298 270 294 266 260 3" at bounding box center [372, 190] width 744 height 304
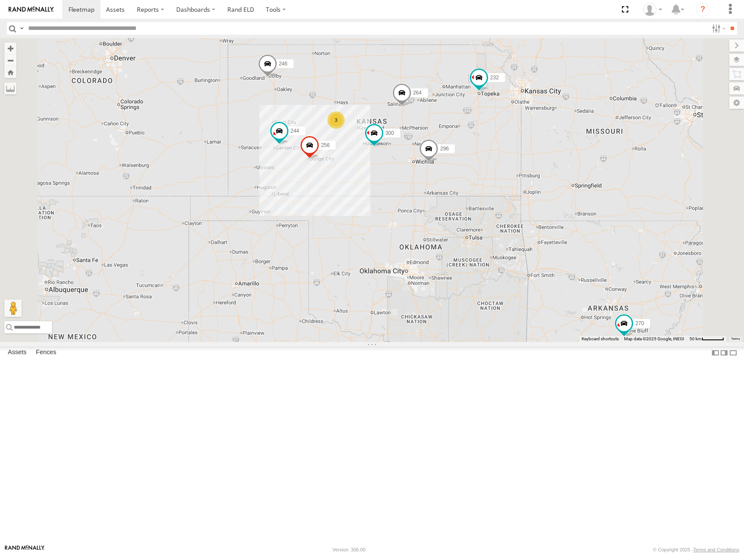
click at [567, 133] on div "300 244 256 296 264 246 232 298 270 294 266 260 3" at bounding box center [372, 190] width 744 height 304
click at [452, 151] on div "300 244 256 296 264 246 232 298 270 294 266 260 3" at bounding box center [372, 190] width 744 height 304
drag, startPoint x: 487, startPoint y: 159, endPoint x: 500, endPoint y: 157, distance: 13.1
click at [498, 158] on div "300 244 256 296 264 246 232 298 270 294 266 260 3" at bounding box center [372, 190] width 744 height 304
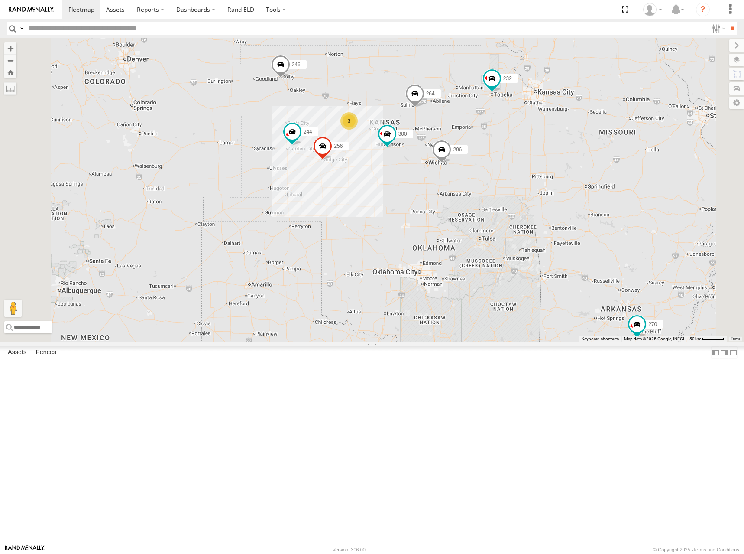
click at [559, 143] on div "300 244 256 296 264 246 232 298 270 294 266 260 3" at bounding box center [372, 190] width 744 height 304
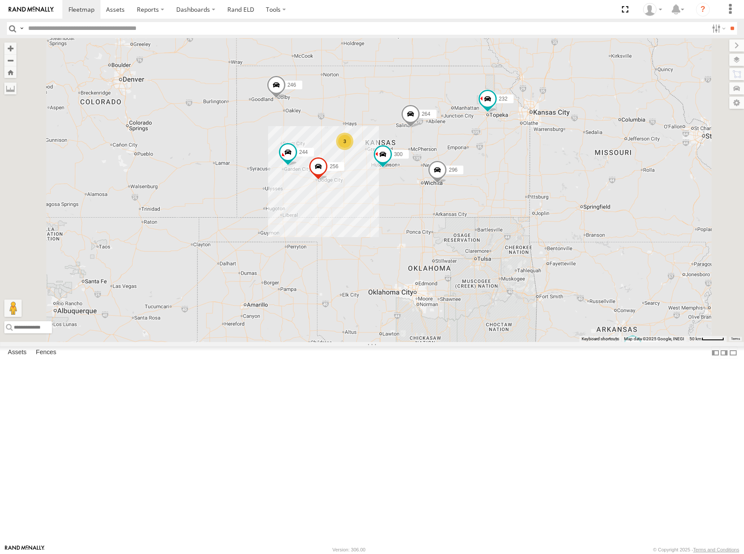
drag, startPoint x: 515, startPoint y: 162, endPoint x: 524, endPoint y: 177, distance: 17.2
click at [524, 177] on div "300 244 256 296 264 246 232 298 270 294 266 260 3" at bounding box center [372, 190] width 744 height 304
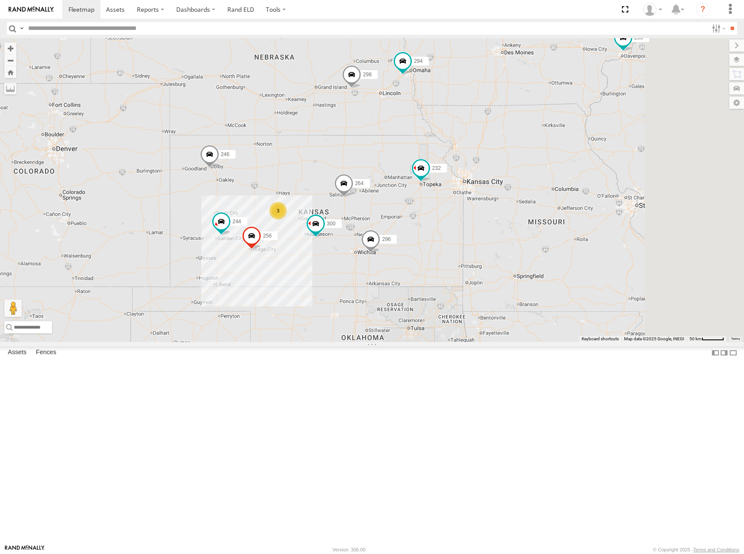
drag, startPoint x: 622, startPoint y: 158, endPoint x: 573, endPoint y: 206, distance: 68.6
click at [573, 206] on div "300 244 256 296 264 246 232 298 270 294 266 260 3" at bounding box center [372, 190] width 744 height 304
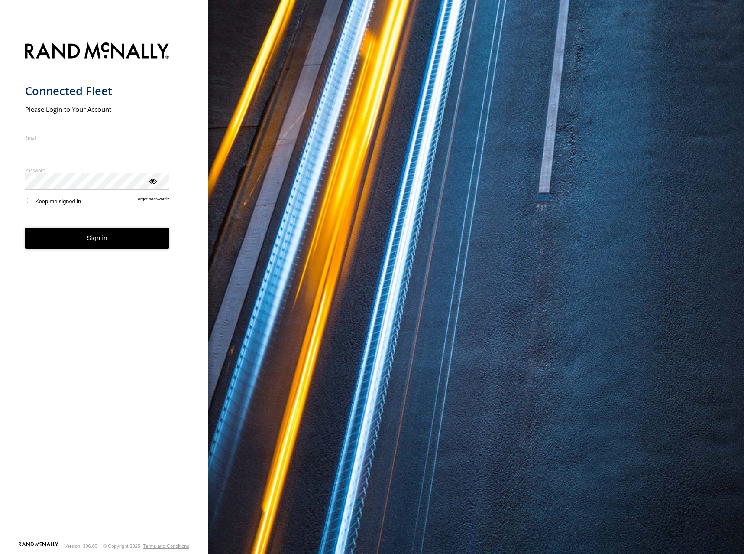
type input "**********"
click at [134, 255] on form "**********" at bounding box center [104, 288] width 158 height 503
click at [109, 242] on button "Sign in" at bounding box center [97, 237] width 144 height 21
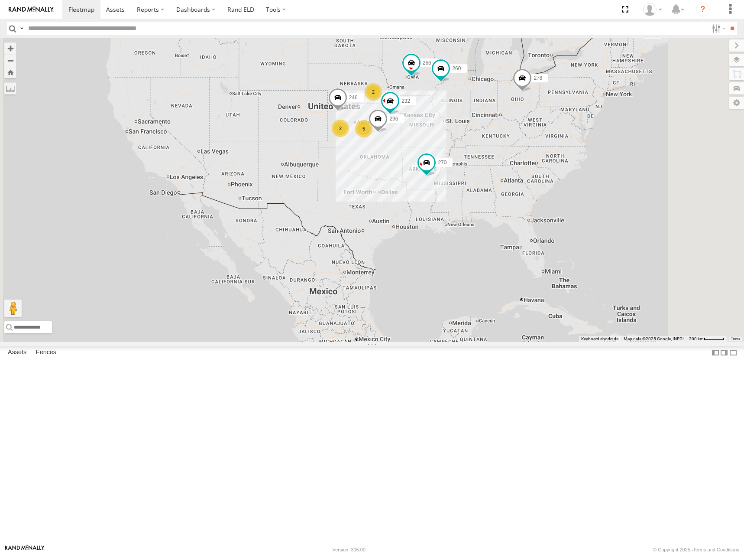
drag, startPoint x: 405, startPoint y: 195, endPoint x: 378, endPoint y: 147, distance: 54.7
click at [373, 142] on div "270 302 278 5 2 246 2 232 296 266 260" at bounding box center [372, 190] width 744 height 304
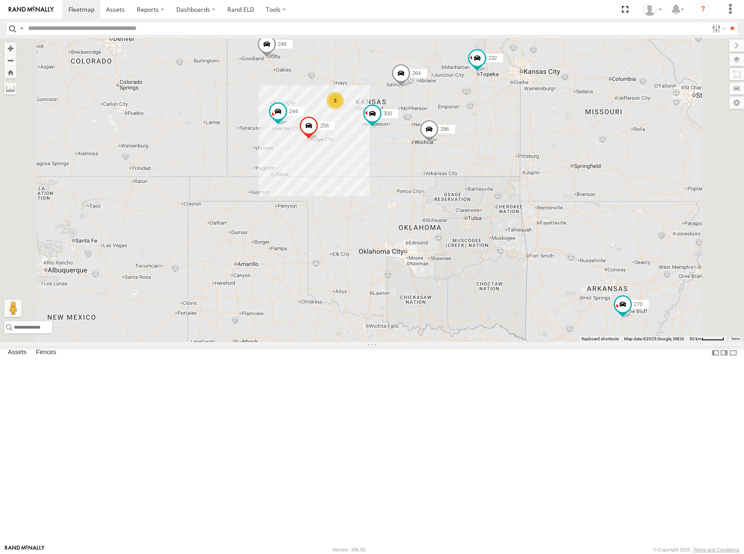
drag, startPoint x: 457, startPoint y: 191, endPoint x: 483, endPoint y: 177, distance: 29.8
click at [483, 177] on div "270 302 278 246 232 296 266 260 300 244 298 256 3 264 294" at bounding box center [372, 190] width 744 height 304
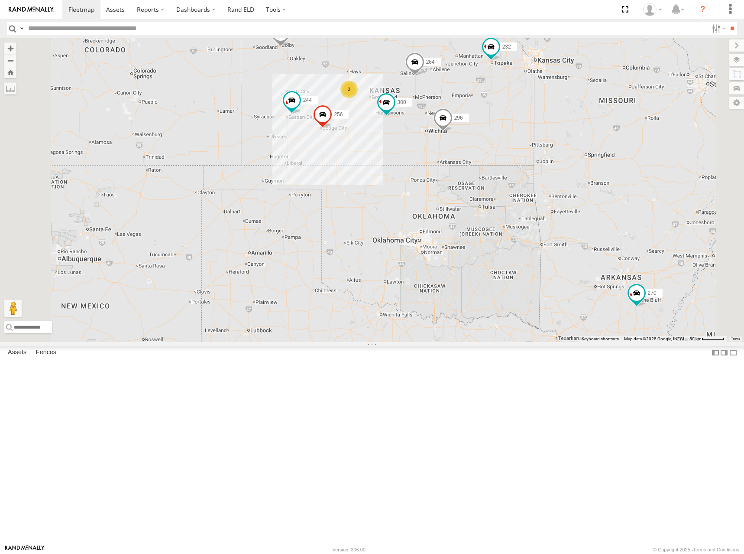
click at [548, 132] on div "270 302 278 246 232 296 266 260 300 244 298 256 264 294 3" at bounding box center [372, 190] width 744 height 304
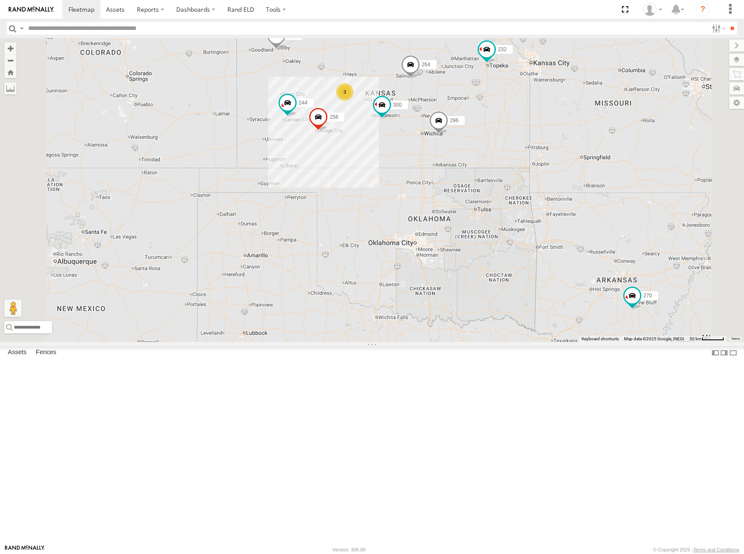
click at [552, 130] on div "270 302 278 246 232 296 266 260 300 244 298 256 264 294 3" at bounding box center [372, 190] width 744 height 304
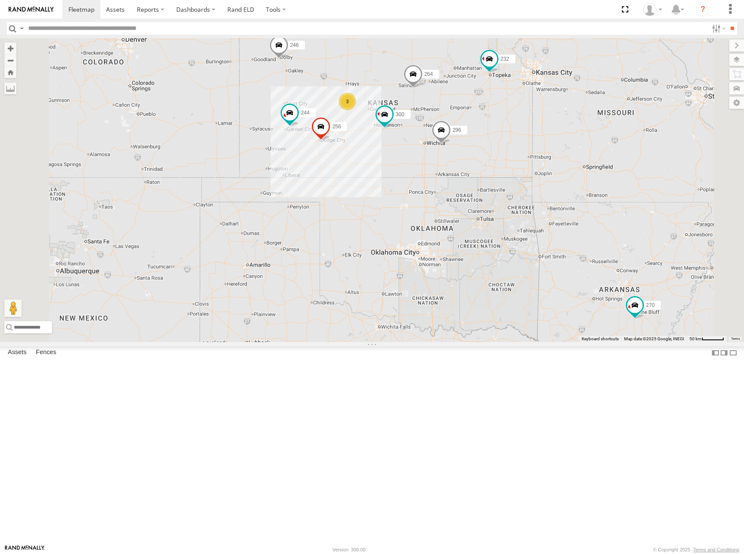
drag, startPoint x: 522, startPoint y: 126, endPoint x: 528, endPoint y: 135, distance: 10.7
click at [528, 135] on div "270 302 278 246 232 296 266 260 300 244 298 256 264 294 3" at bounding box center [372, 190] width 744 height 304
click at [521, 133] on div "270 302 278 246 232 296 266 260 300 244 298 256 264 294 3" at bounding box center [372, 190] width 744 height 304
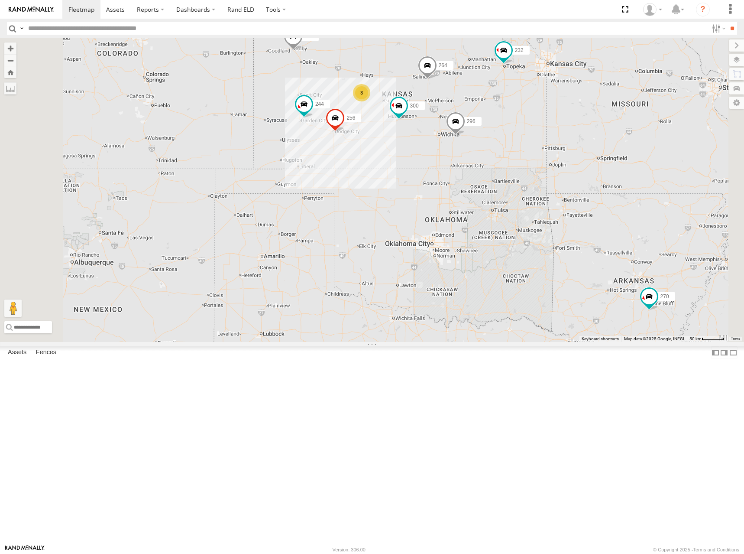
click at [562, 151] on div "270 302 278 246 232 296 266 260 300 244 298 256 264 294 3" at bounding box center [372, 190] width 744 height 304
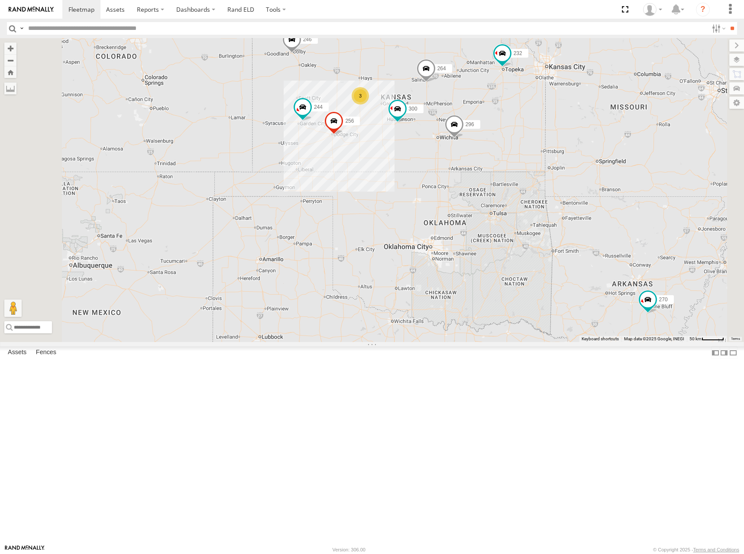
drag, startPoint x: 535, startPoint y: 143, endPoint x: 579, endPoint y: 126, distance: 47.7
click at [532, 147] on div "270 302 278 246 232 296 266 260 300 244 298 256 264 294 3" at bounding box center [372, 190] width 744 height 304
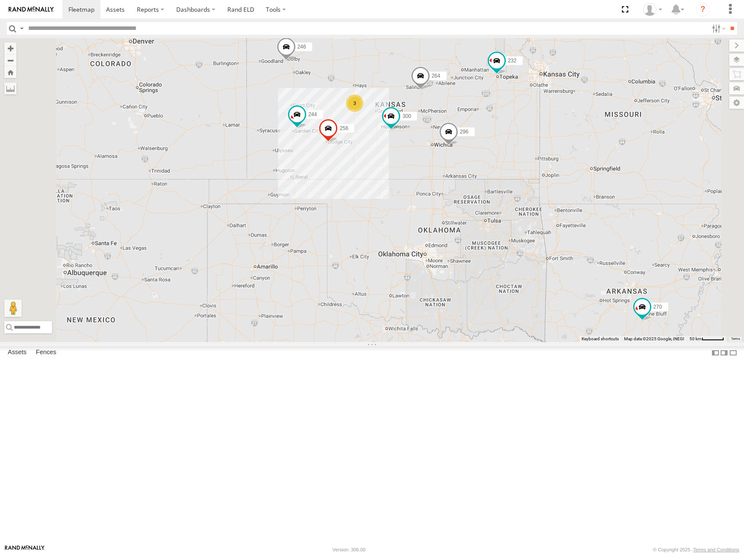
drag, startPoint x: 555, startPoint y: 150, endPoint x: 563, endPoint y: 154, distance: 8.9
click at [563, 153] on div "270 302 278 246 232 296 266 260 300 244 298 256 264 294 3" at bounding box center [372, 190] width 744 height 304
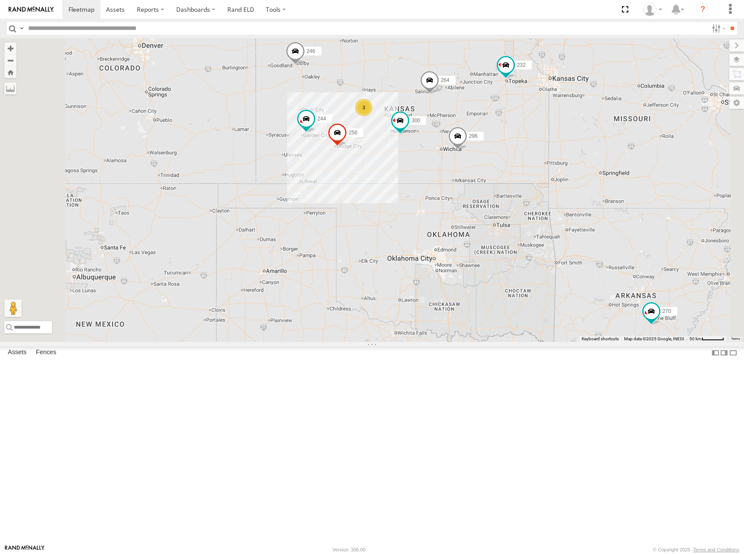
drag, startPoint x: 551, startPoint y: 159, endPoint x: 561, endPoint y: 161, distance: 10.1
click at [561, 161] on div "270 302 278 246 232 296 266 260 300 244 298 256 264 294 3" at bounding box center [372, 190] width 744 height 304
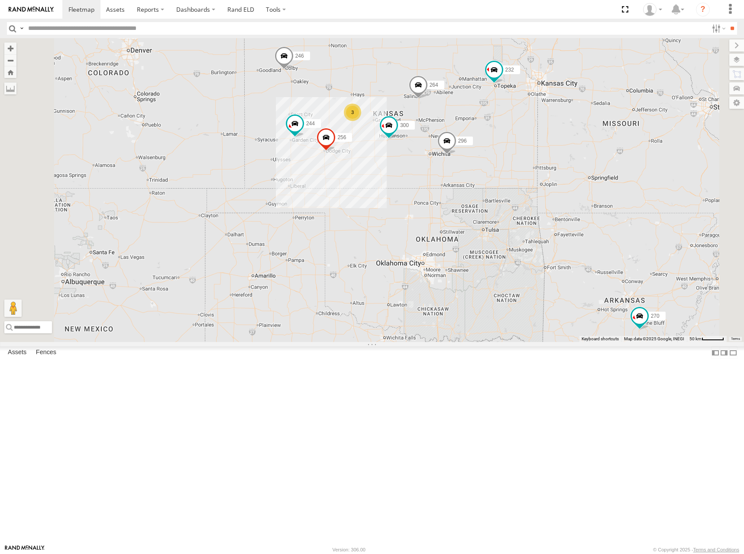
drag, startPoint x: 525, startPoint y: 162, endPoint x: 513, endPoint y: 167, distance: 13.6
click at [513, 167] on div "270 302 278 246 232 296 266 260 300 244 298 256 264 294 3" at bounding box center [372, 190] width 744 height 304
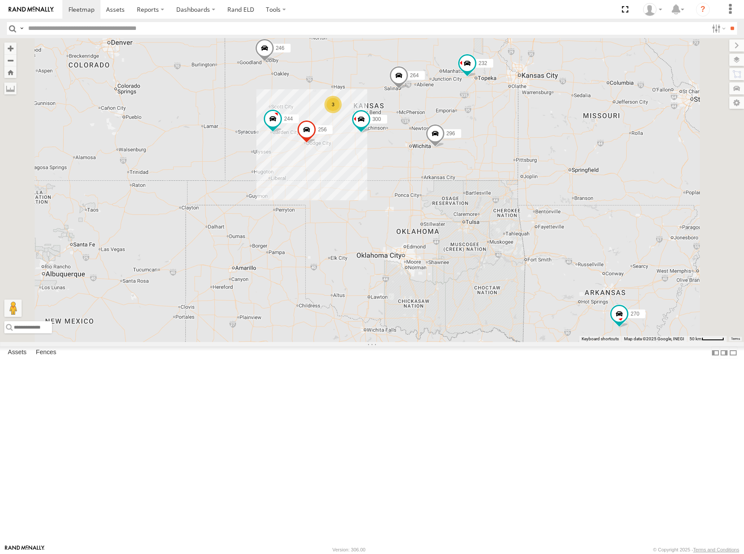
drag, startPoint x: 571, startPoint y: 197, endPoint x: 564, endPoint y: 202, distance: 9.3
click at [564, 202] on div "300 244 246 298 270 256 232 296 264 266 294 3" at bounding box center [372, 190] width 744 height 304
